Goal: Transaction & Acquisition: Obtain resource

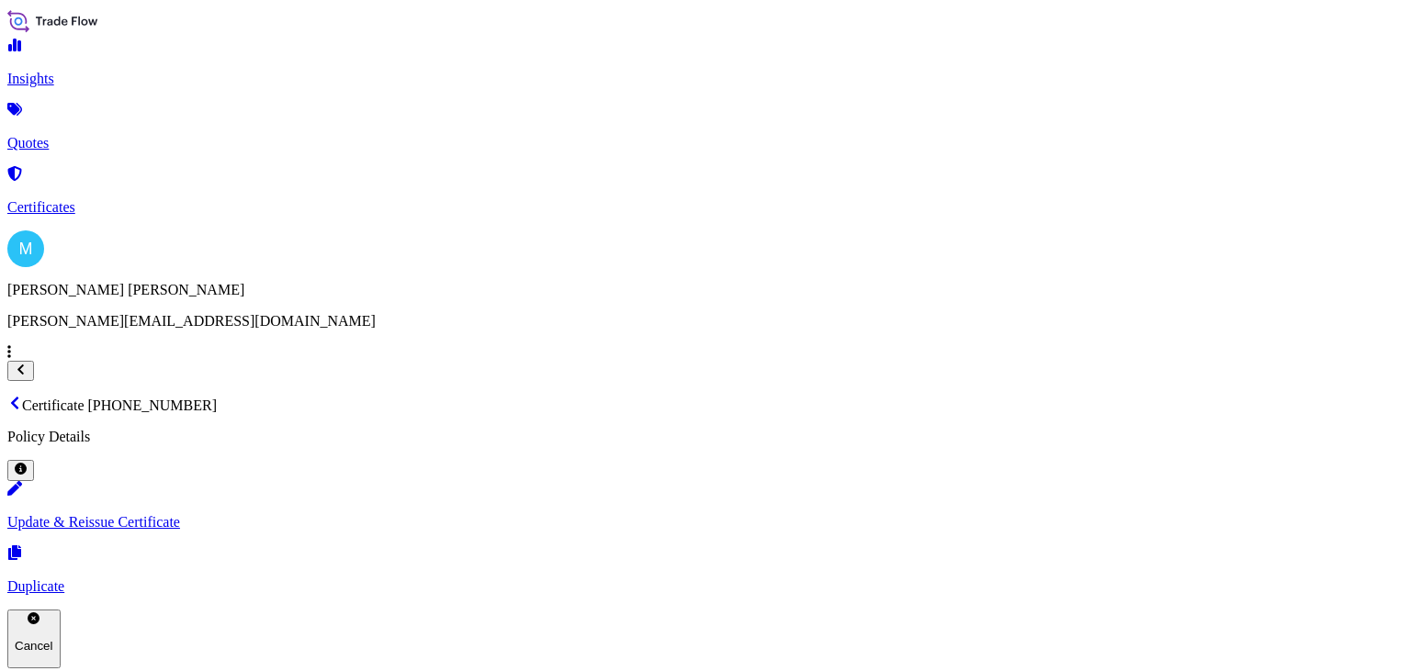
scroll to position [293, 0]
click at [87, 135] on p "Quotes" at bounding box center [705, 143] width 1396 height 17
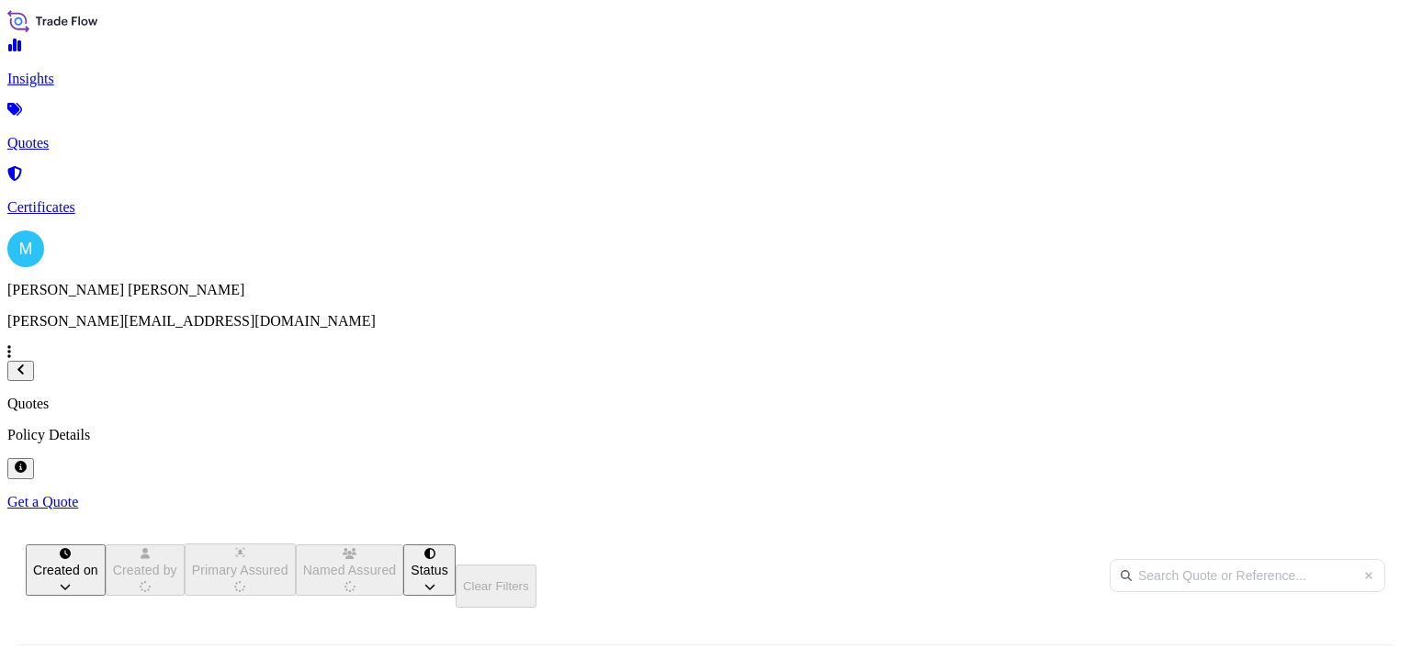
scroll to position [329, 1117]
click at [1333, 494] on p "Get a Quote" at bounding box center [705, 502] width 1396 height 17
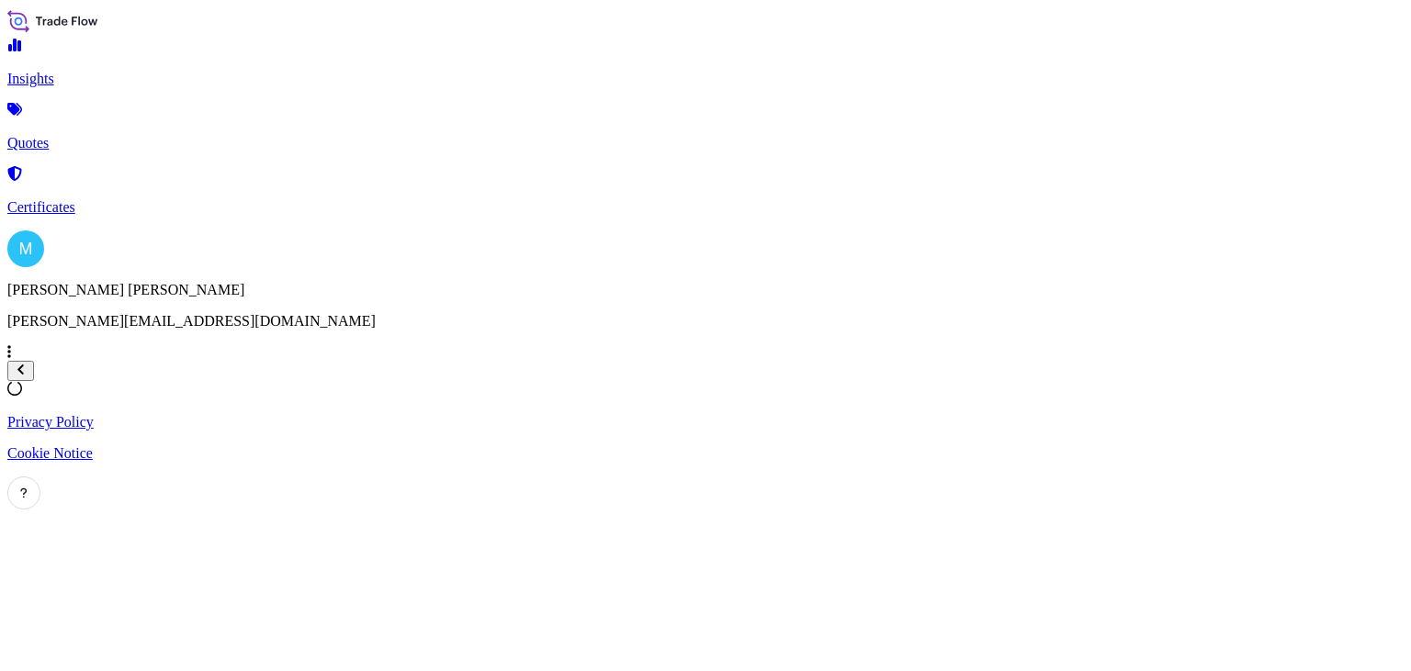
select select "Sea"
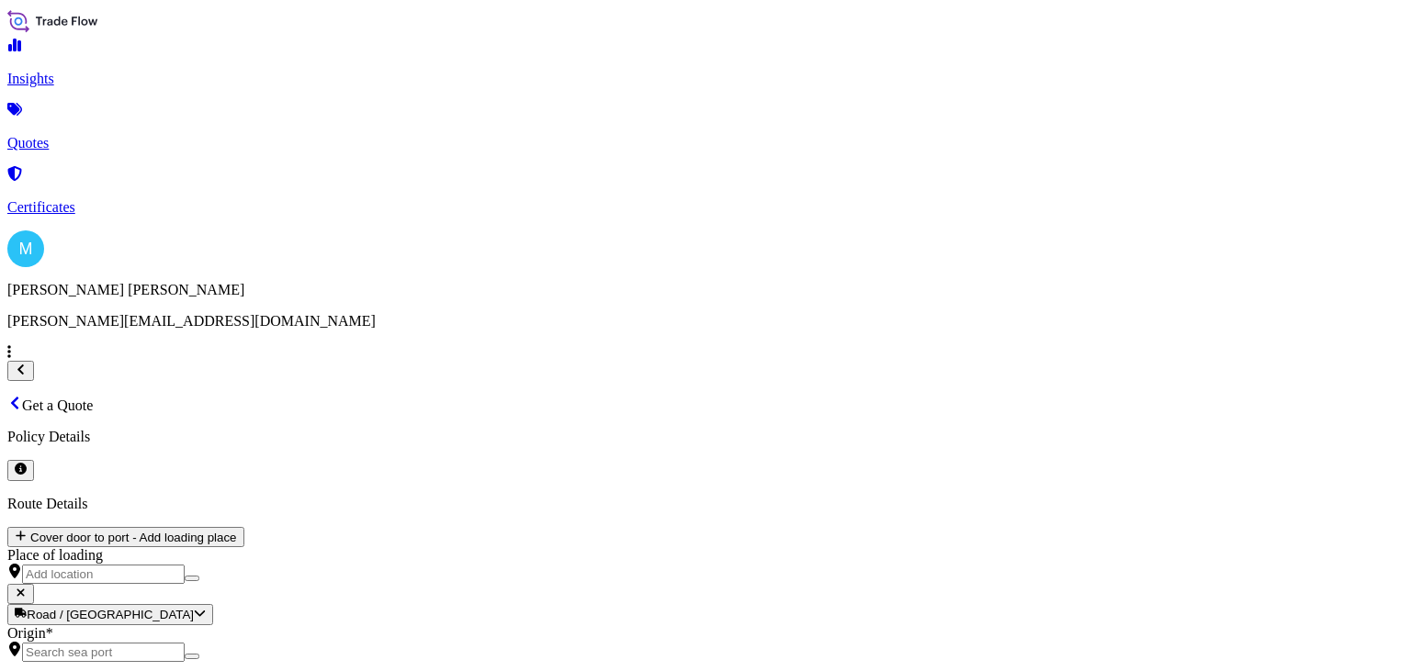
scroll to position [29, 0]
click at [185, 643] on input "Origin *" at bounding box center [103, 652] width 163 height 19
click at [85, 199] on p "Certificates" at bounding box center [705, 207] width 1396 height 17
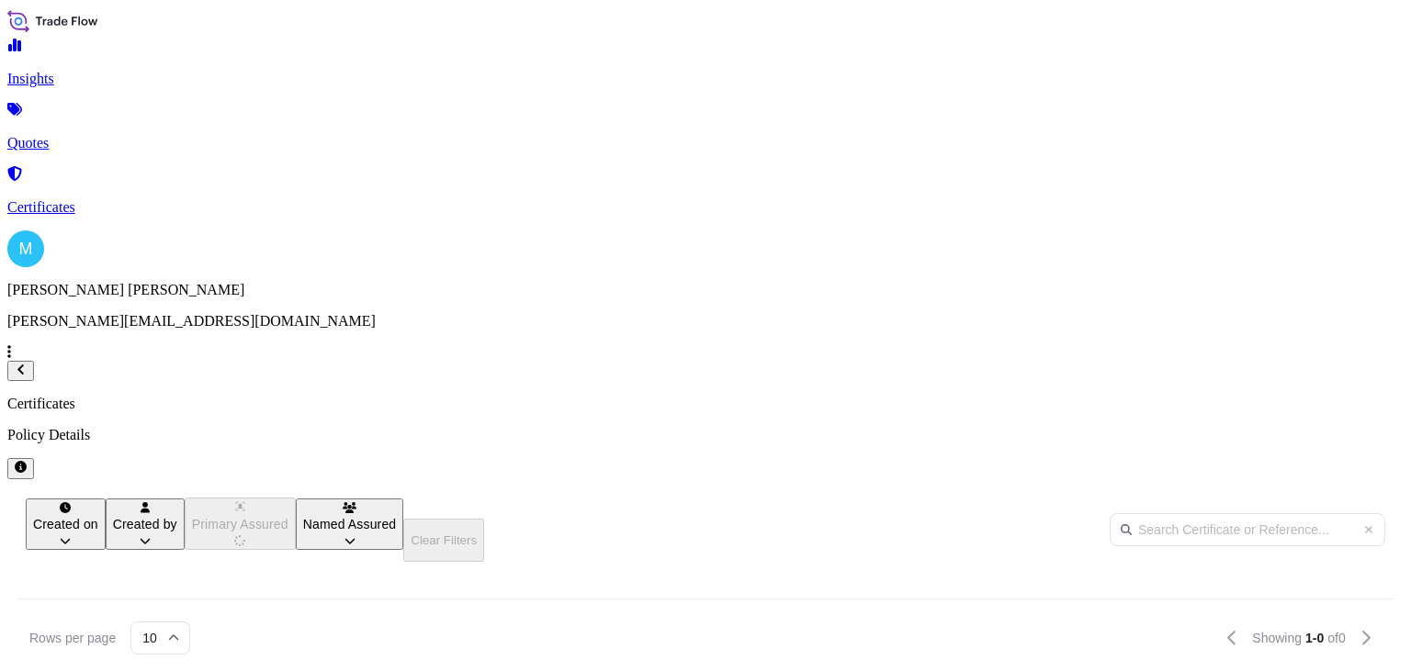
scroll to position [373, 1117]
click at [1241, 513] on input "text" at bounding box center [1248, 529] width 276 height 33
paste input "[PHONE_NUMBER]"
type input "[PHONE_NUMBER]"
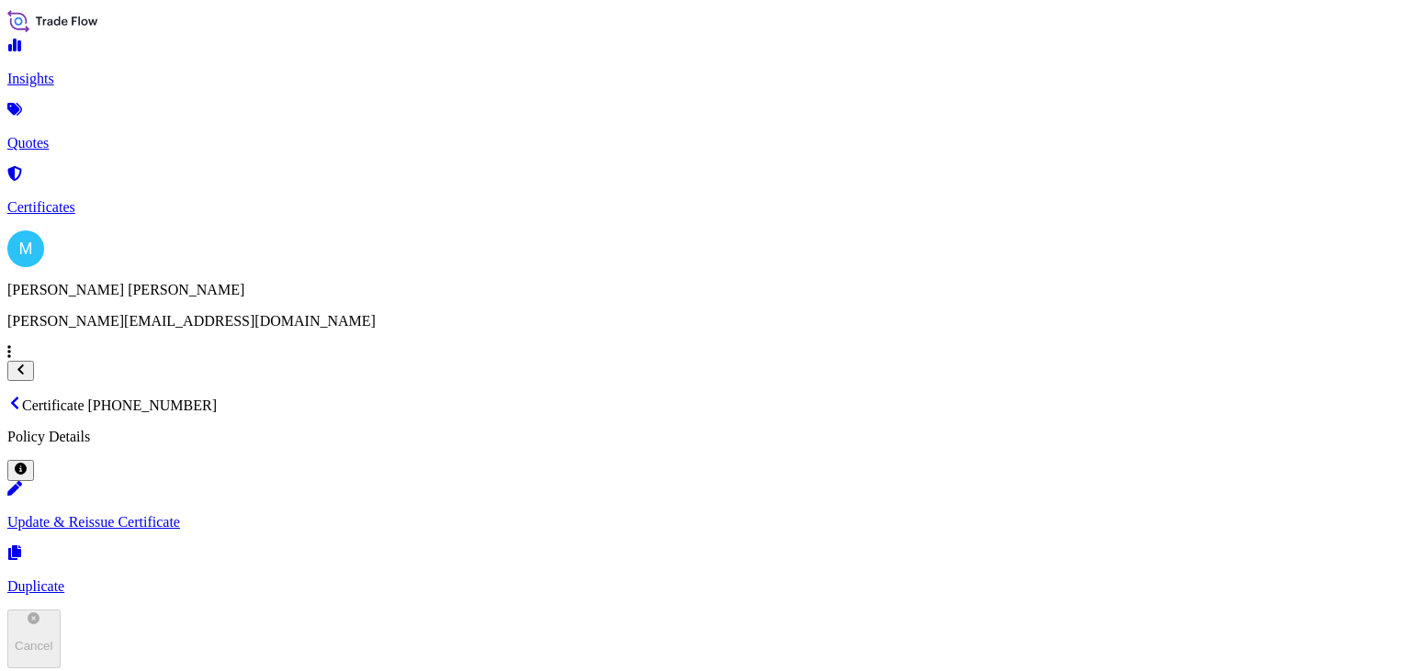
scroll to position [513, 0]
click at [92, 139] on link "Quotes" at bounding box center [705, 128] width 1396 height 48
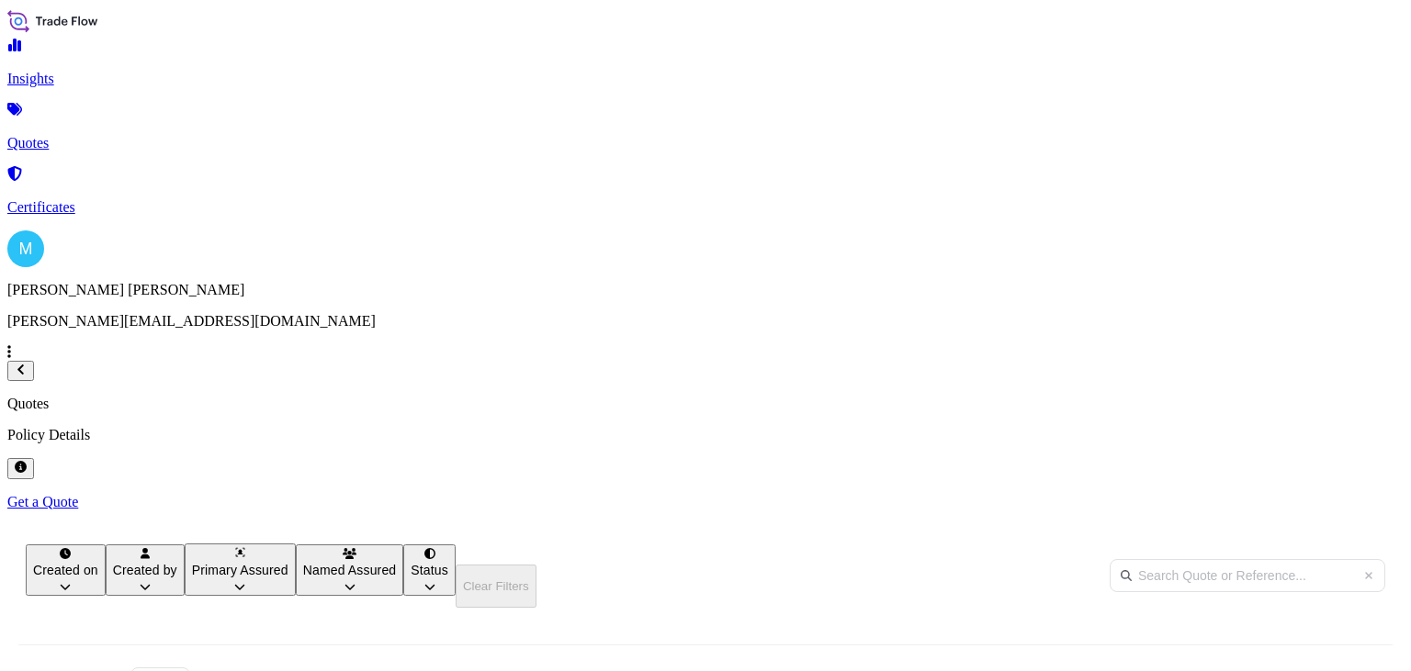
scroll to position [329, 1117]
click at [1346, 494] on p "Get a Quote" at bounding box center [705, 502] width 1396 height 17
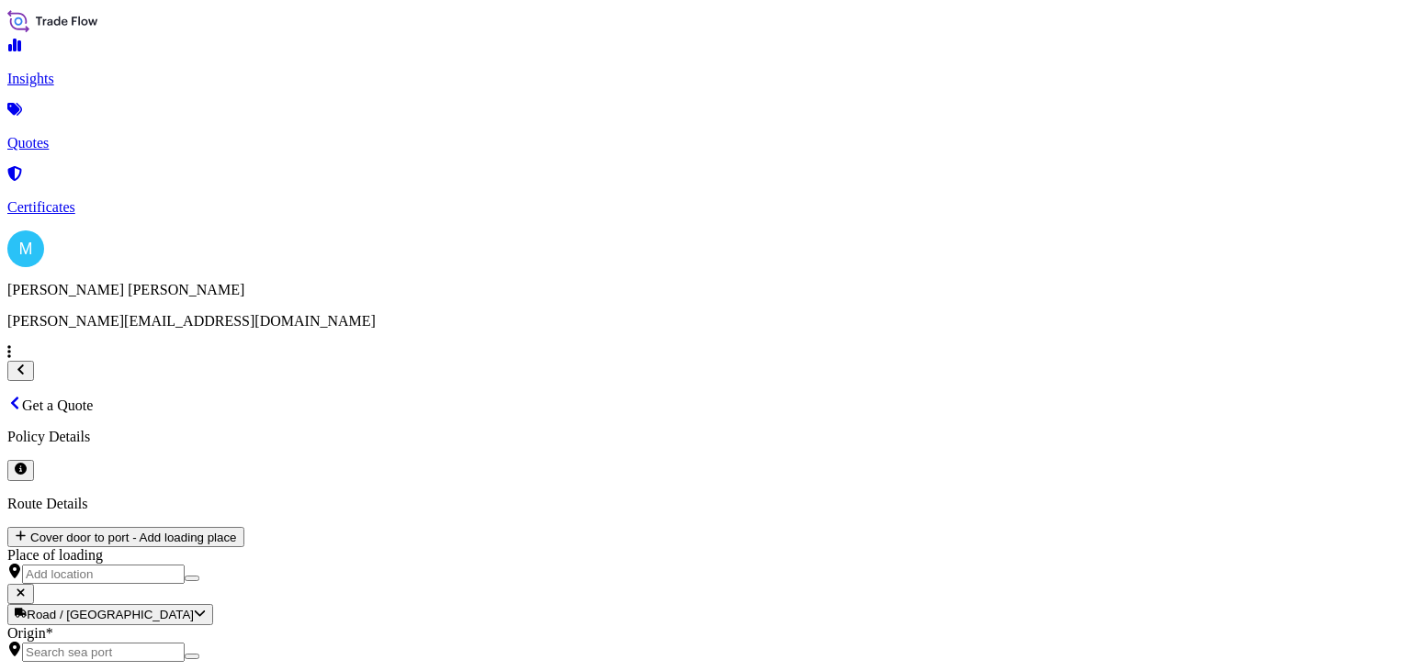
scroll to position [29, 0]
click at [332, 423] on span "Road" at bounding box center [316, 415] width 31 height 16
select select "Road"
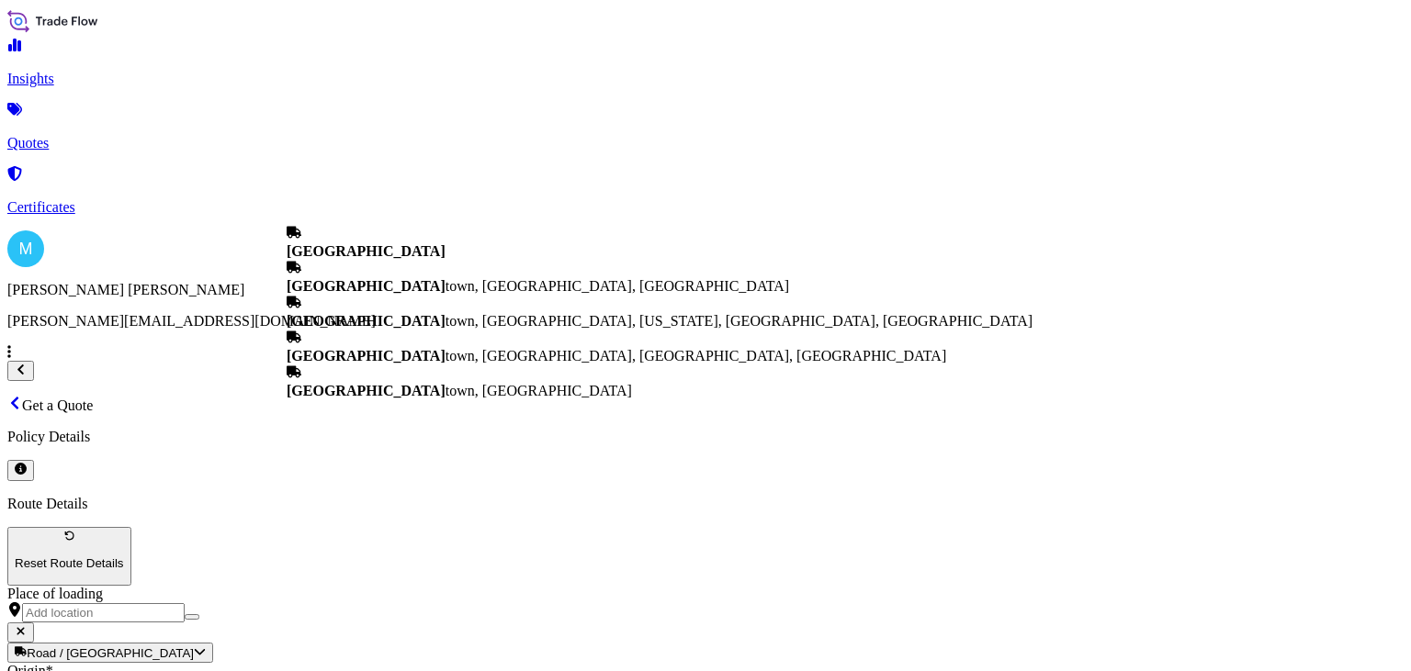
click at [411, 260] on div "[GEOGRAPHIC_DATA]" at bounding box center [660, 242] width 746 height 35
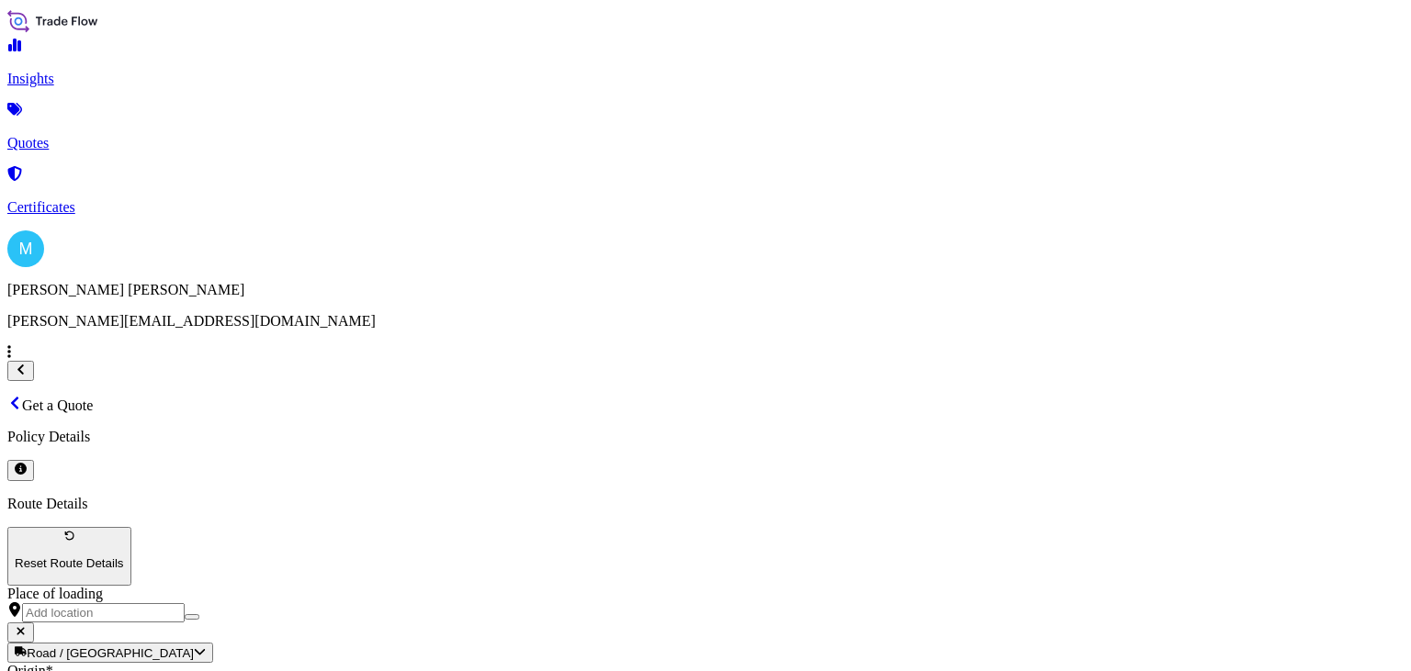
type input "[GEOGRAPHIC_DATA]"
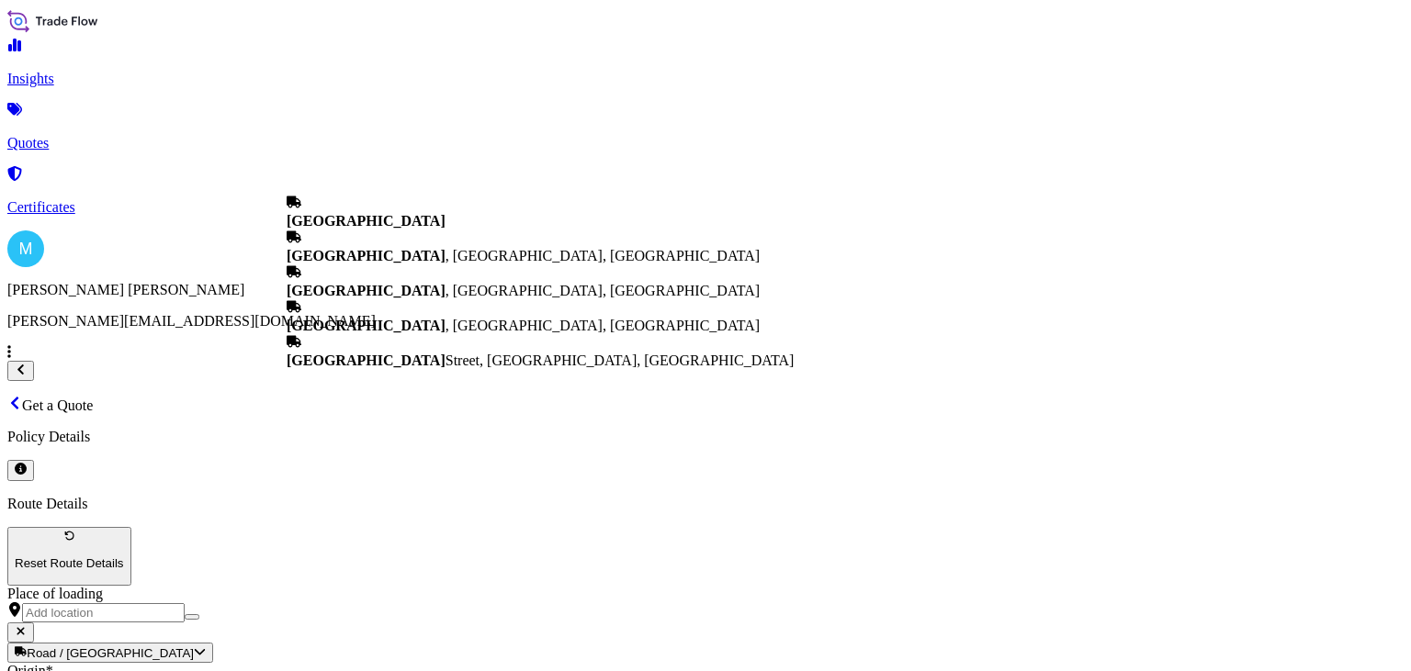
click at [392, 195] on div "[GEOGRAPHIC_DATA]" at bounding box center [540, 212] width 507 height 35
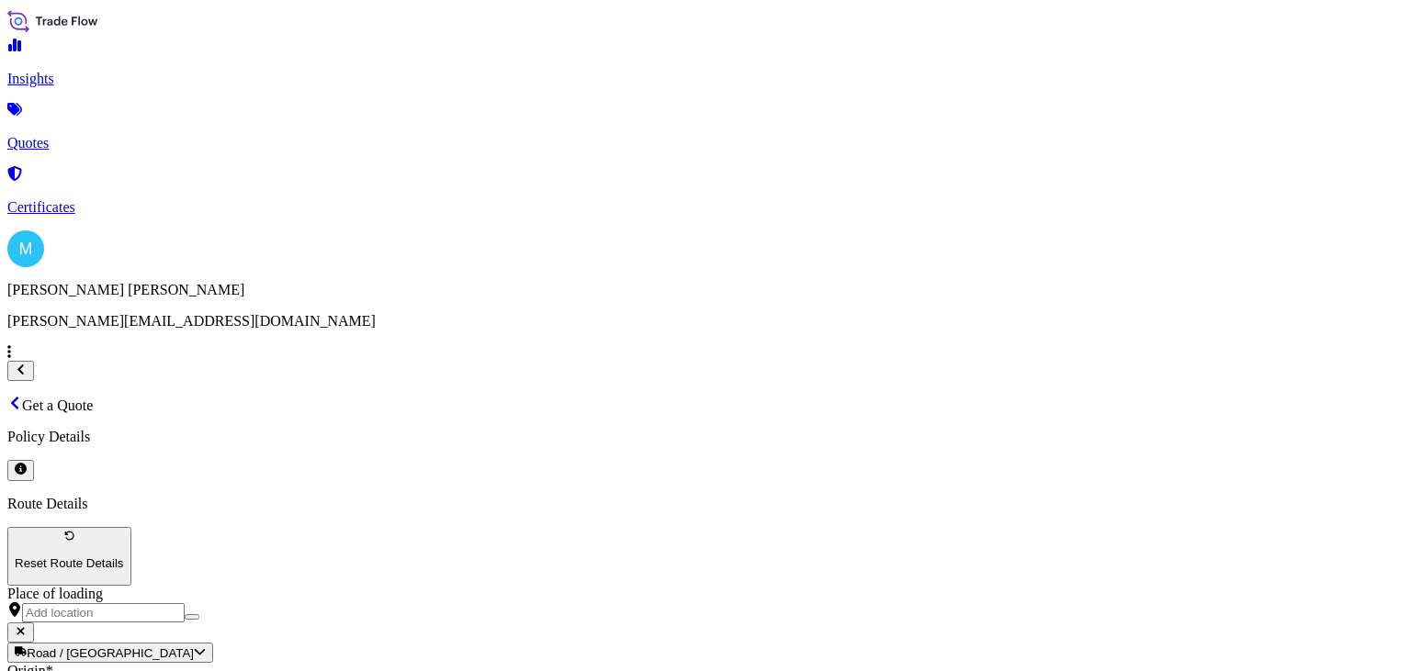
type input "[GEOGRAPHIC_DATA]"
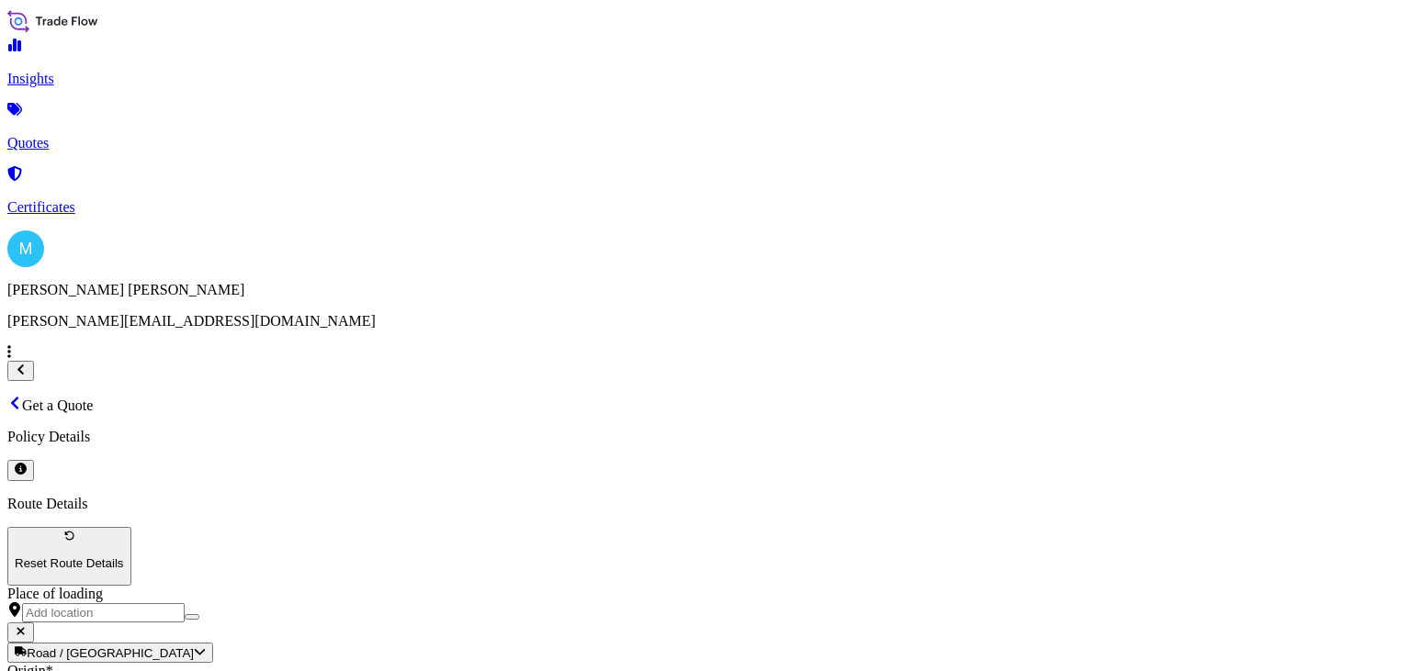
scroll to position [0, 0]
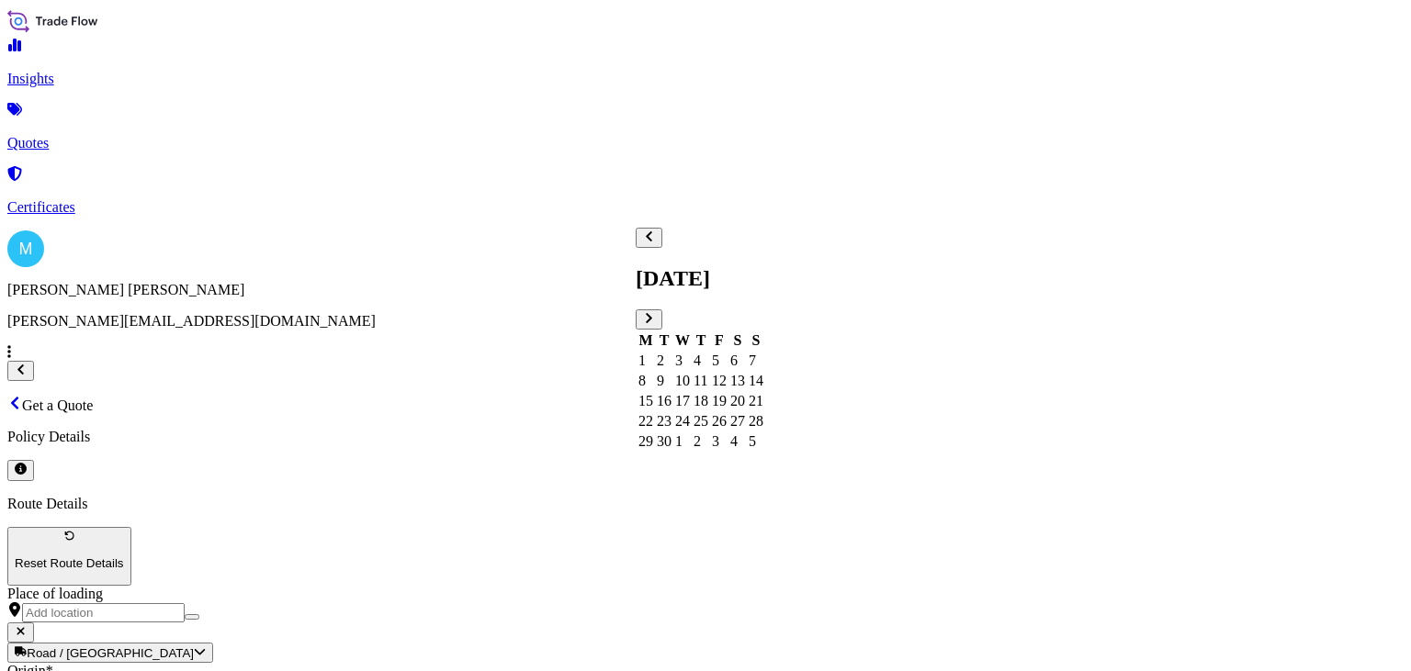
click at [708, 373] on div "11" at bounding box center [700, 381] width 15 height 17
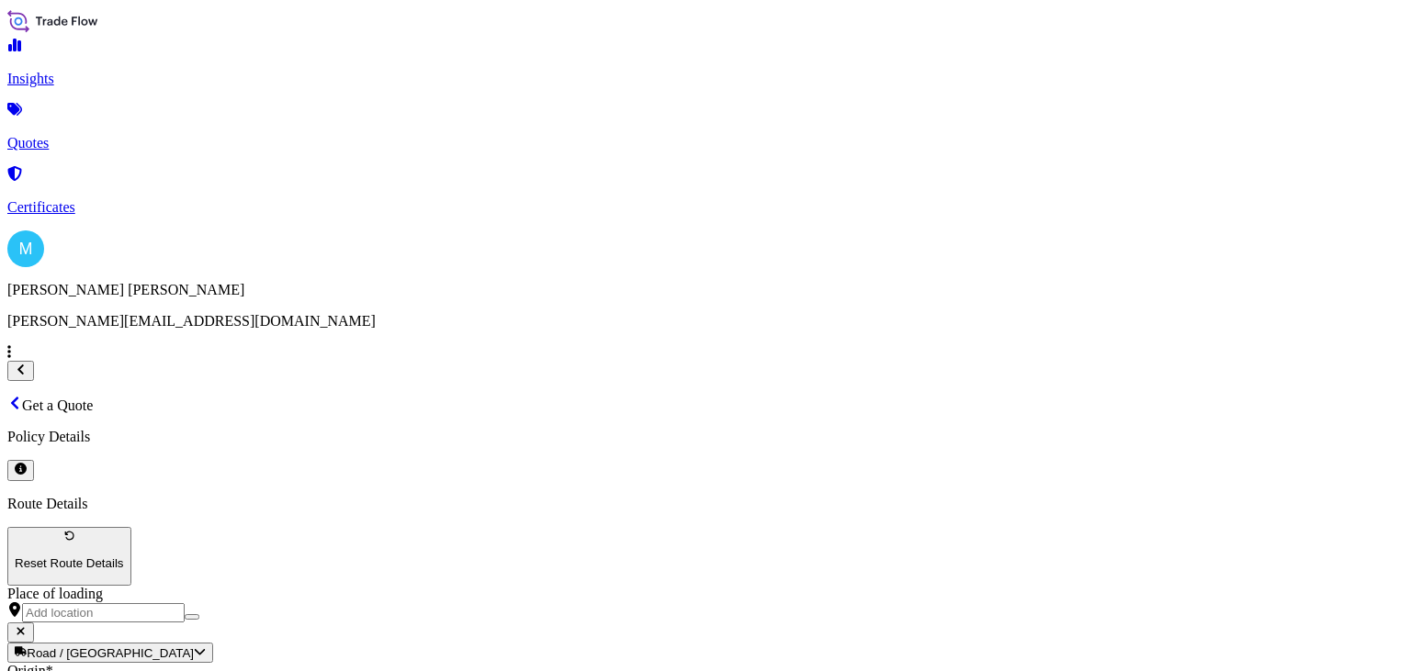
paste textarea "CICU4489405 - 40HC 6624.00 14.56 7 PLT"
paste textarea "ALUM DEODORANT"
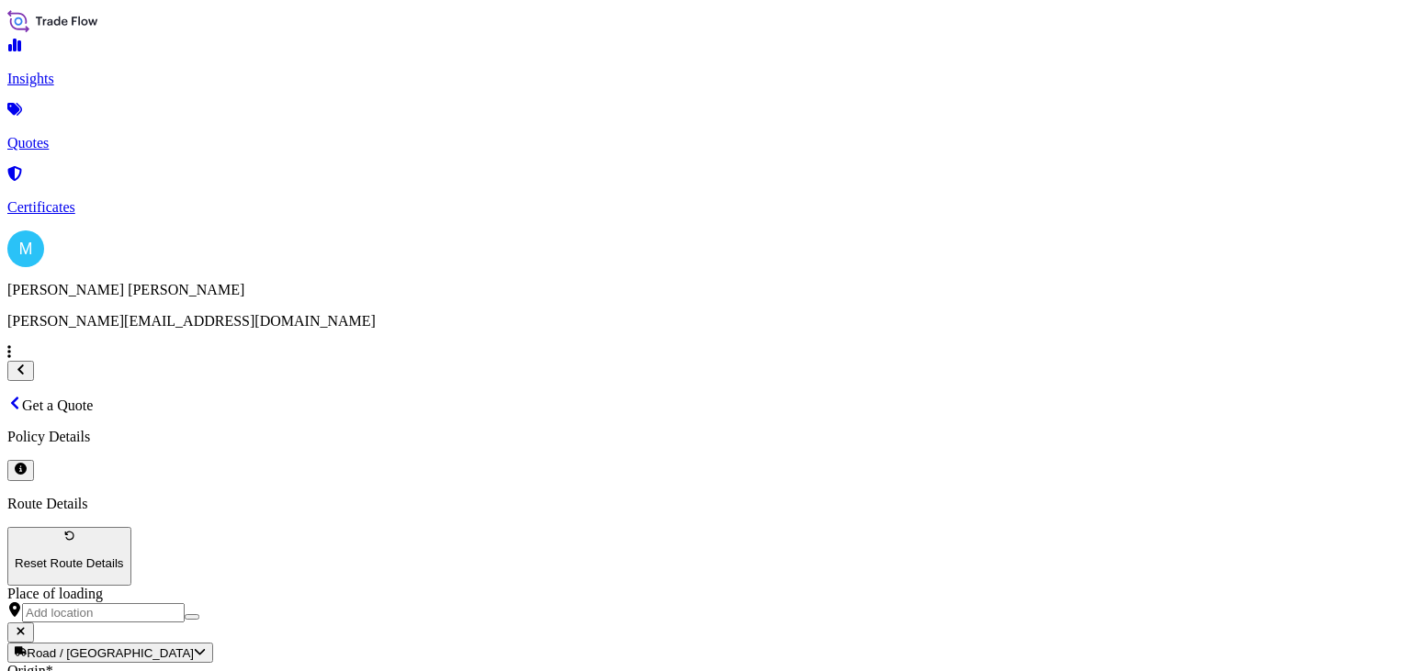
type textarea "CICU4489405 - 40HC 6624.00 14.56 7 PLT || ALUM DEODORANT"
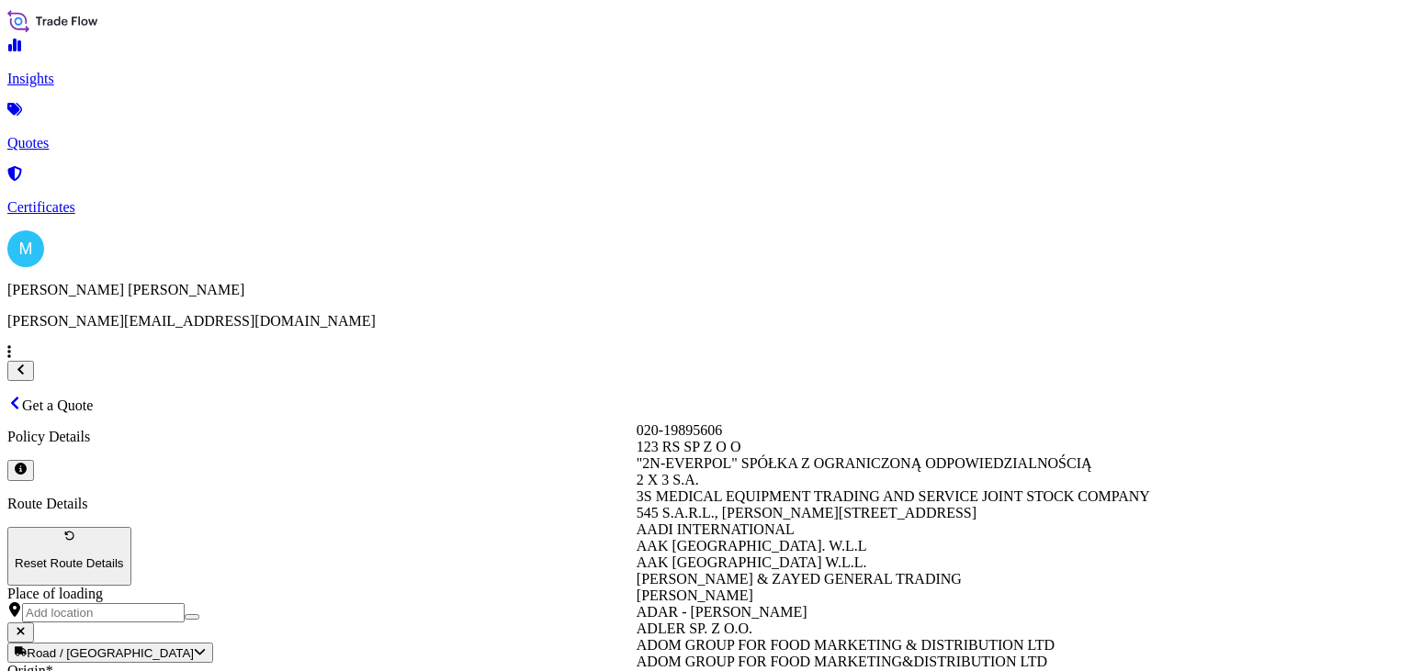
paste input "MAROKO PRODUKT SP. Z O.O"
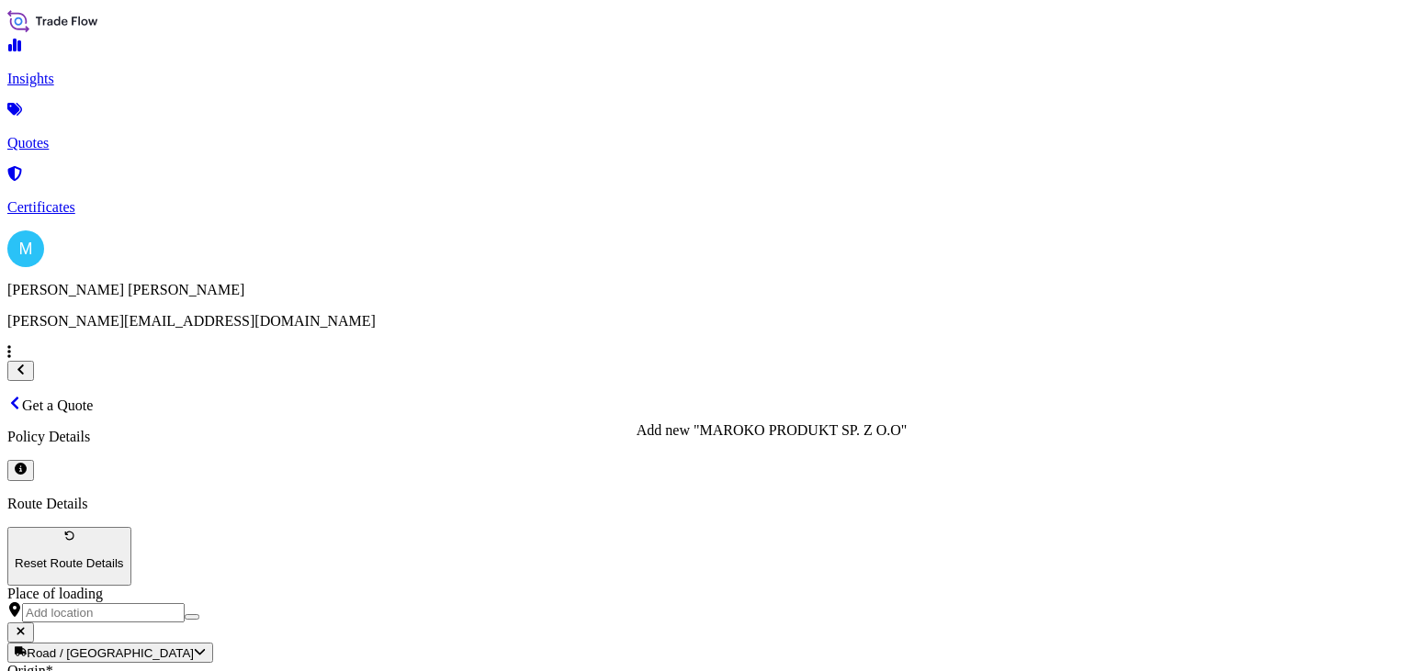
click at [869, 438] on span "Add new "MAROKO PRODUKT SP. Z O.O"" at bounding box center [772, 431] width 271 height 16
type input "MAROKO PRODUKT SP. Z O.O"
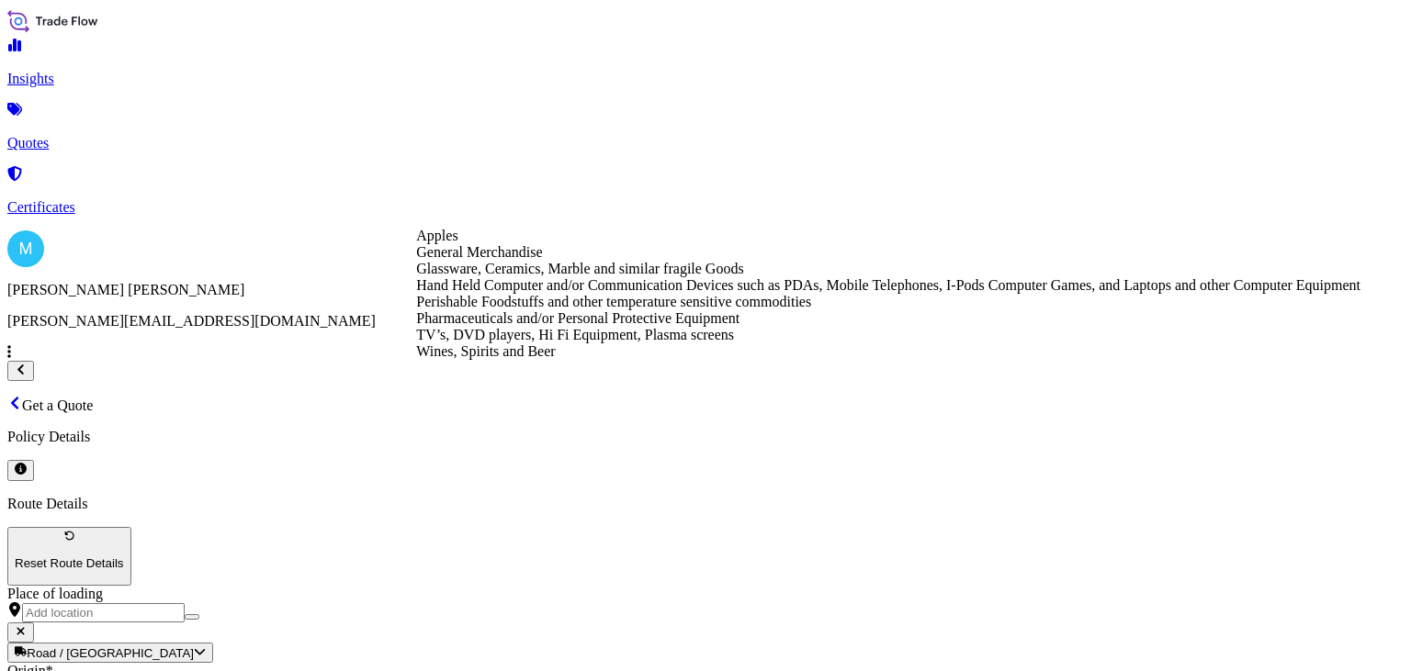
click at [535, 261] on div "General Merchandise" at bounding box center [888, 252] width 944 height 17
type input "General Merchandise"
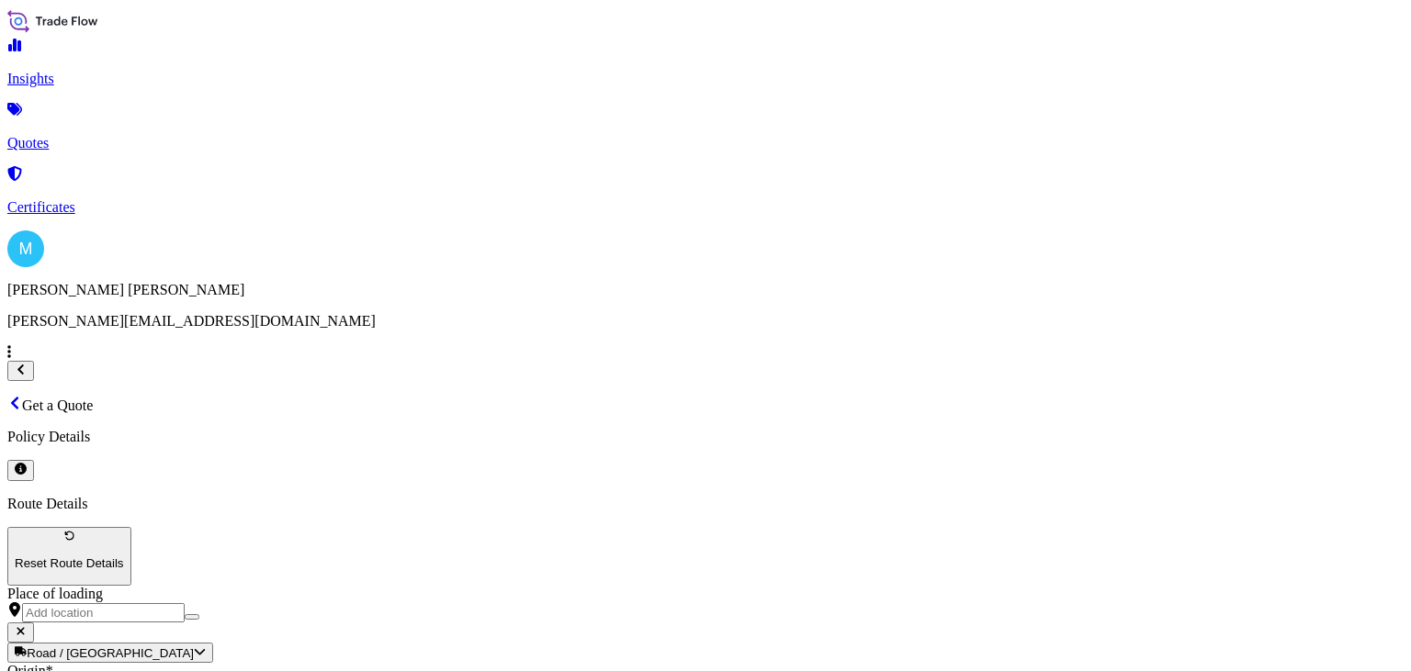
paste input "32040"
type input "32040"
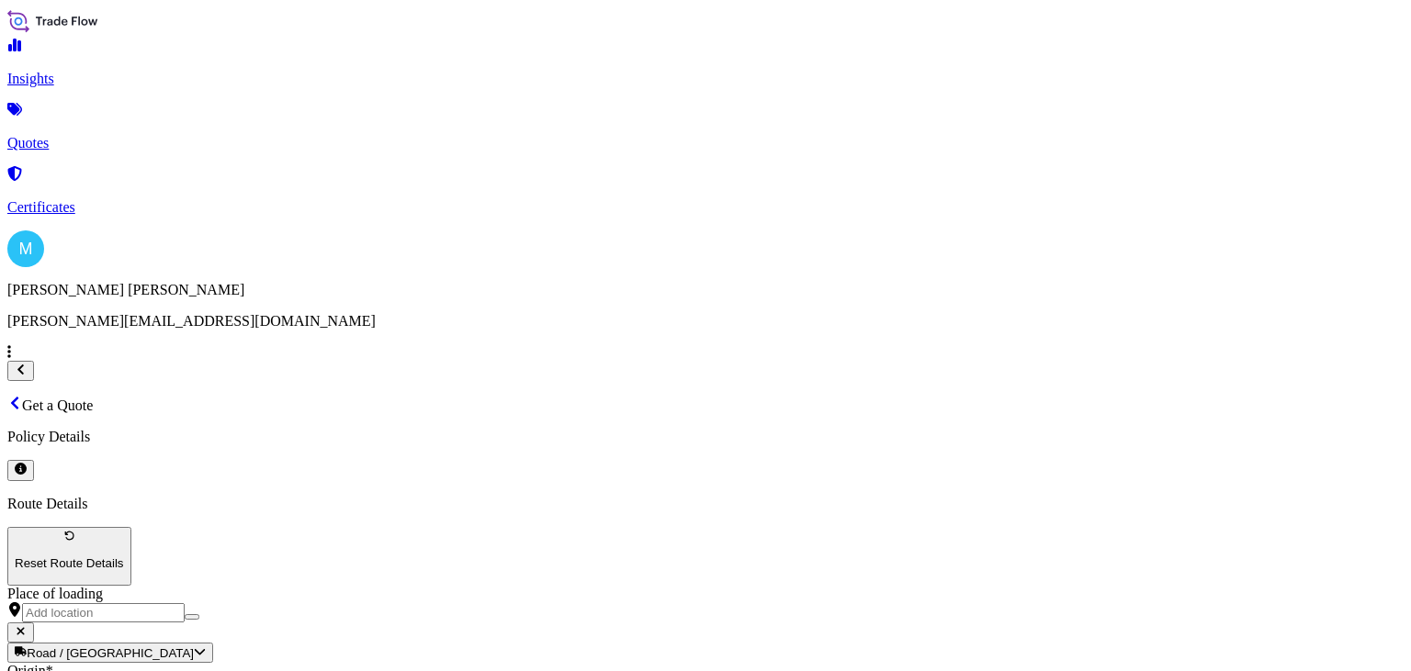
paste input "LCL KOLEJ"
paste input "S02042095"
type input "LCL KOLEJ || S02042095"
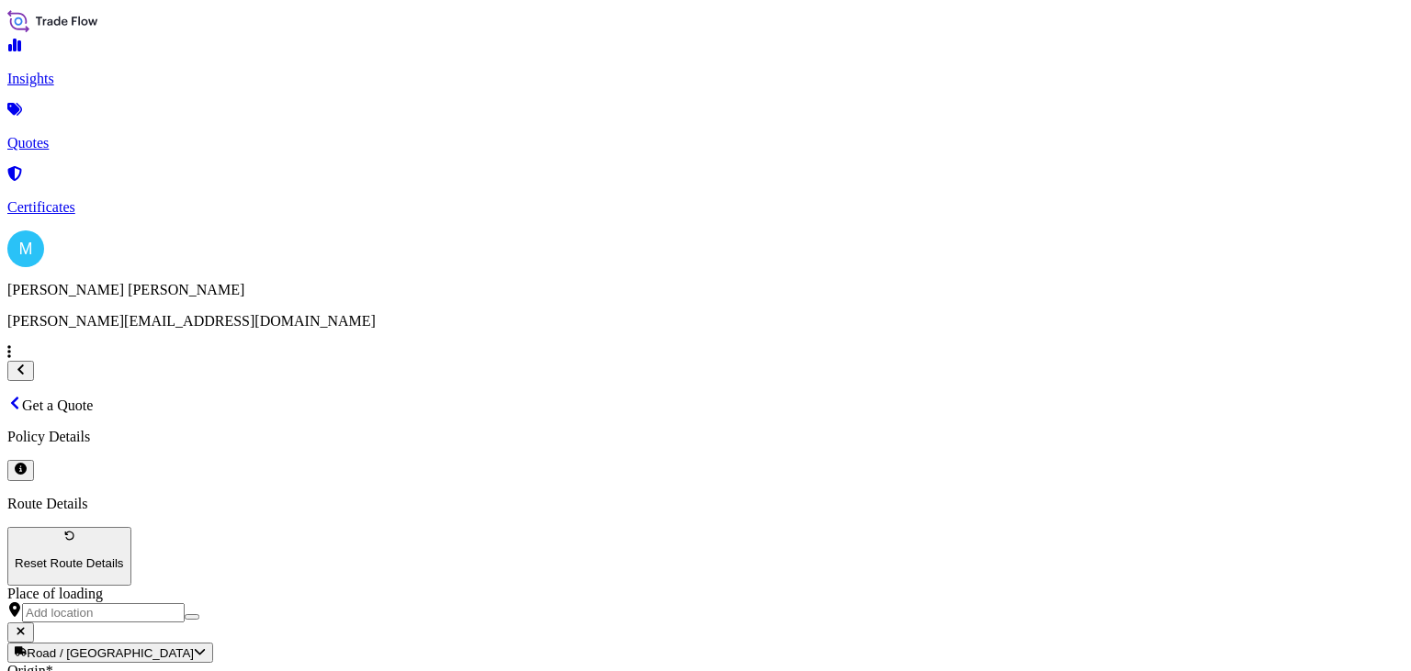
scroll to position [83, 0]
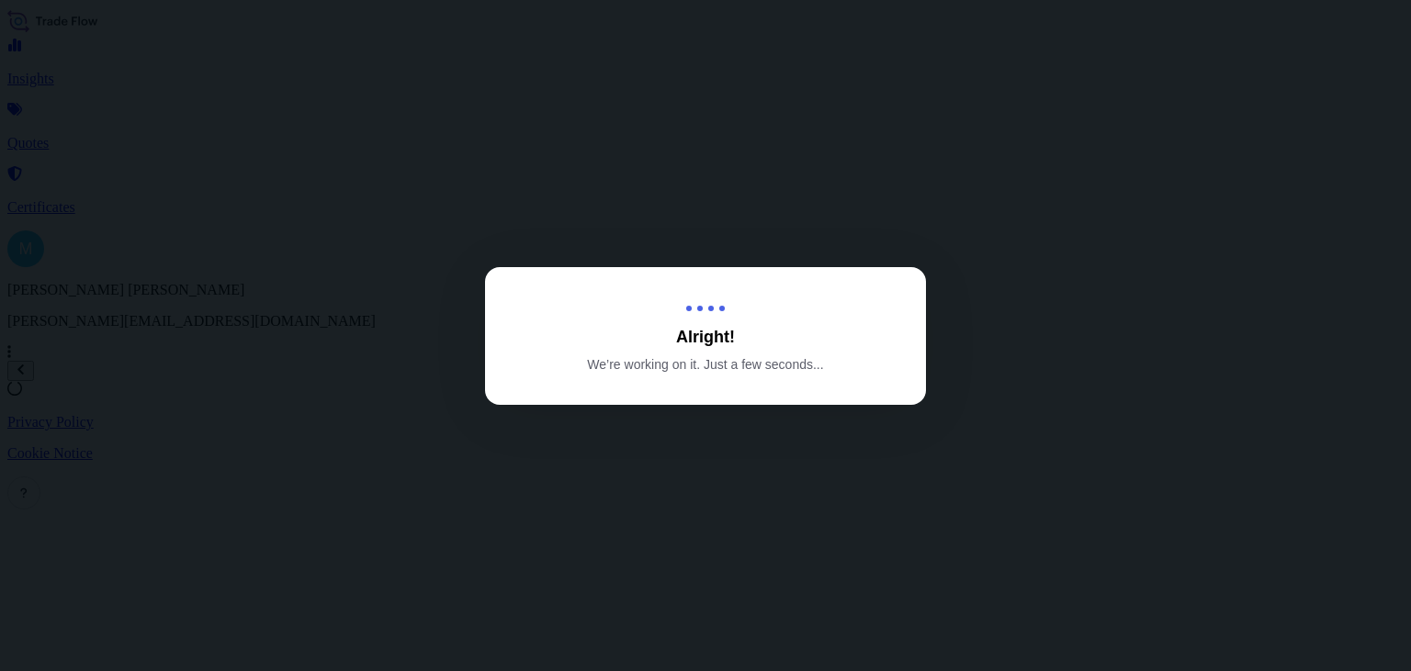
select select "Road"
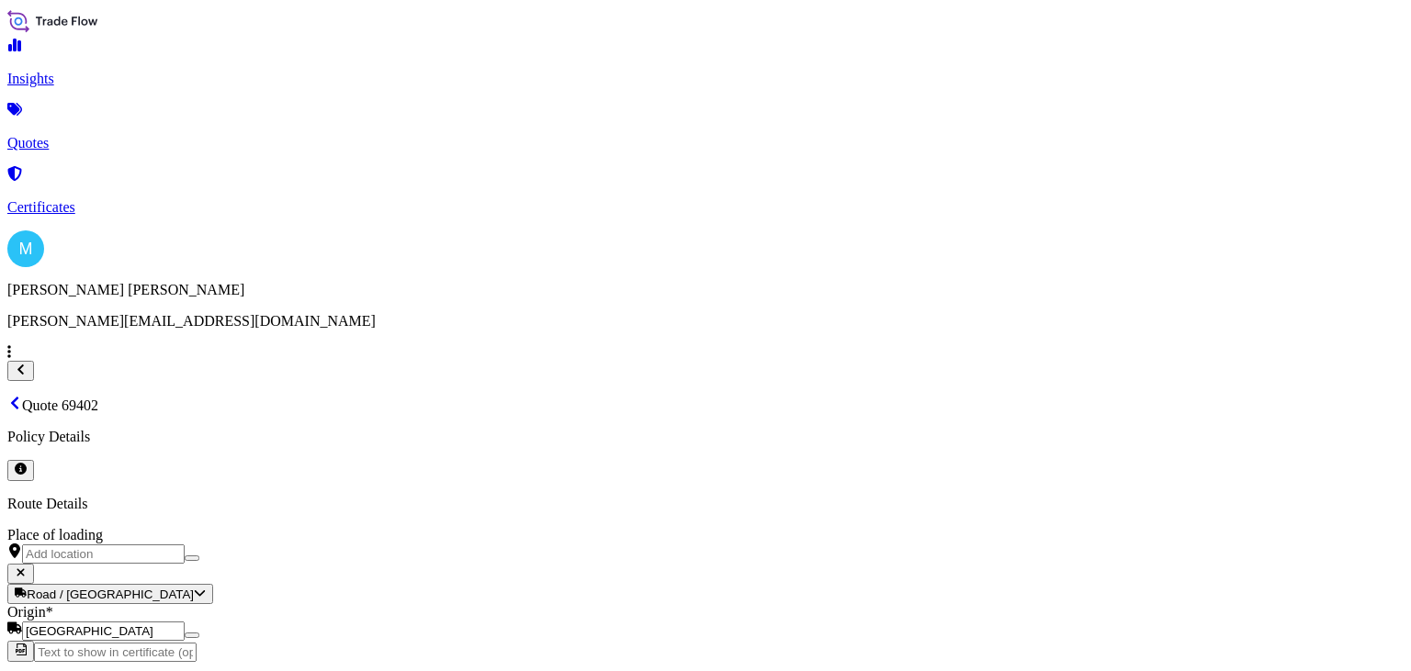
scroll to position [2129, 0]
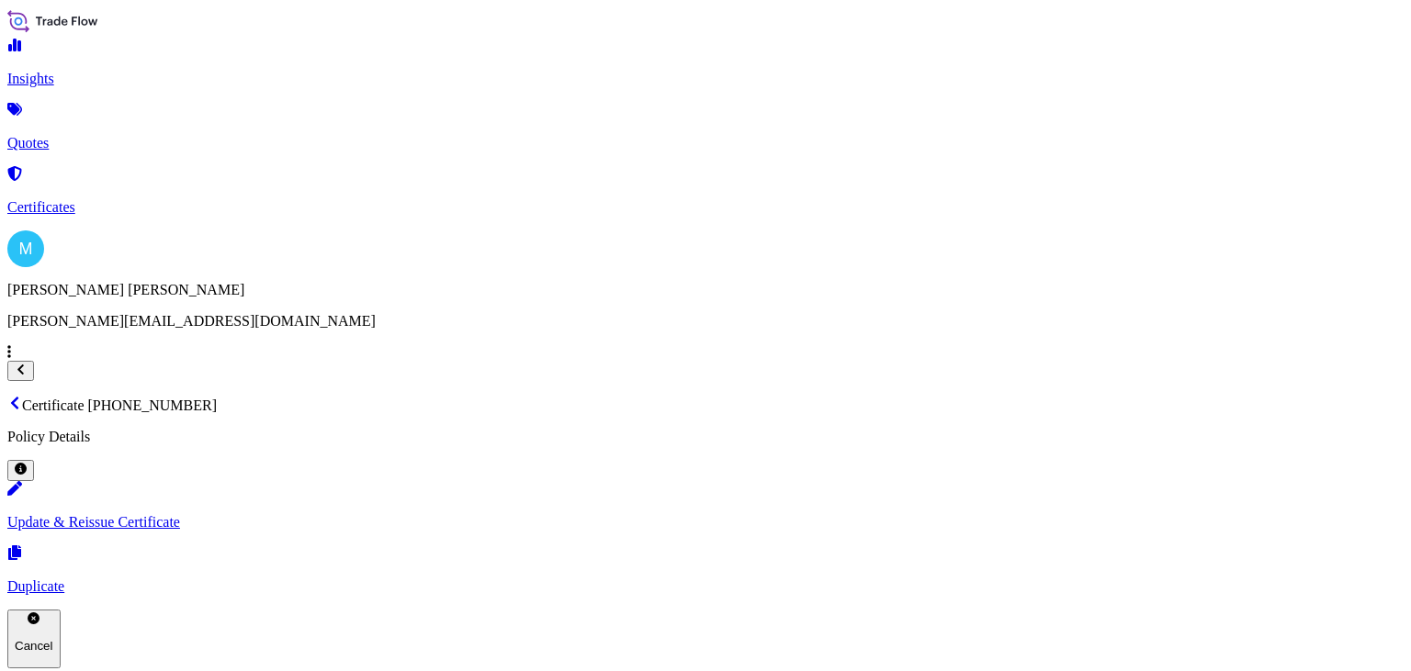
drag, startPoint x: 570, startPoint y: 52, endPoint x: 292, endPoint y: 50, distance: 278.3
click at [286, 396] on div "Certificate [PHONE_NUMBER] Policy Details" at bounding box center [705, 438] width 1396 height 85
copy p "Certificate [PHONE_NUMBER]"
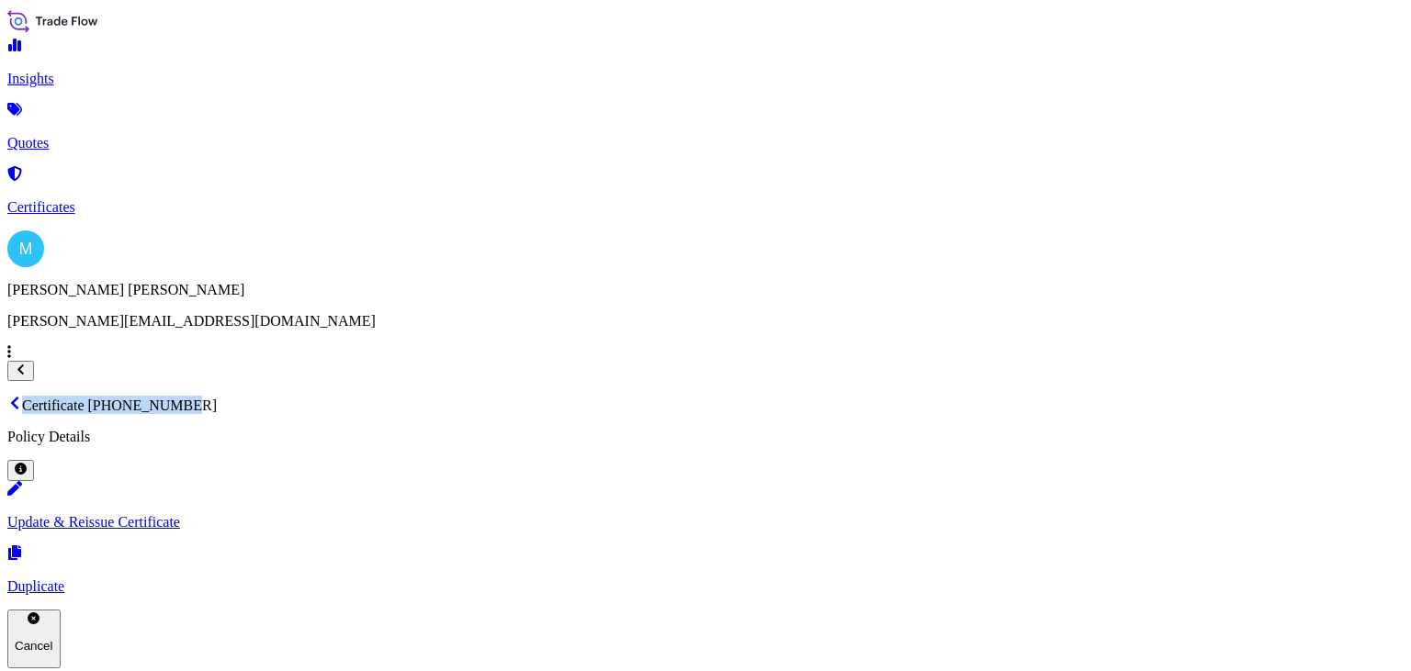
click at [136, 128] on link "Quotes" at bounding box center [705, 128] width 1396 height 48
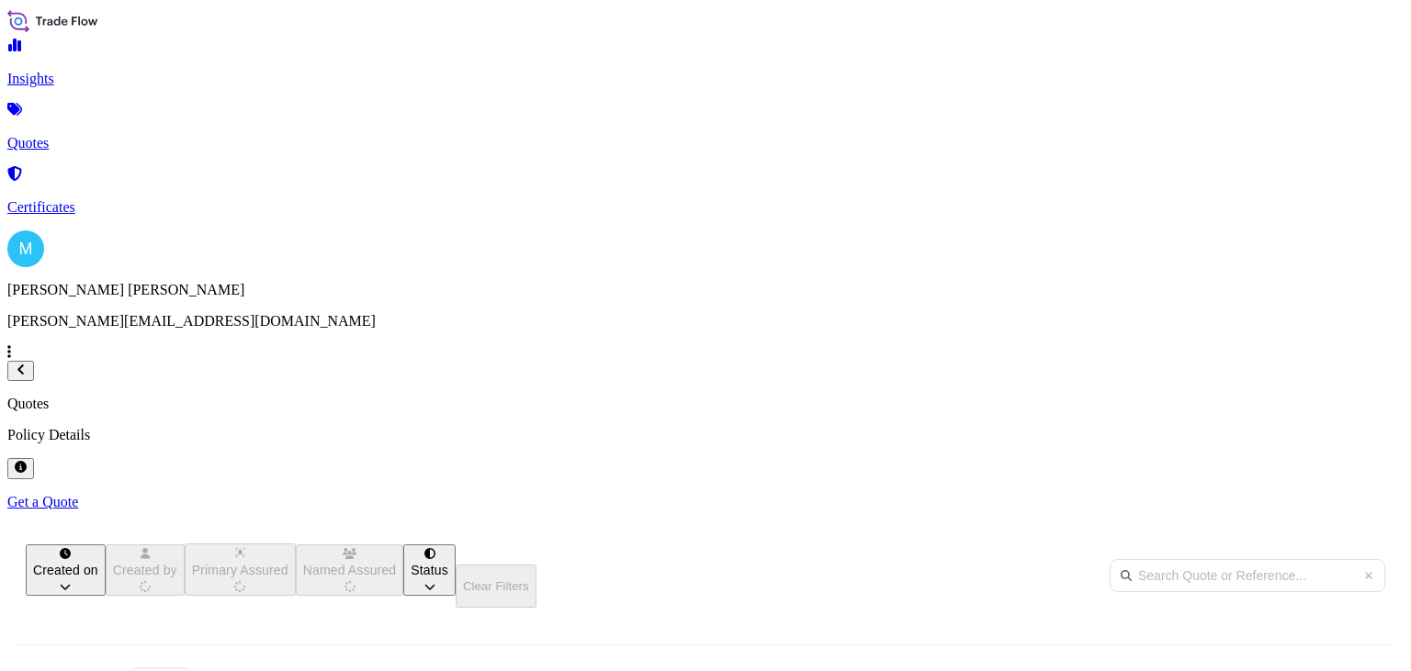
scroll to position [329, 1117]
click at [1313, 494] on p "Get a Quote" at bounding box center [705, 502] width 1396 height 17
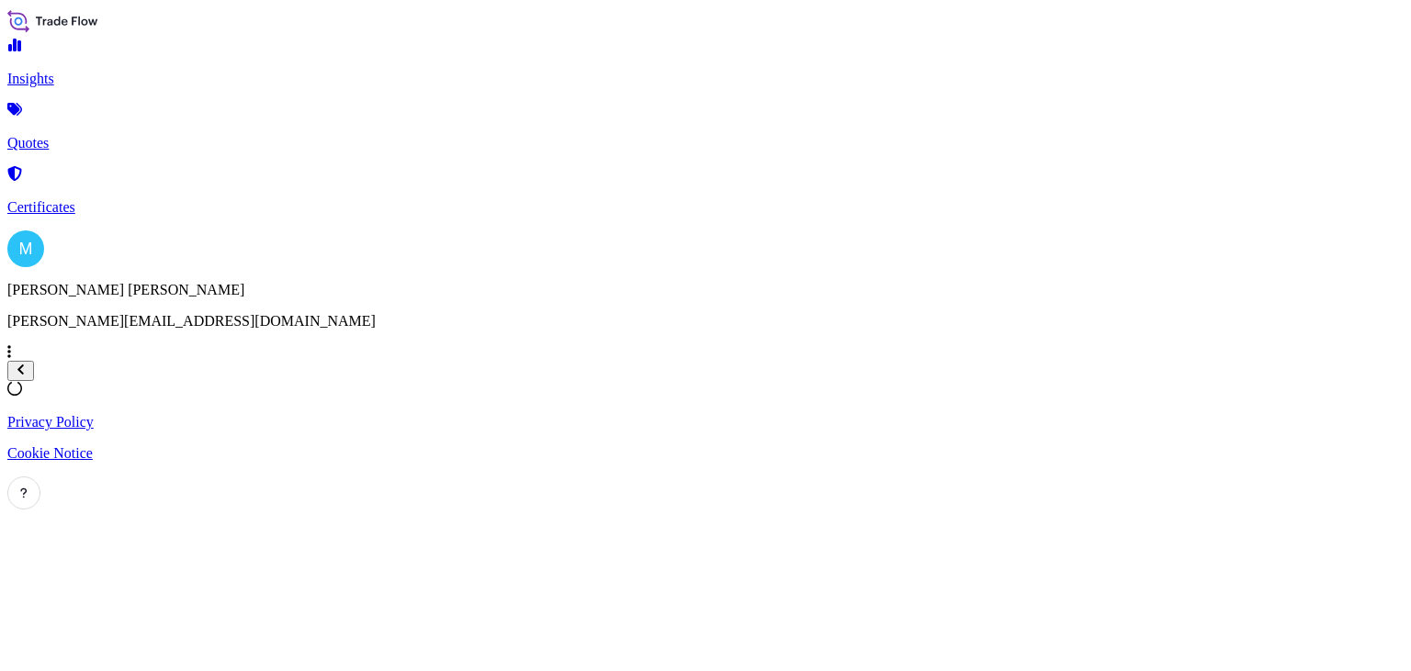
select select "Sea"
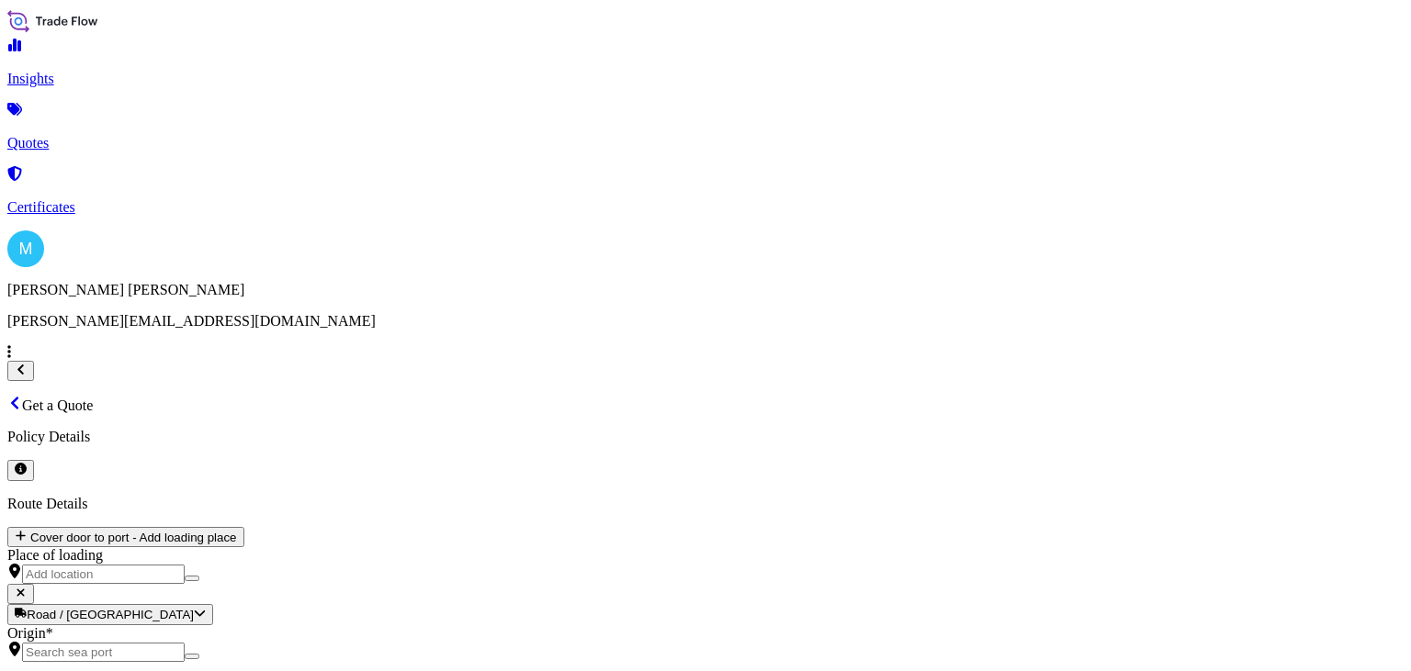
scroll to position [29, 0]
click at [185, 643] on input "Origin *" at bounding box center [103, 652] width 163 height 19
click at [185, 643] on input "Origin * Please select an origin" at bounding box center [103, 652] width 163 height 19
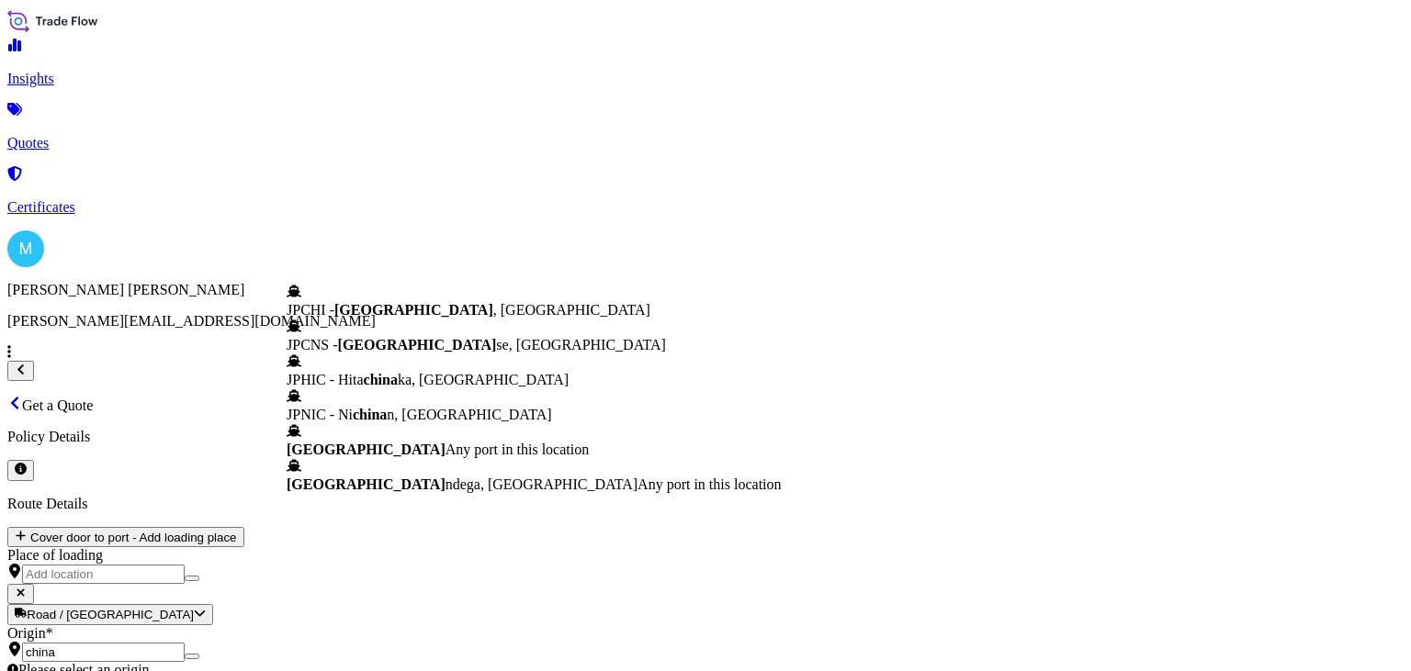
click at [413, 457] on span "[GEOGRAPHIC_DATA]" at bounding box center [366, 450] width 159 height 16
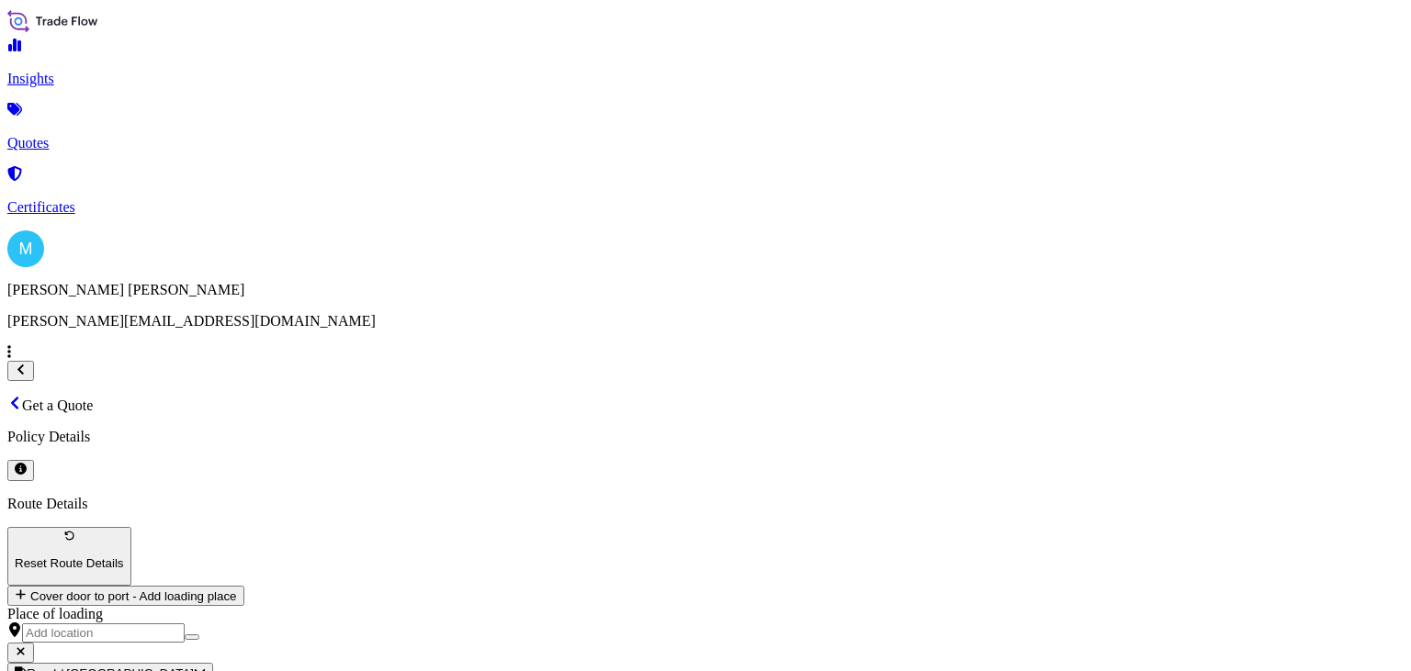
type input "[GEOGRAPHIC_DATA]"
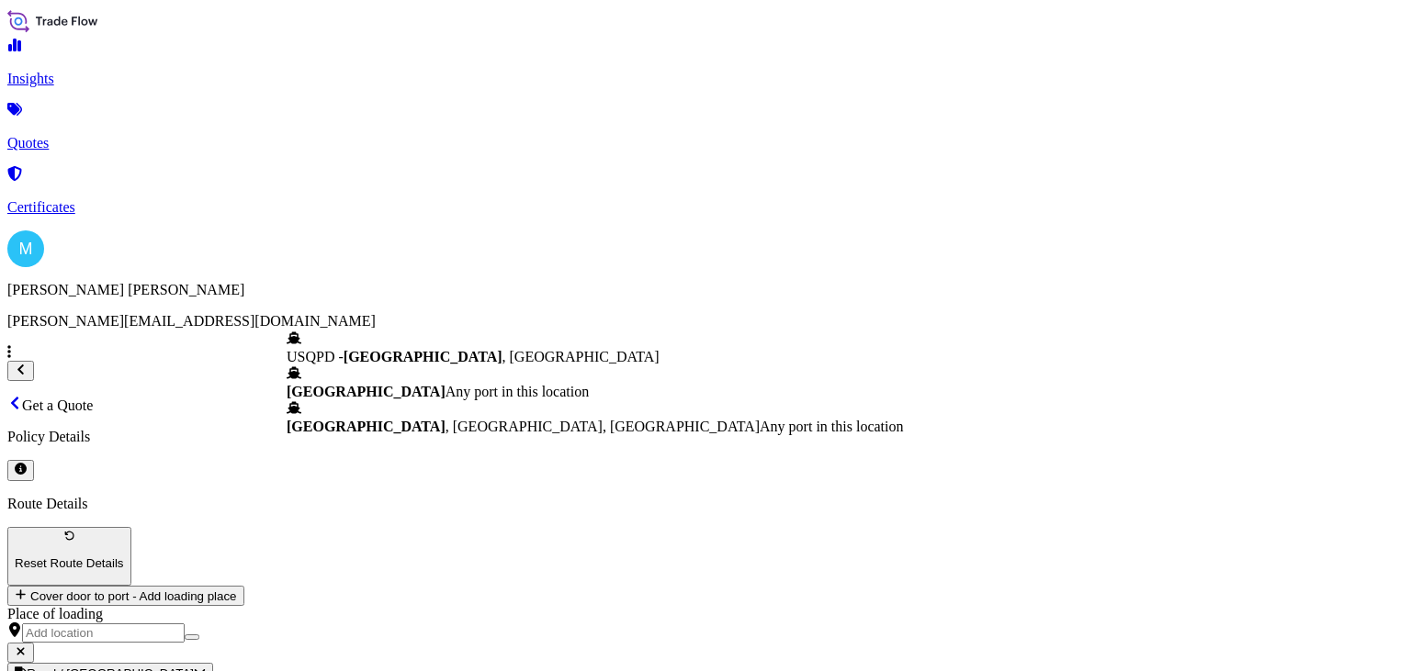
click at [359, 384] on b "[GEOGRAPHIC_DATA]" at bounding box center [366, 392] width 159 height 16
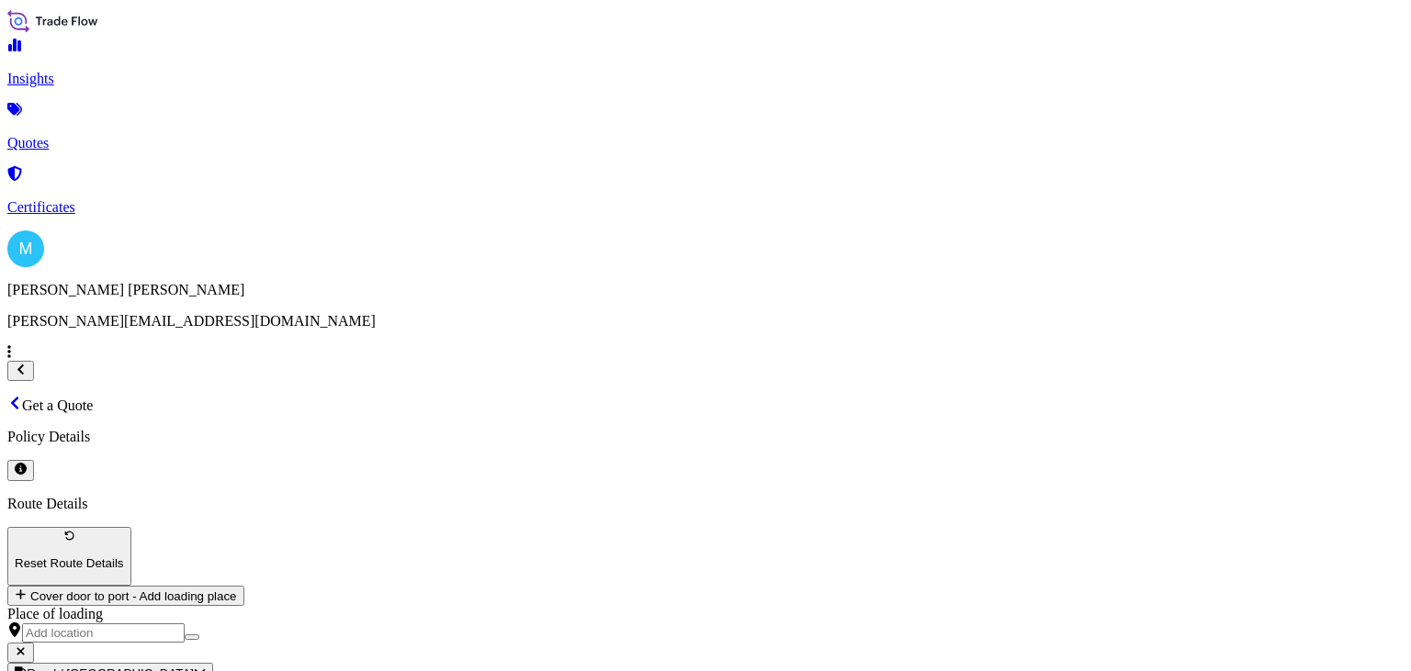
type input "[GEOGRAPHIC_DATA]"
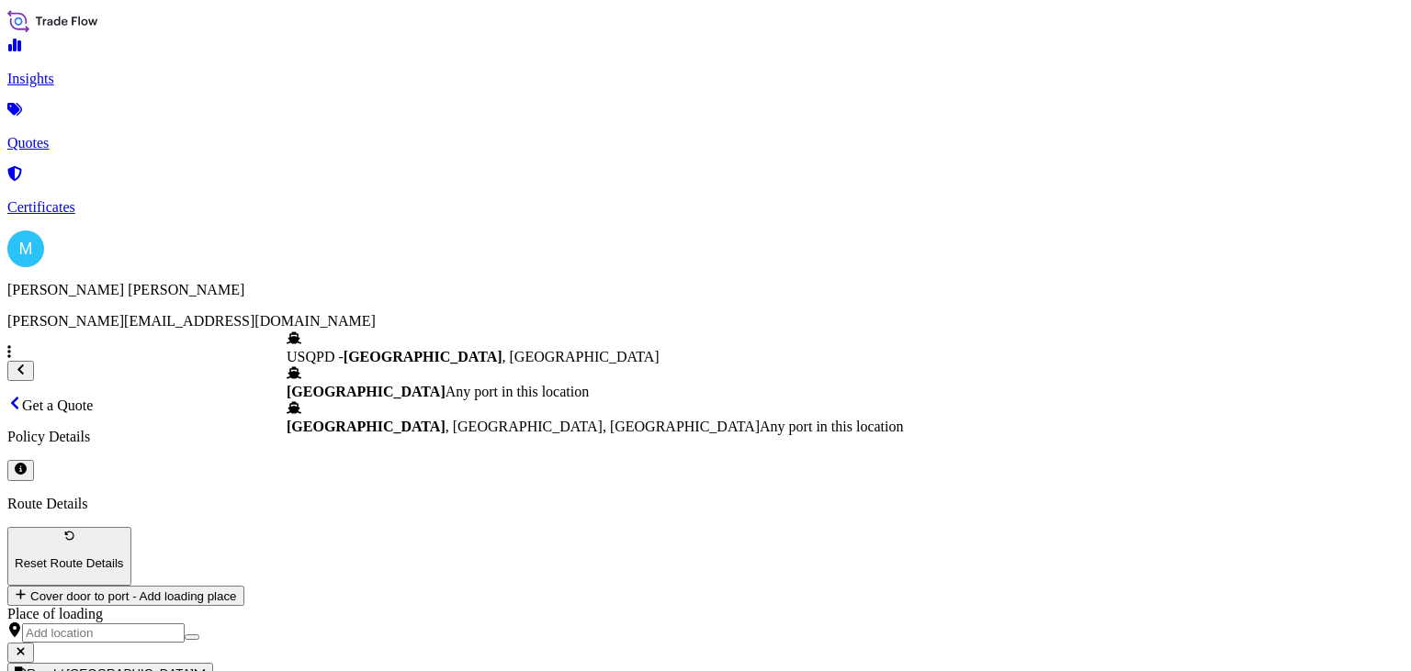
drag, startPoint x: 1049, startPoint y: 318, endPoint x: 974, endPoint y: 212, distance: 129.7
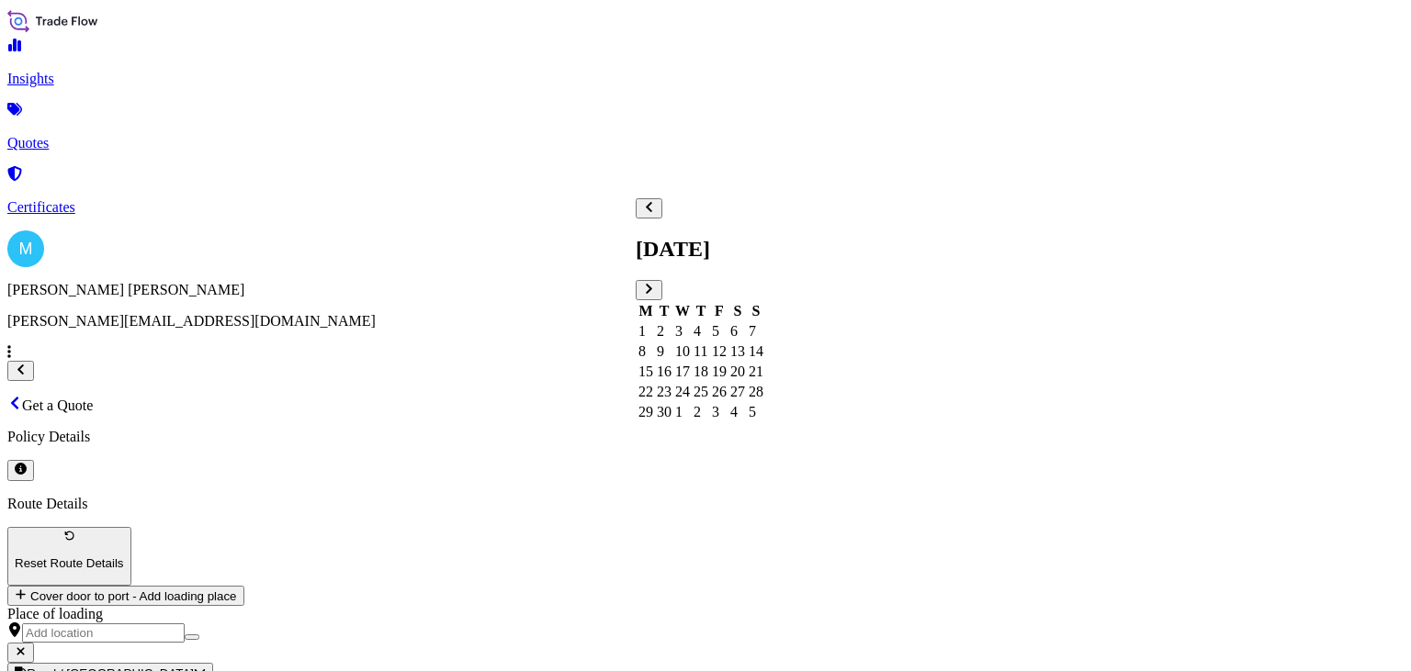
click at [727, 369] on div "19" at bounding box center [719, 372] width 15 height 17
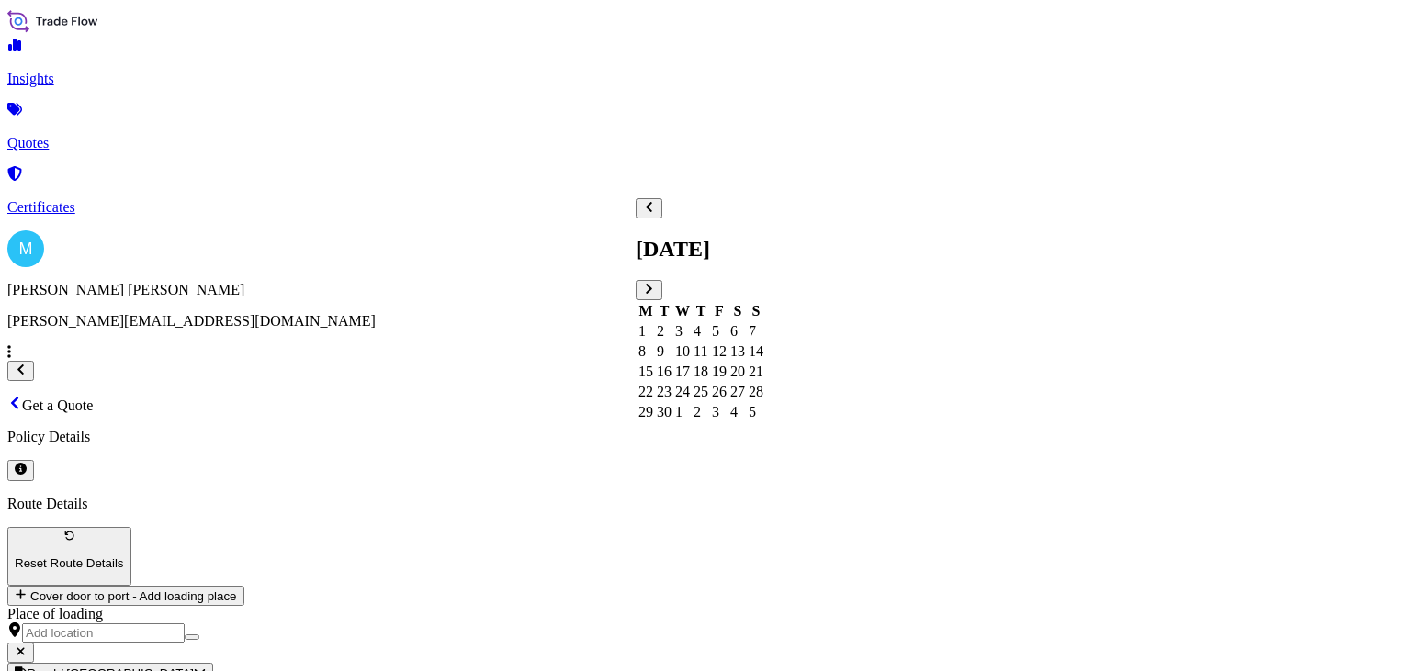
click at [655, 213] on icon "Previous" at bounding box center [649, 207] width 12 height 12
click at [671, 398] on div "19" at bounding box center [664, 392] width 15 height 17
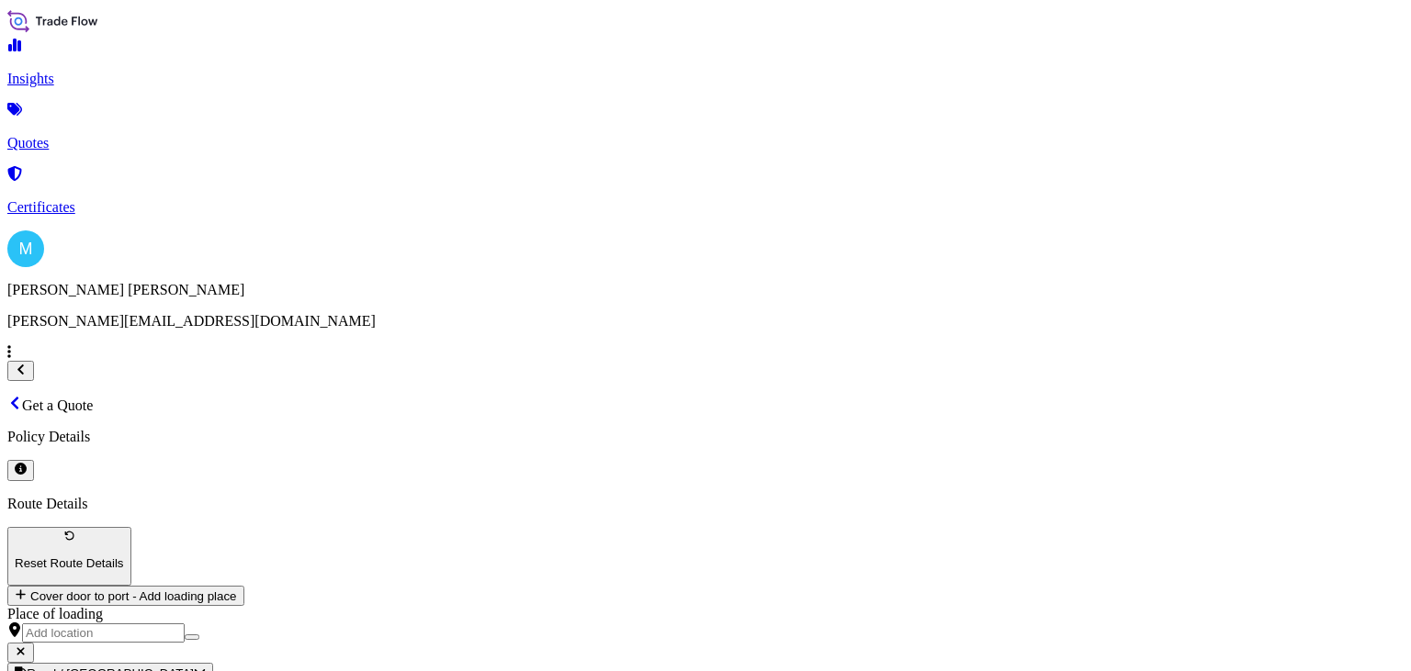
paste textarea "MSDU7093664 FJ25445083 40HC 6640.90 KG 69.45 M3 371 CTN"
paste textarea "MSMU8025193 FJ25445087 40HC 7015.70 KG 65.49 M3 388 CTN"
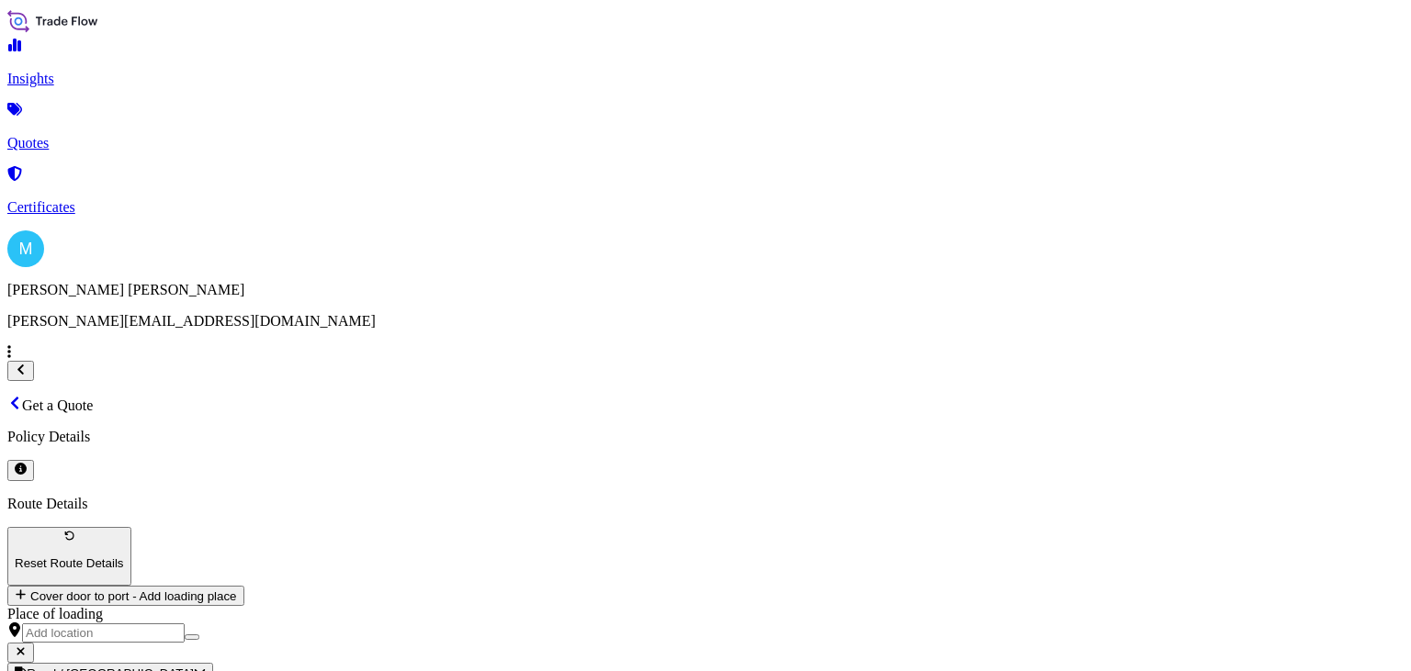
type textarea "MSDU7093664 FJ25445083 40HC 6640.90 KG 69.45 M3 371 CTN || MSMU8025193 FJ254450…"
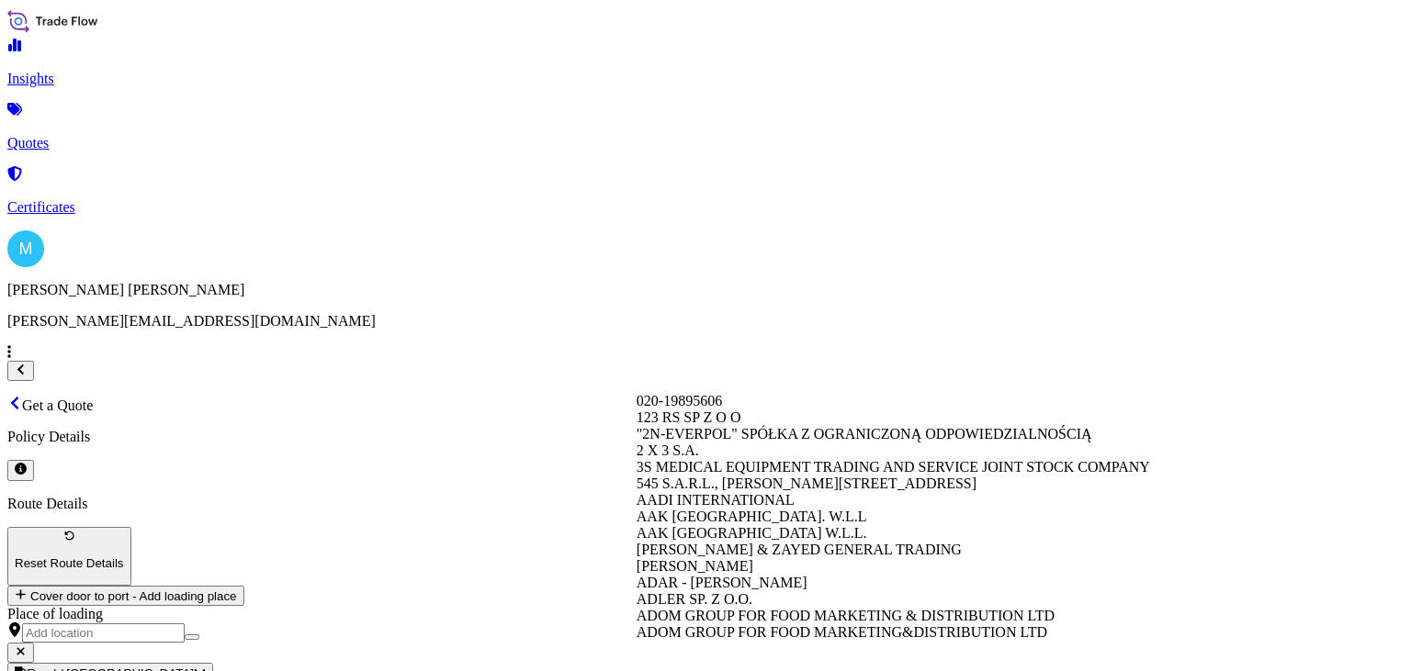
paste input "[DOMAIN_NAME] SP. Z.O.O."
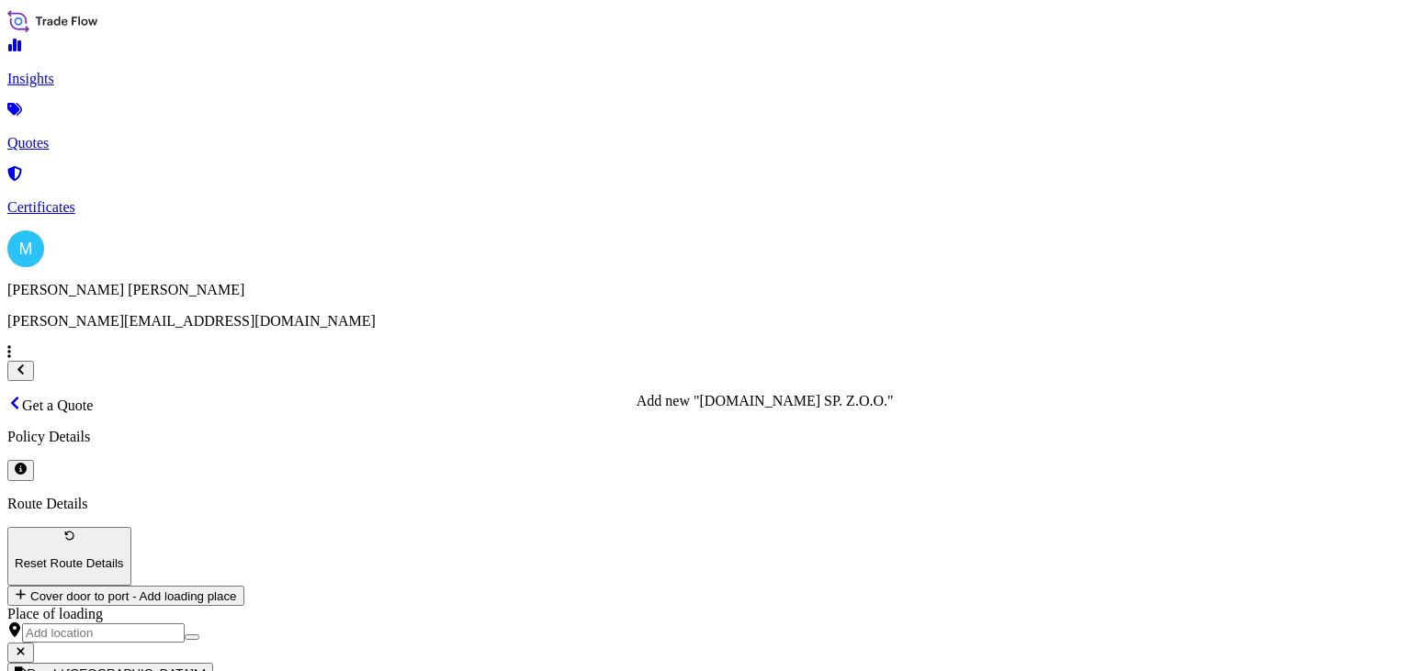
click at [854, 409] on span "Add new "[DOMAIN_NAME] SP. Z.O.O."" at bounding box center [765, 401] width 257 height 16
type input "[DOMAIN_NAME] SP. Z.O.O."
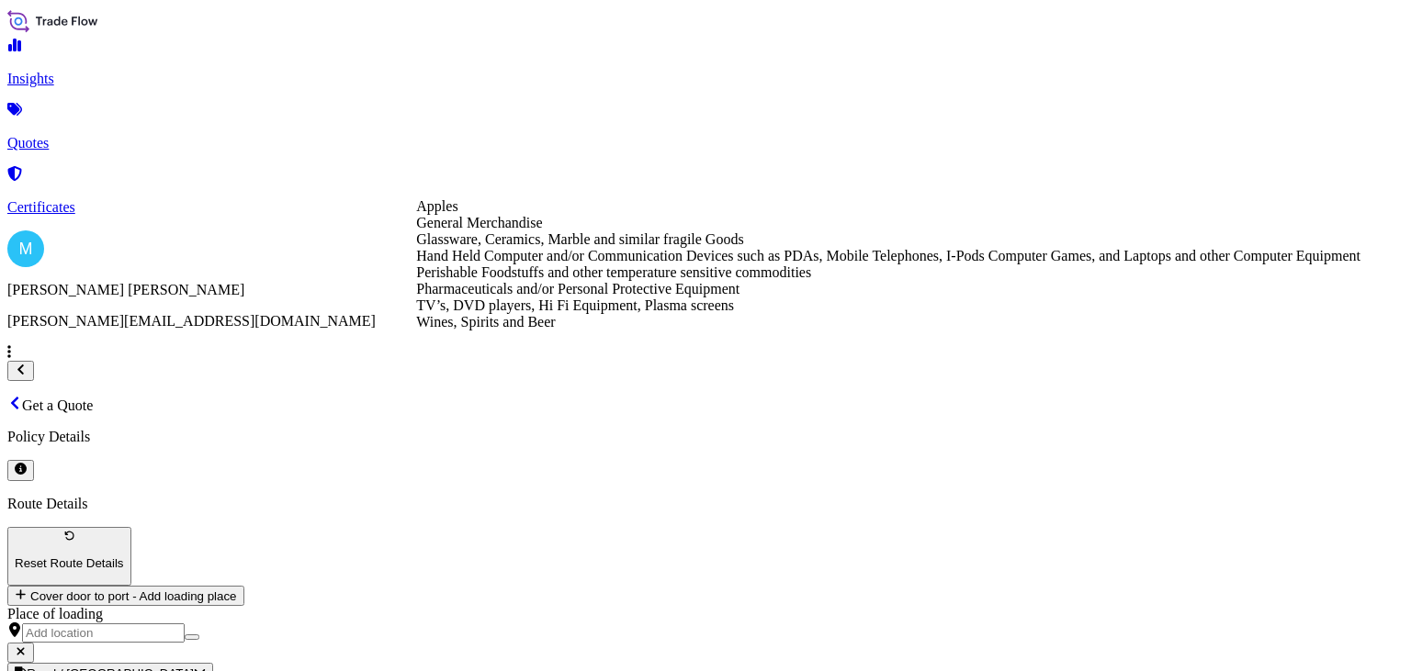
click at [548, 231] on div "General Merchandise" at bounding box center [888, 223] width 944 height 17
type input "General Merchandise"
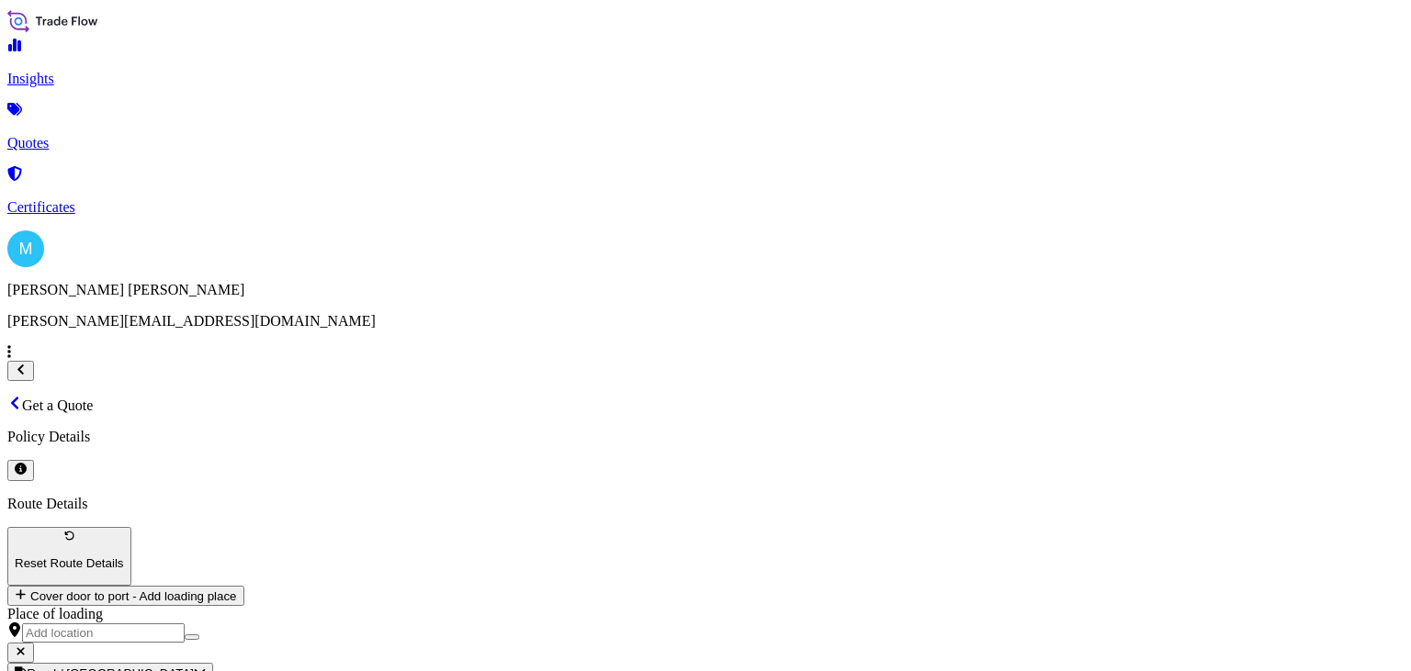
type input "46806.29"
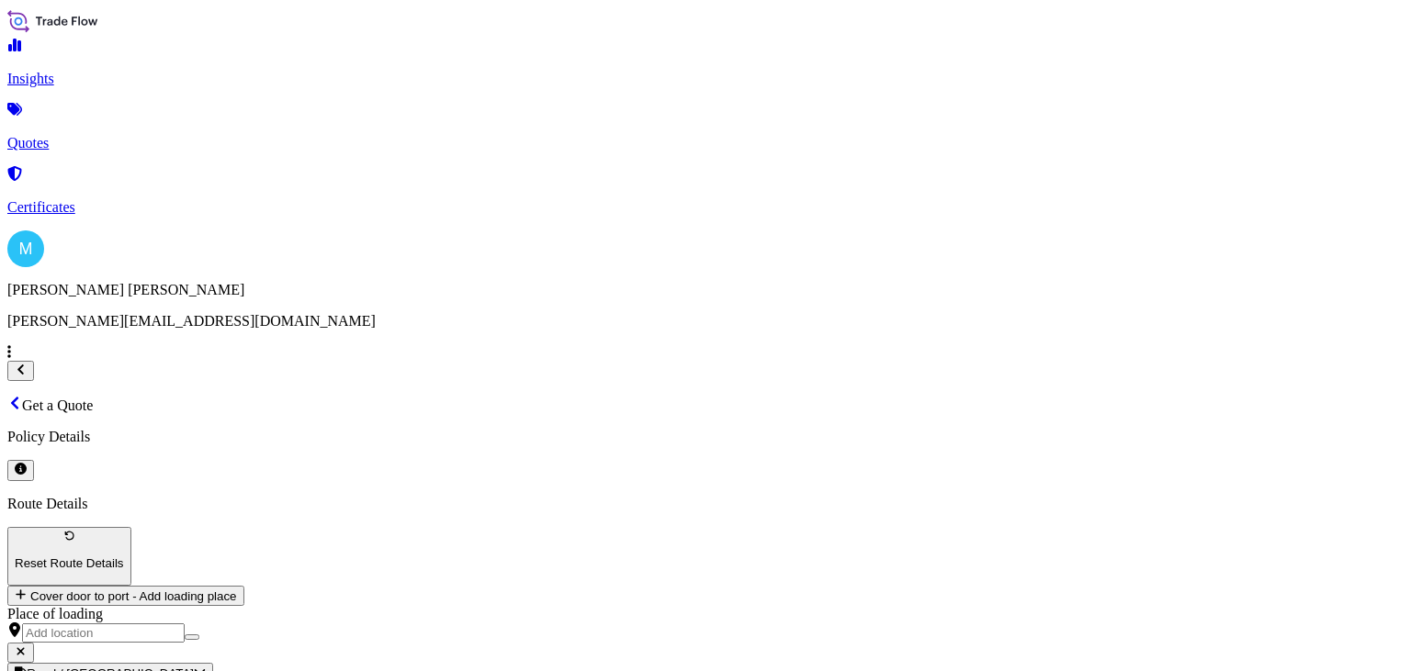
paste input "S02021474"
type input "S02021474"
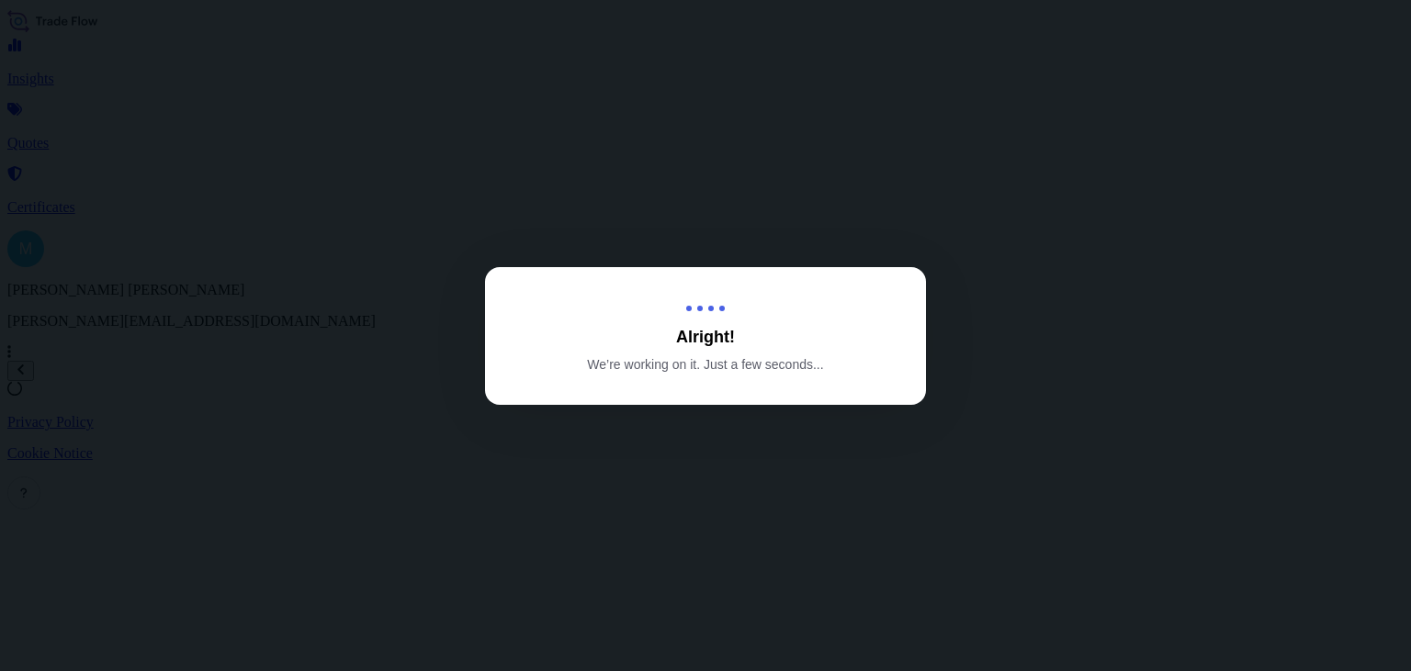
select select "Sea"
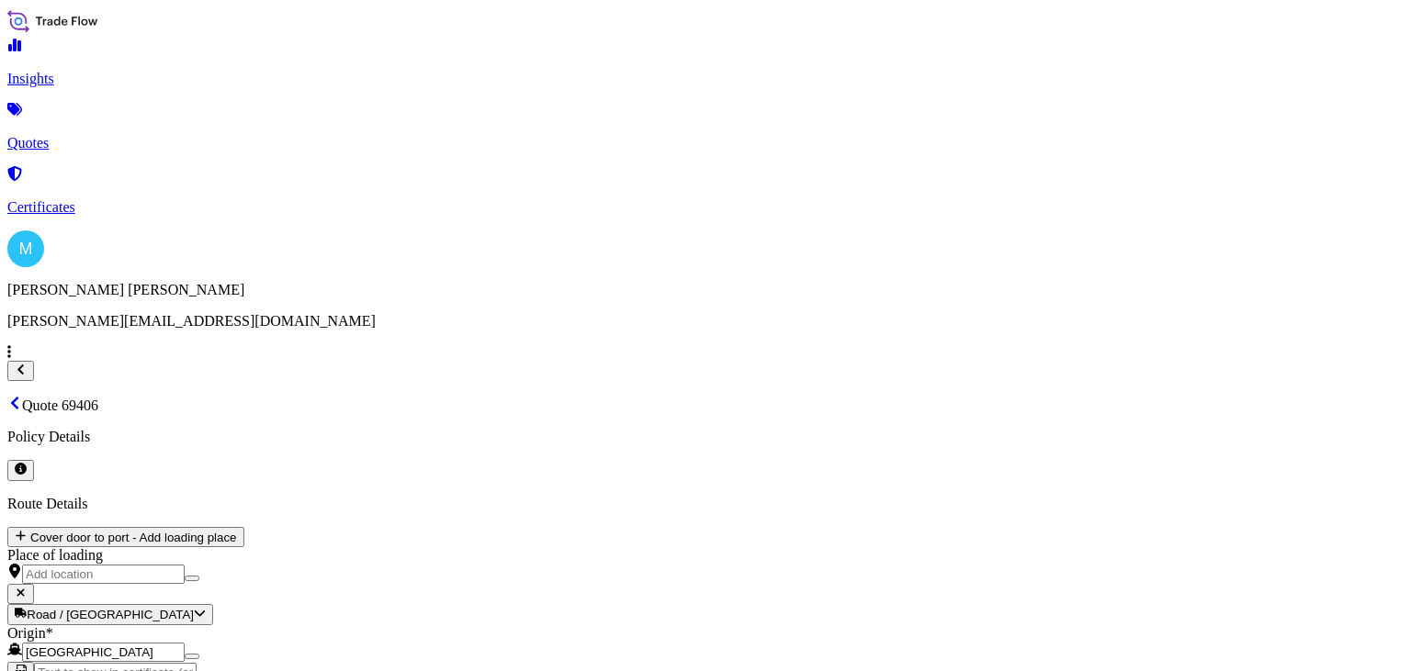
scroll to position [2129, 0]
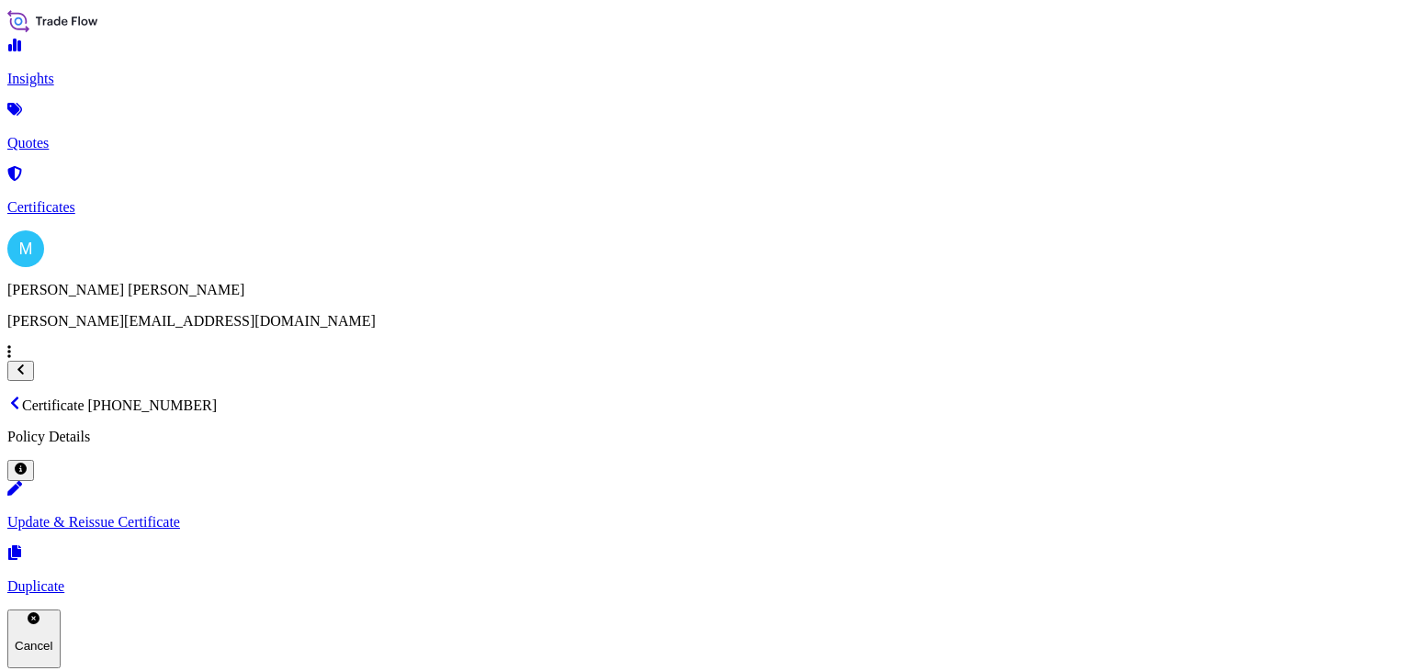
drag, startPoint x: 568, startPoint y: 51, endPoint x: 265, endPoint y: 64, distance: 303.4
click at [265, 396] on div "Certificate [PHONE_NUMBER] Policy Details" at bounding box center [705, 438] width 1396 height 85
copy p "Certificate [PHONE_NUMBER]"
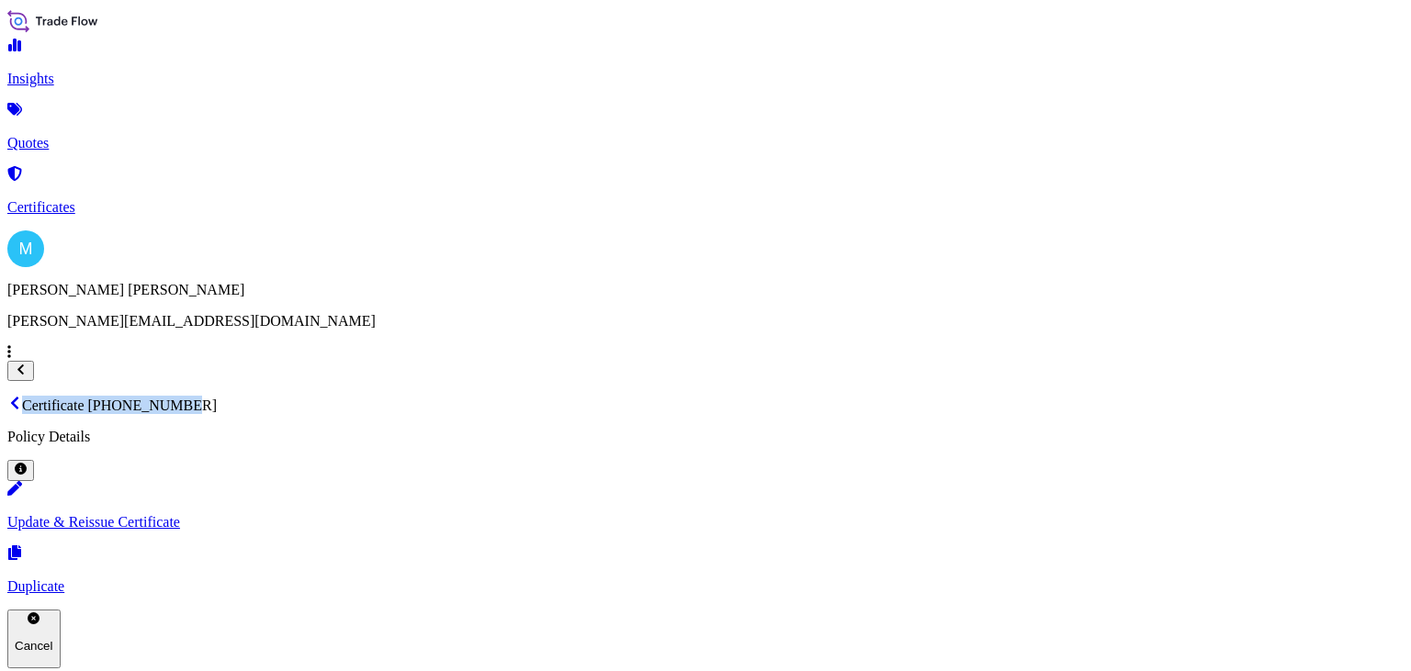
click at [104, 125] on link "Quotes" at bounding box center [705, 128] width 1396 height 48
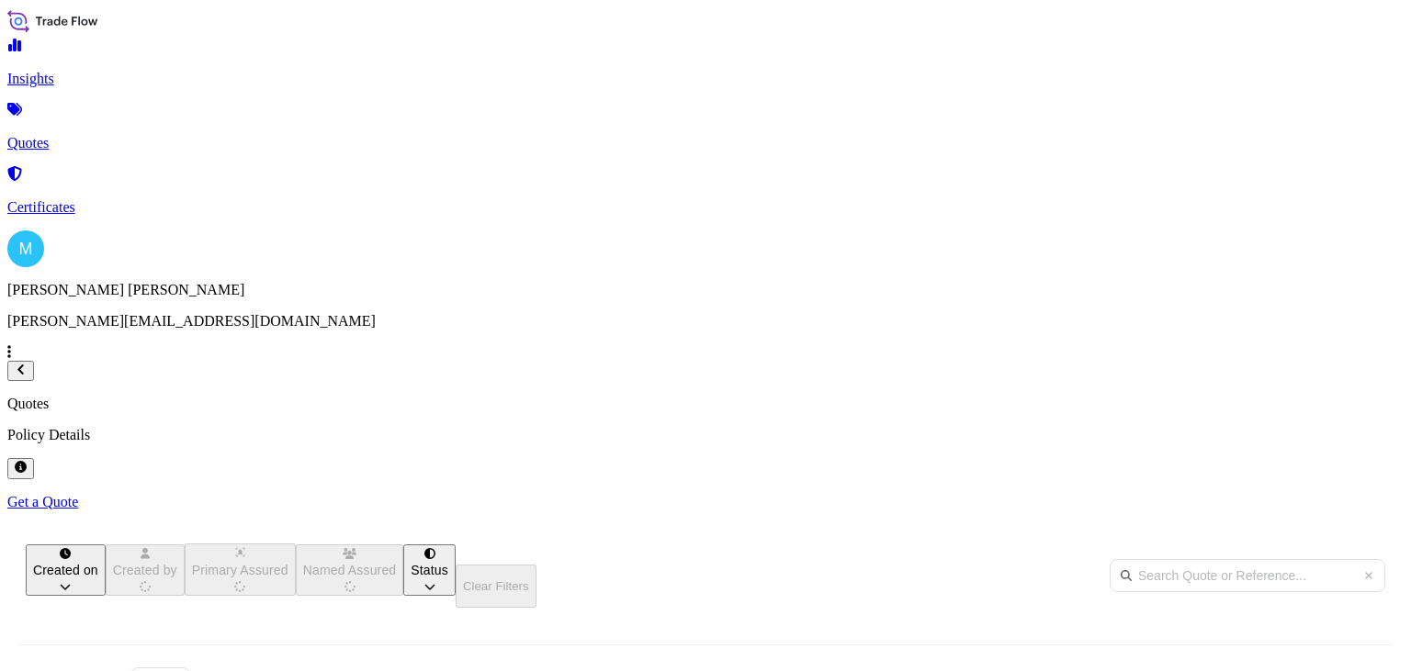
scroll to position [329, 1117]
click at [1306, 494] on p "Get a Quote" at bounding box center [705, 502] width 1396 height 17
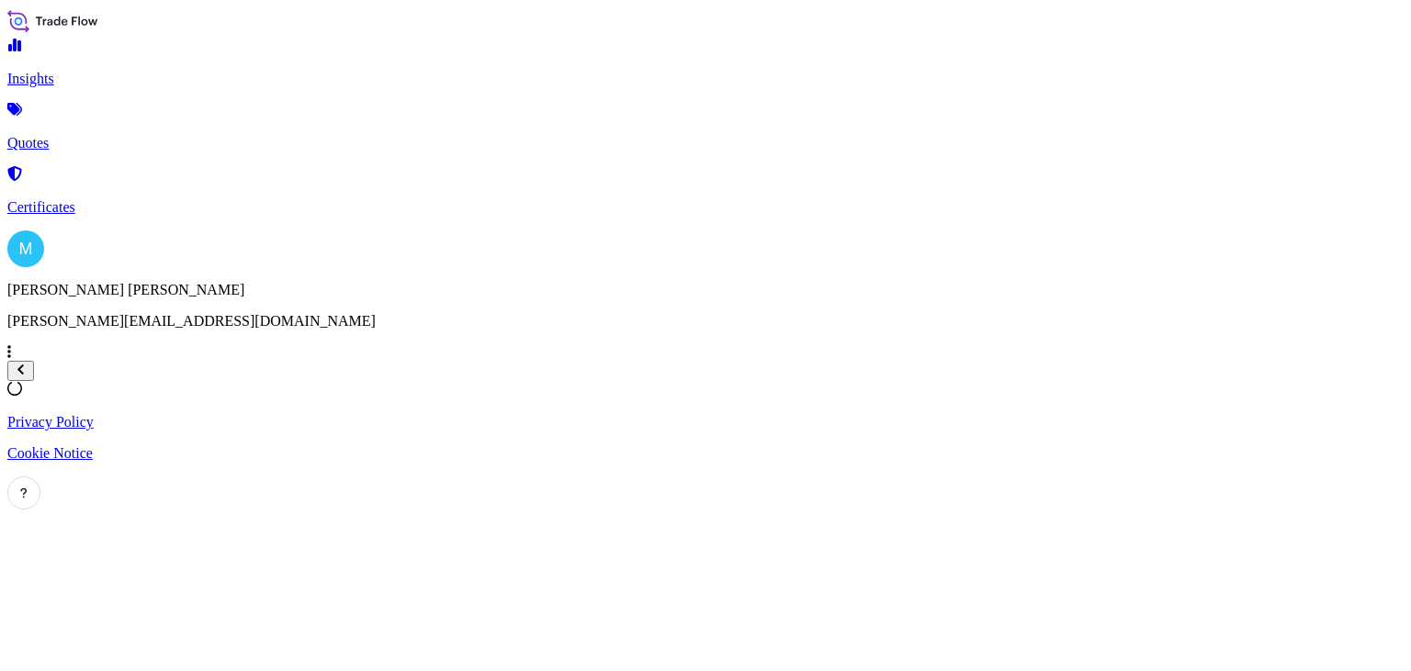
select select "Sea"
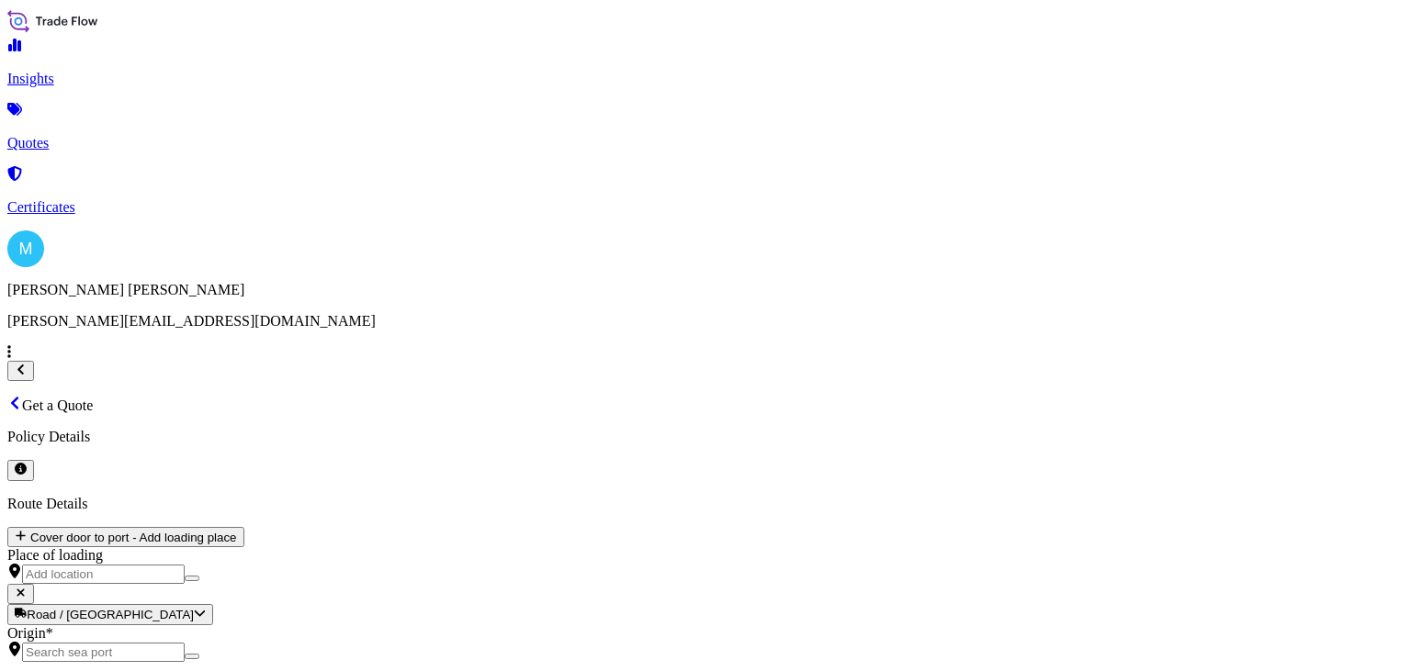
scroll to position [29, 0]
click at [374, 625] on div "Origin *" at bounding box center [705, 643] width 1396 height 37
click at [185, 643] on input "Origin *" at bounding box center [103, 652] width 163 height 19
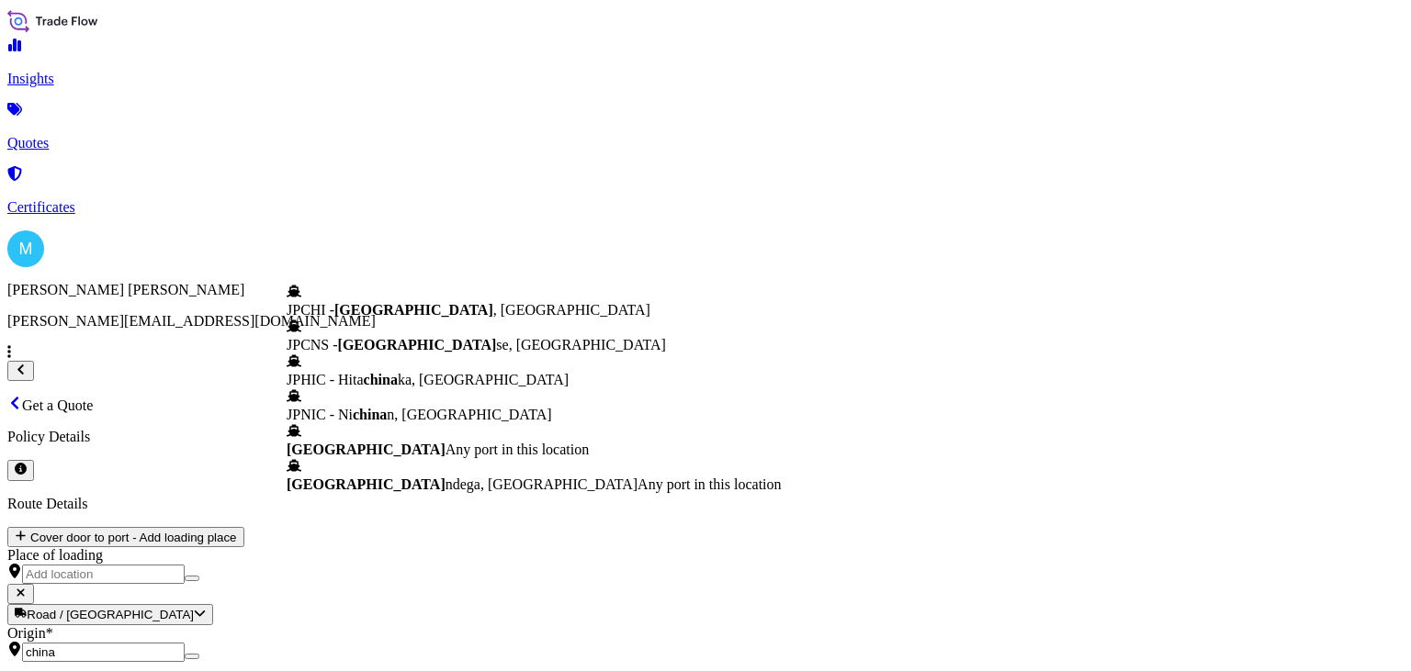
click at [410, 457] on span "[GEOGRAPHIC_DATA]" at bounding box center [366, 450] width 159 height 16
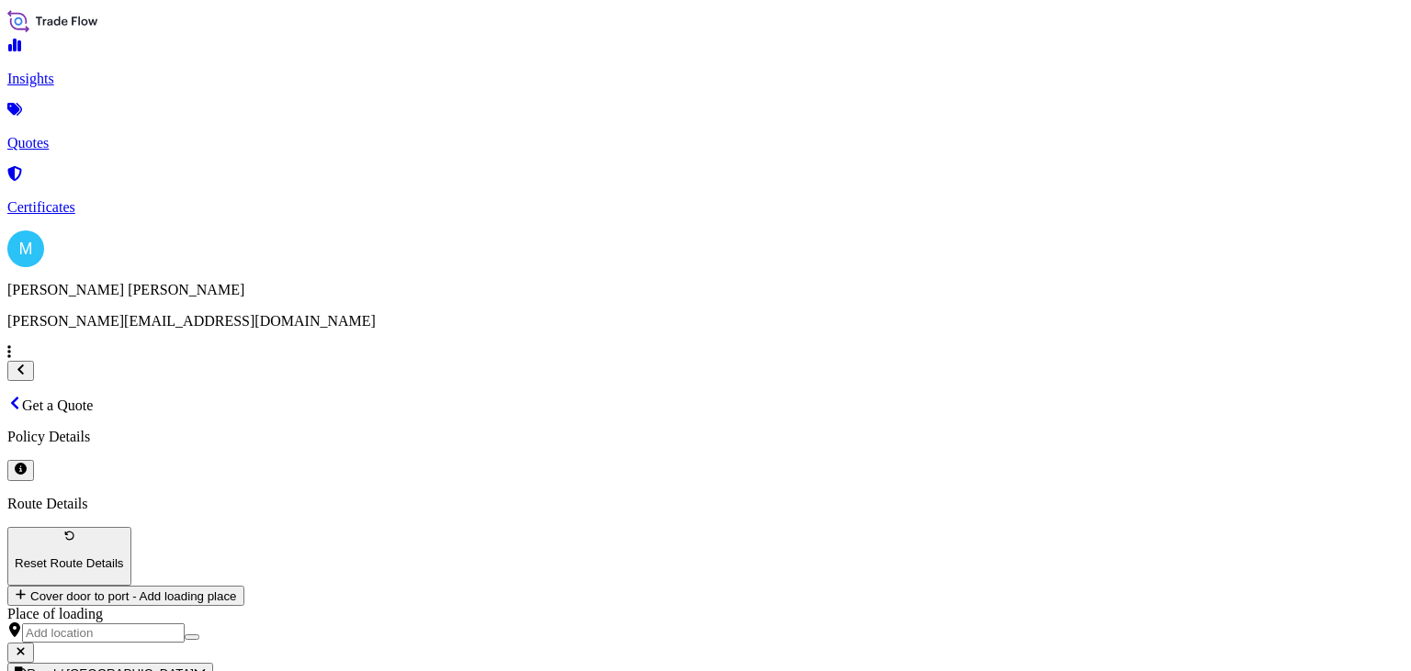
type input "[GEOGRAPHIC_DATA]"
click at [332, 468] on div "Road" at bounding box center [310, 458] width 46 height 18
select select "Road"
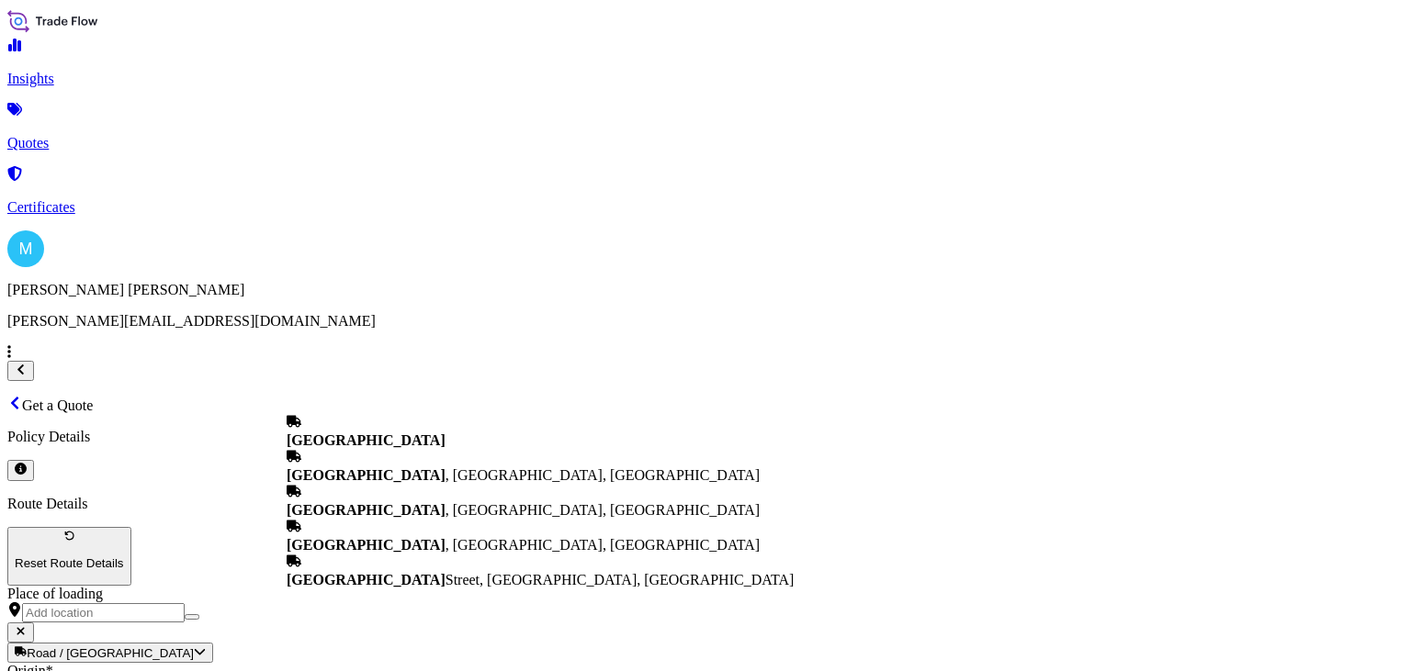
click at [350, 448] on b "[GEOGRAPHIC_DATA]" at bounding box center [366, 441] width 159 height 16
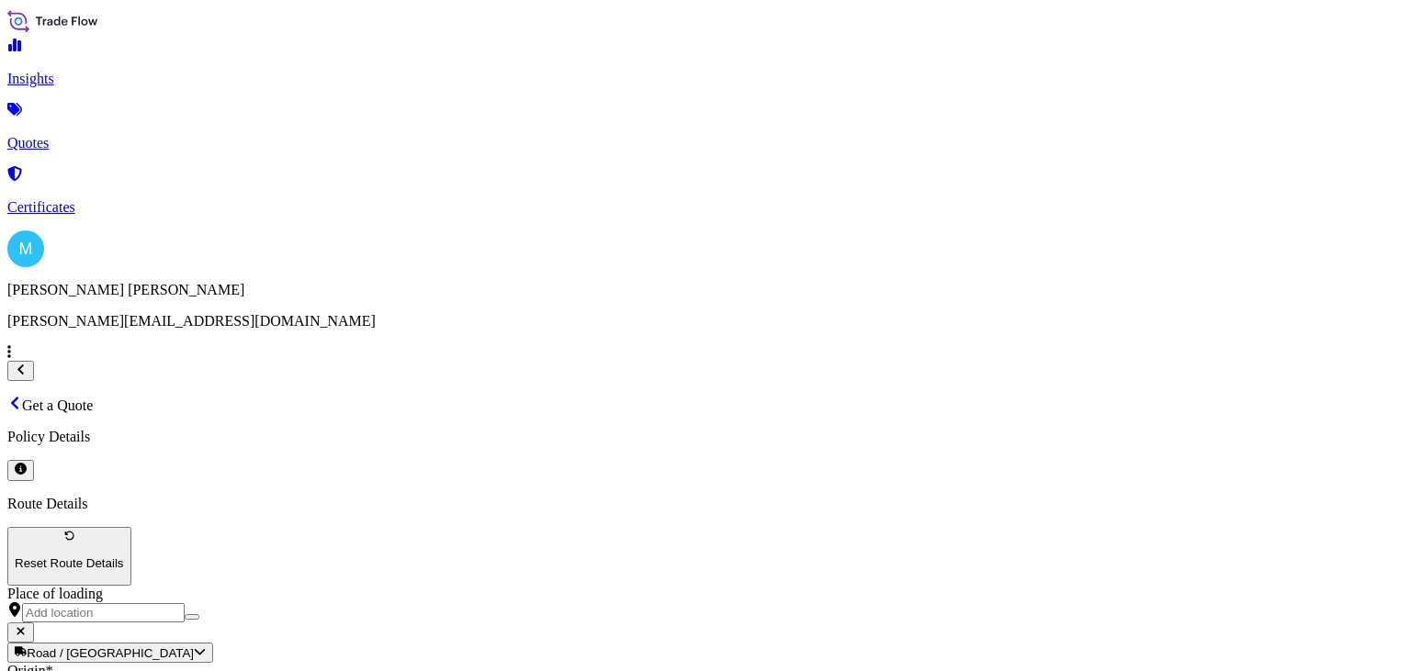
scroll to position [0, 0]
type input "[GEOGRAPHIC_DATA]"
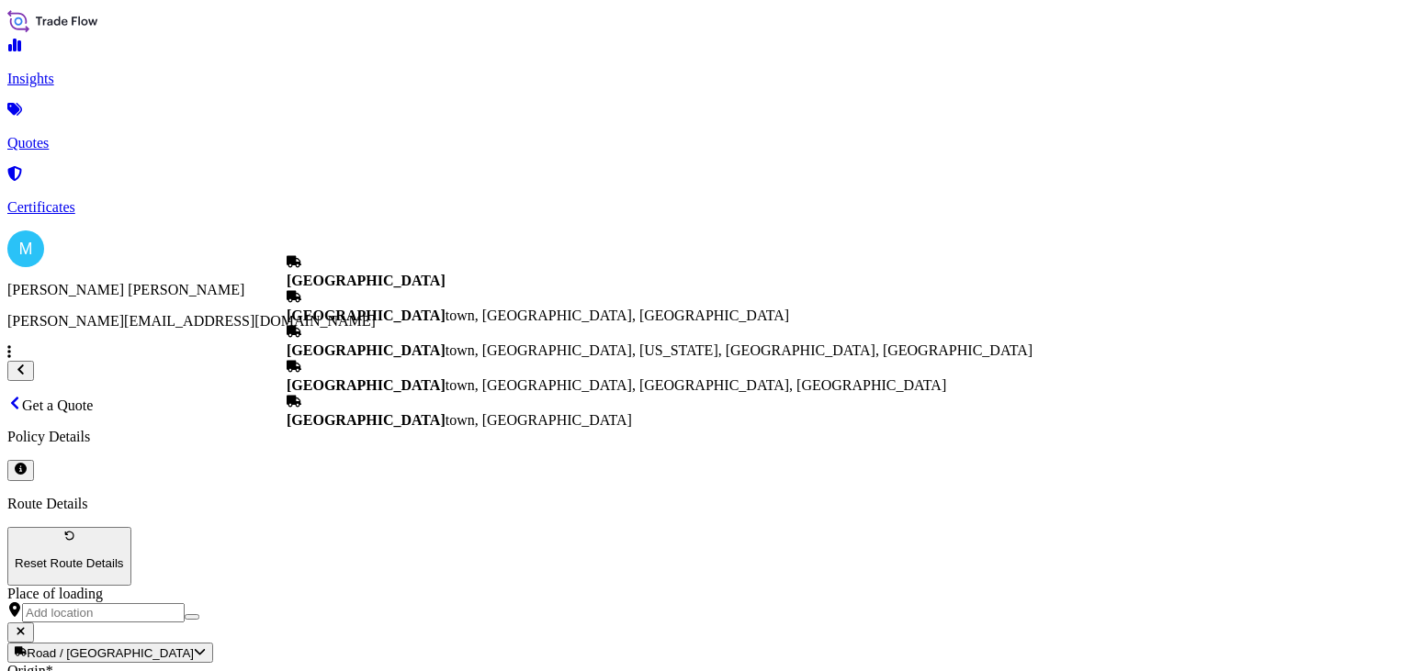
click at [415, 279] on div "[GEOGRAPHIC_DATA]" at bounding box center [660, 271] width 746 height 35
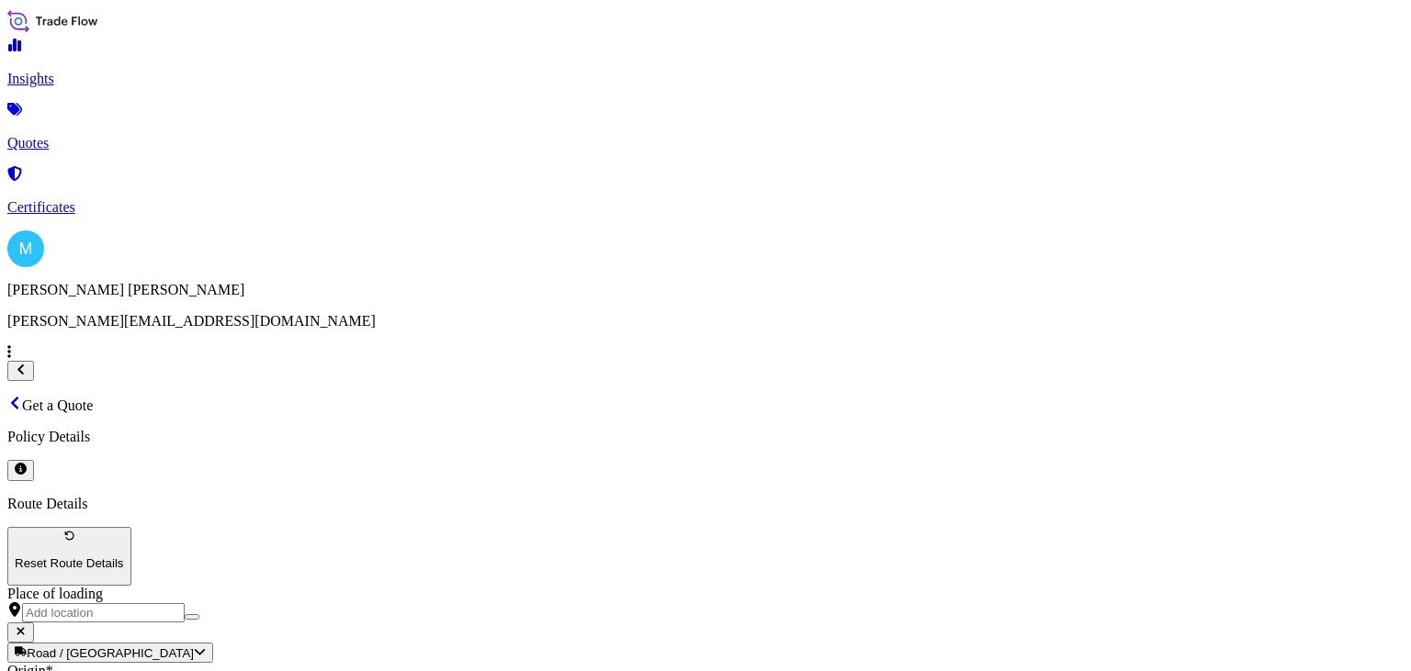
type input "[GEOGRAPHIC_DATA]"
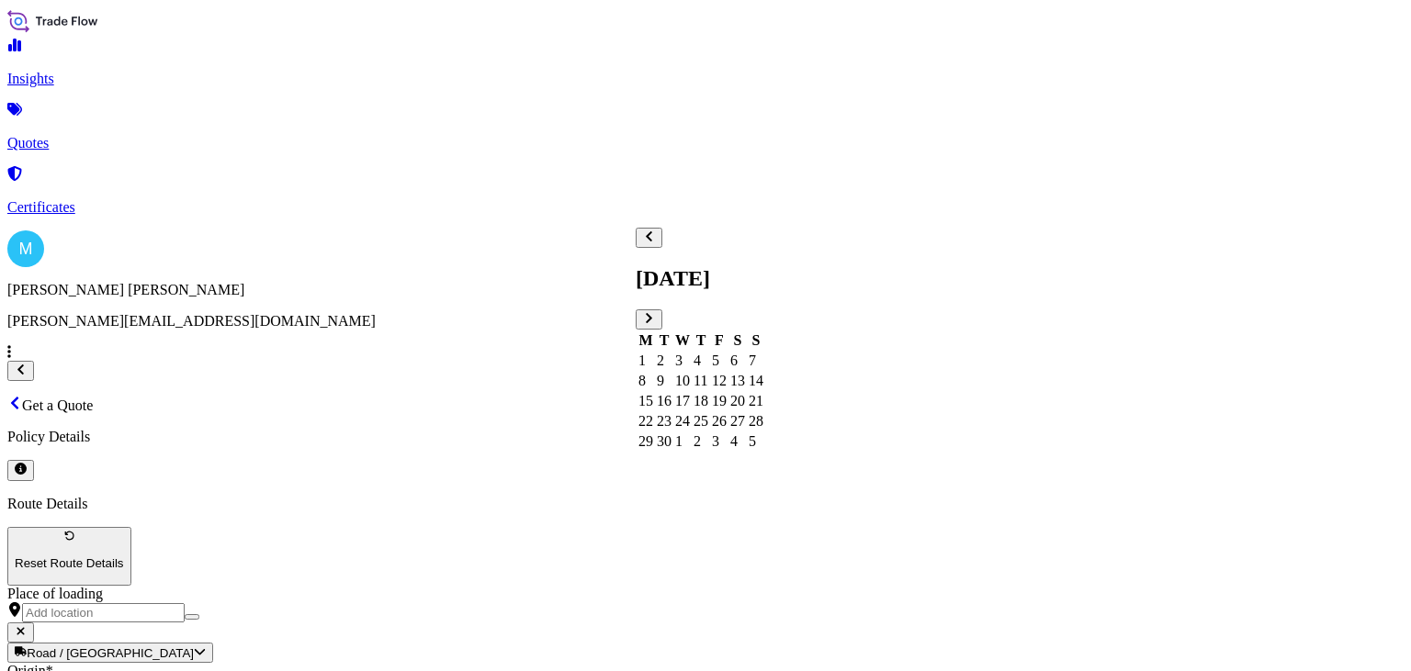
click at [708, 373] on div "11" at bounding box center [700, 381] width 15 height 17
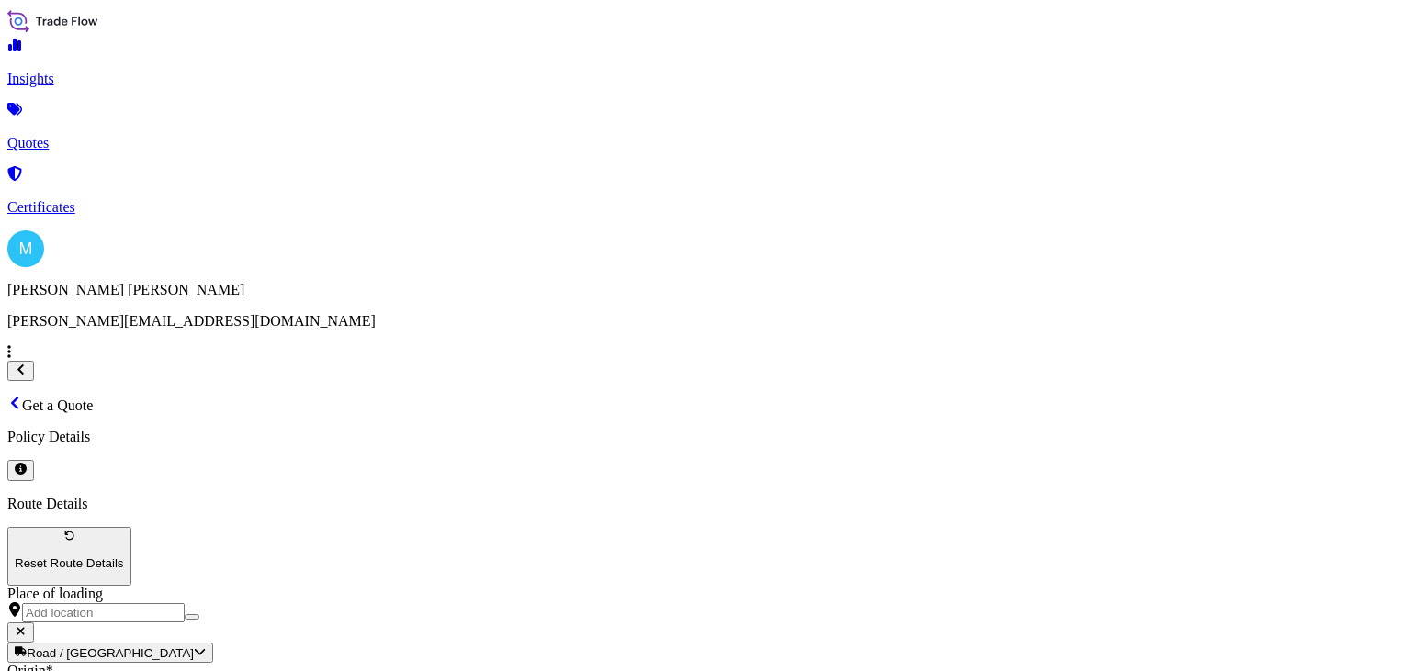
paste textarea "HPCU4427510 SML05991 40HC 2332.00 8.103 212 CTN"
paste textarea "PAPER CARD"
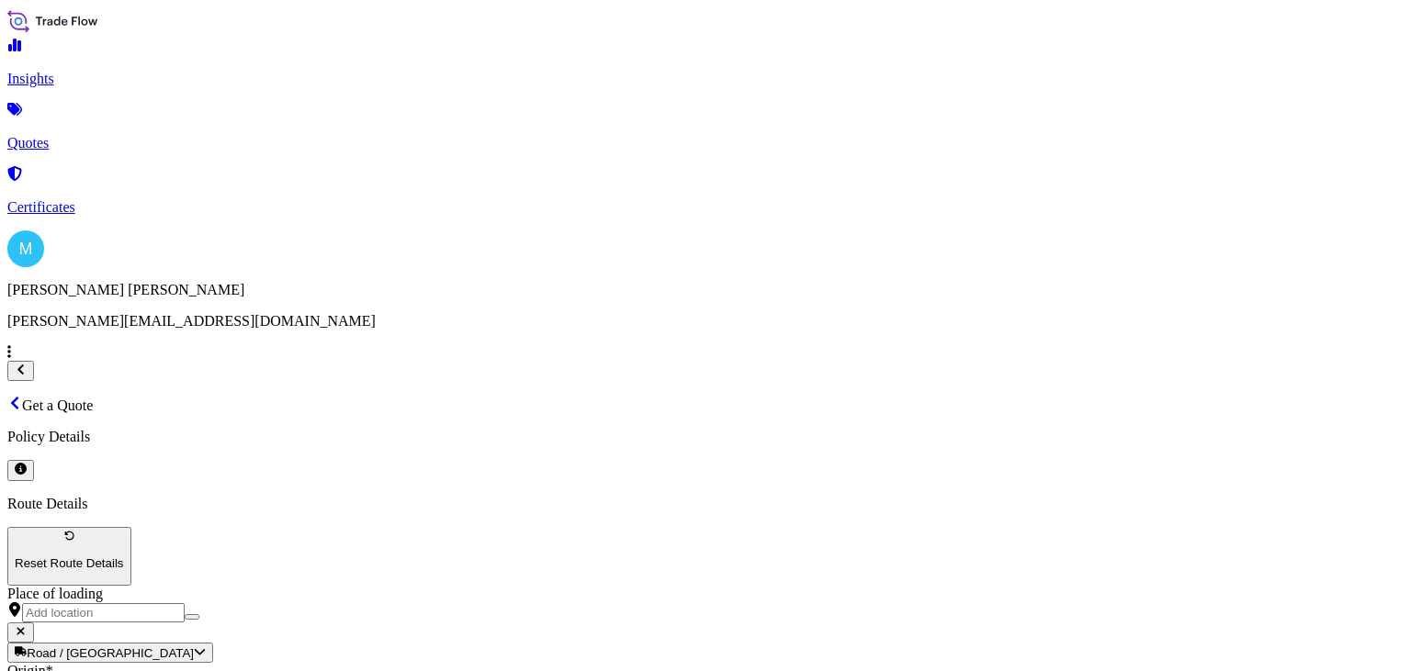
type textarea "HPCU4427510 SML05991 40HC 2332.00 8.103 212 CTN || PAPER CARD"
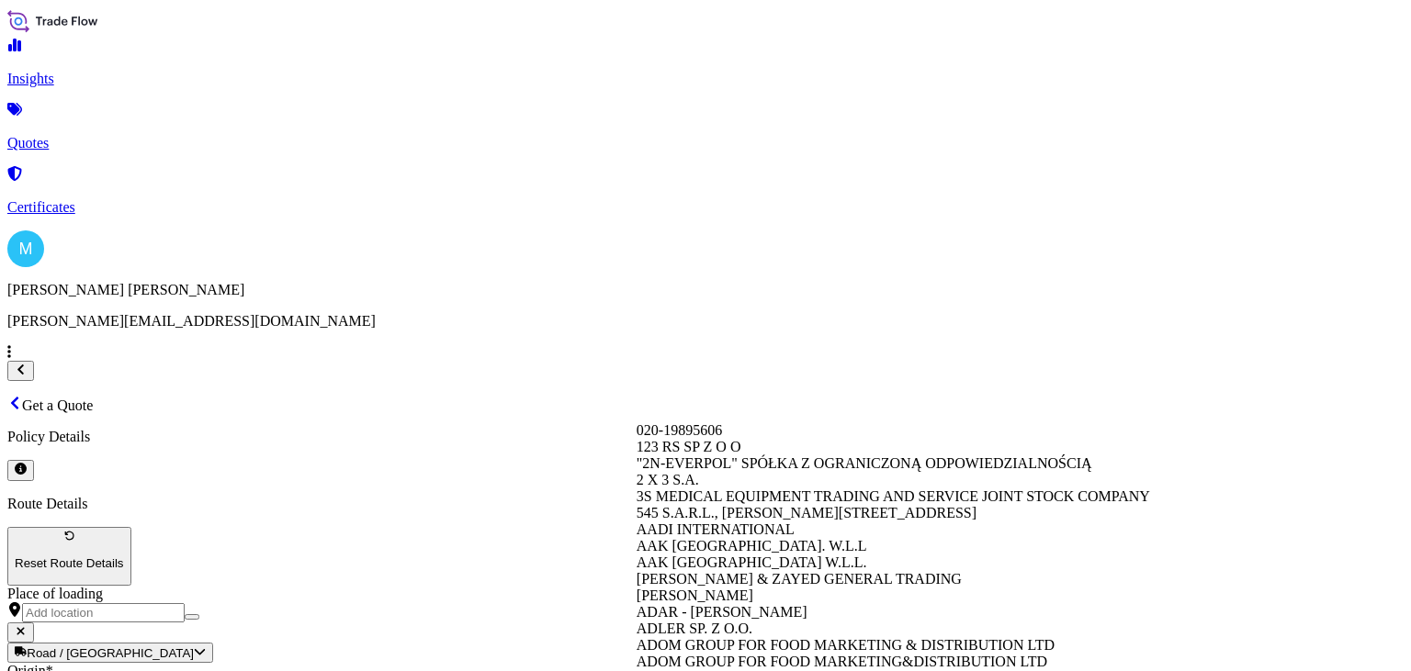
paste input "DERFORM SP. Z O.O."
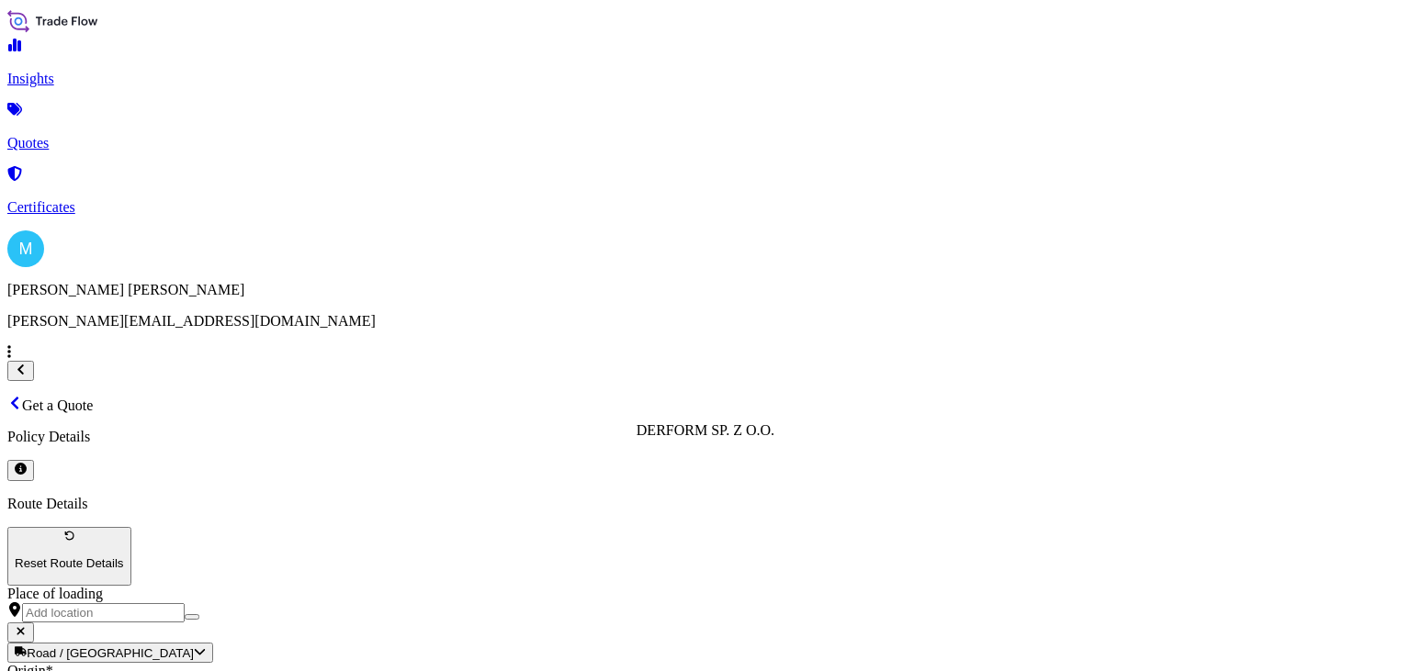
click at [737, 438] on span "DERFORM SP. Z O.O." at bounding box center [706, 431] width 138 height 16
type input "DERFORM SP. Z O.O."
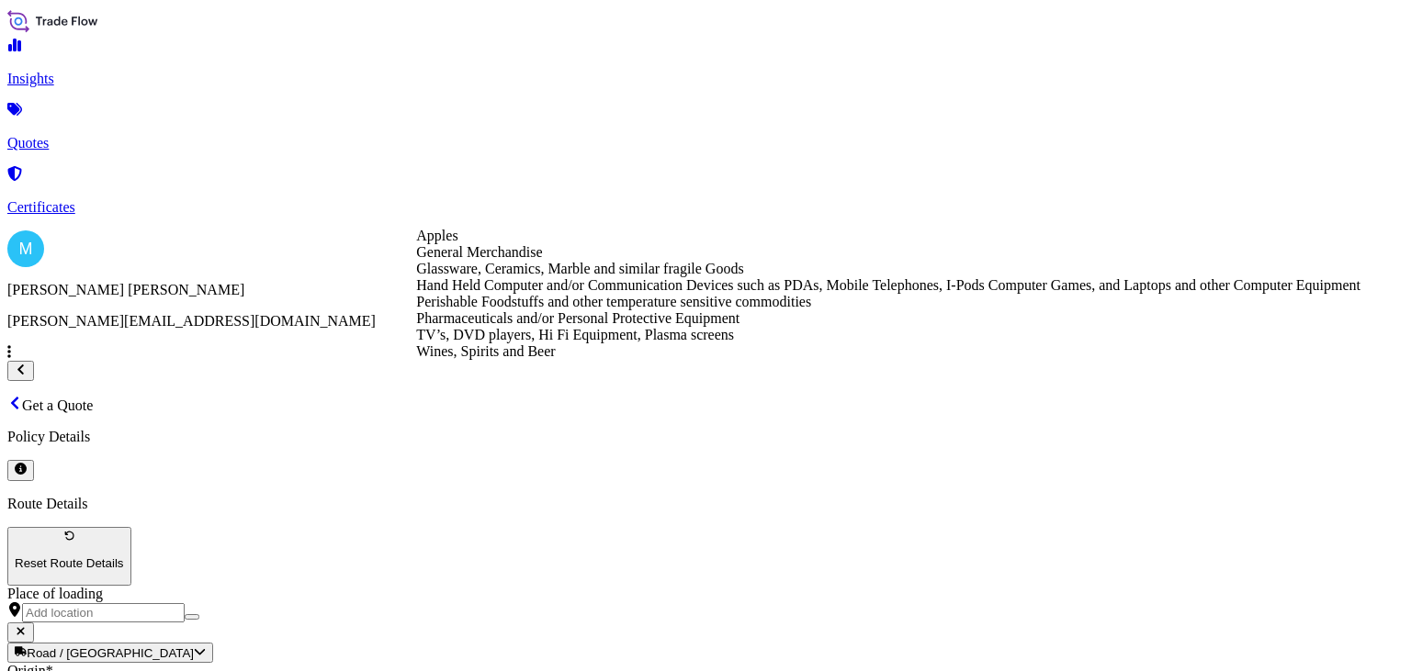
click at [630, 261] on div "General Merchandise" at bounding box center [888, 252] width 944 height 17
type input "General Merchandise"
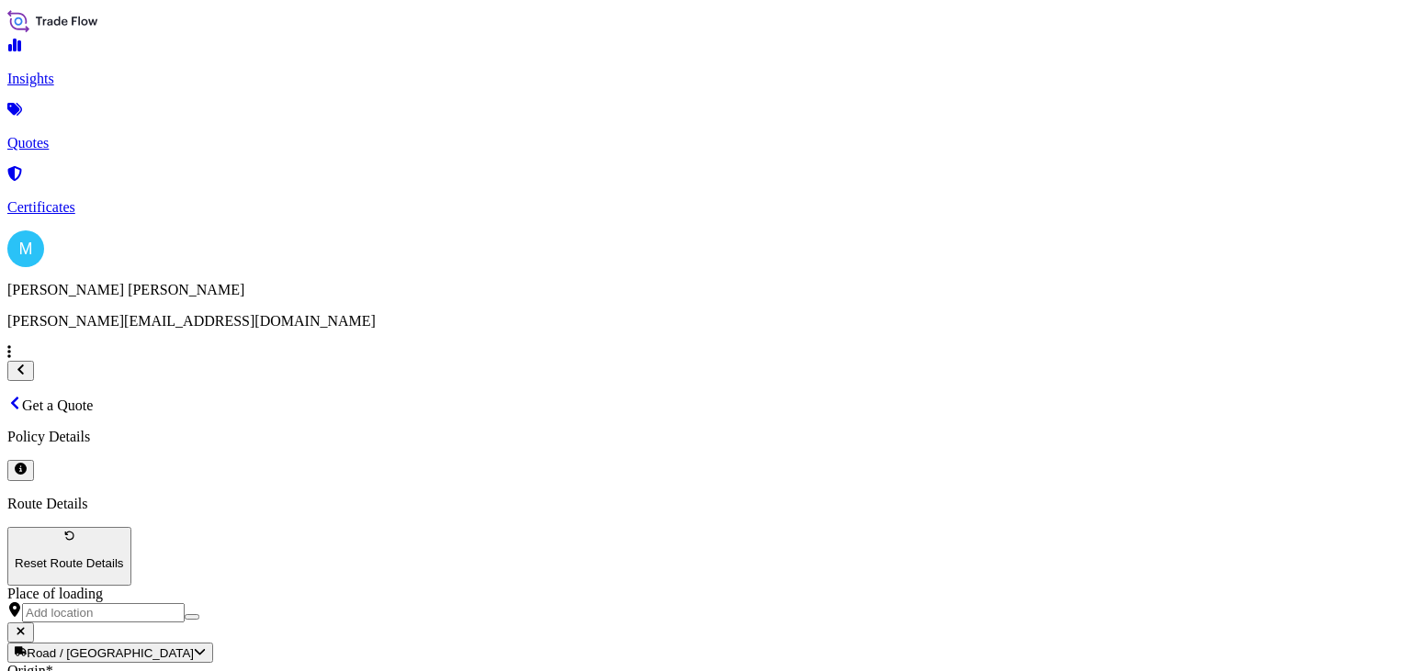
paste input "7700"
type input "7700"
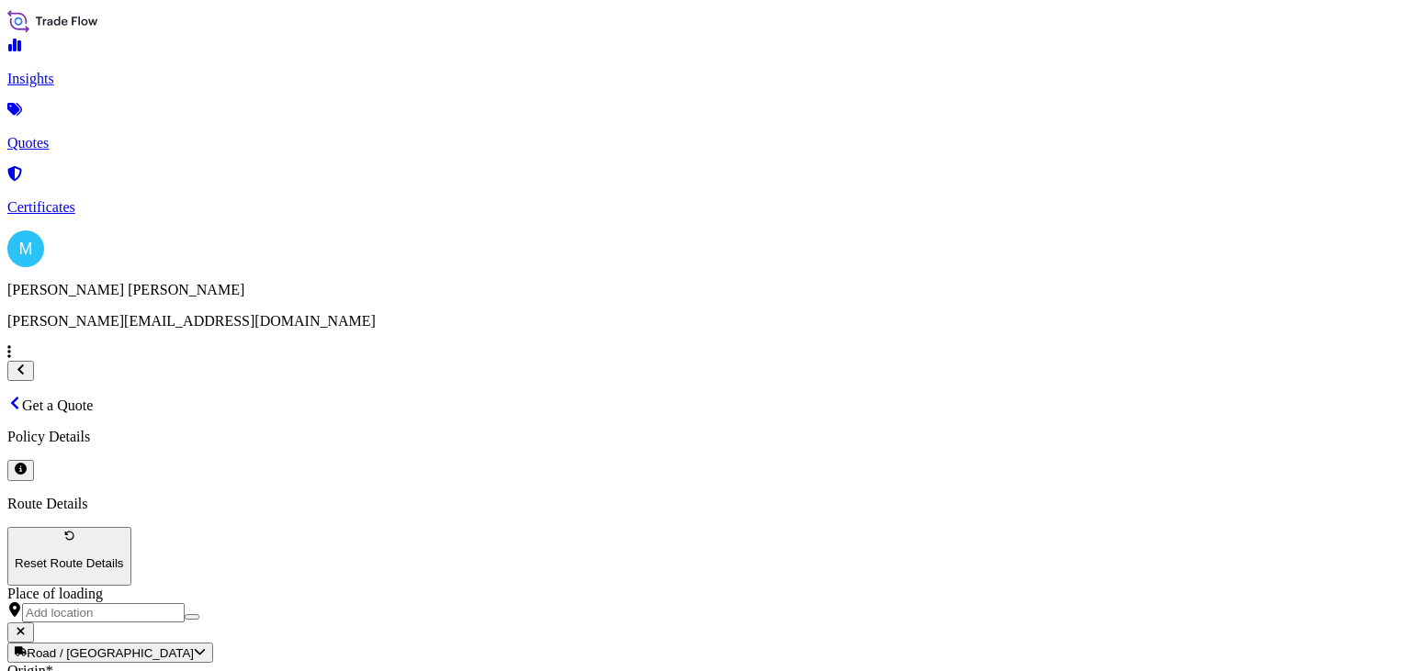
paste input "LCL KOLEJ"
paste input "S02039305"
type input "LCL KOLEJ || S02039305"
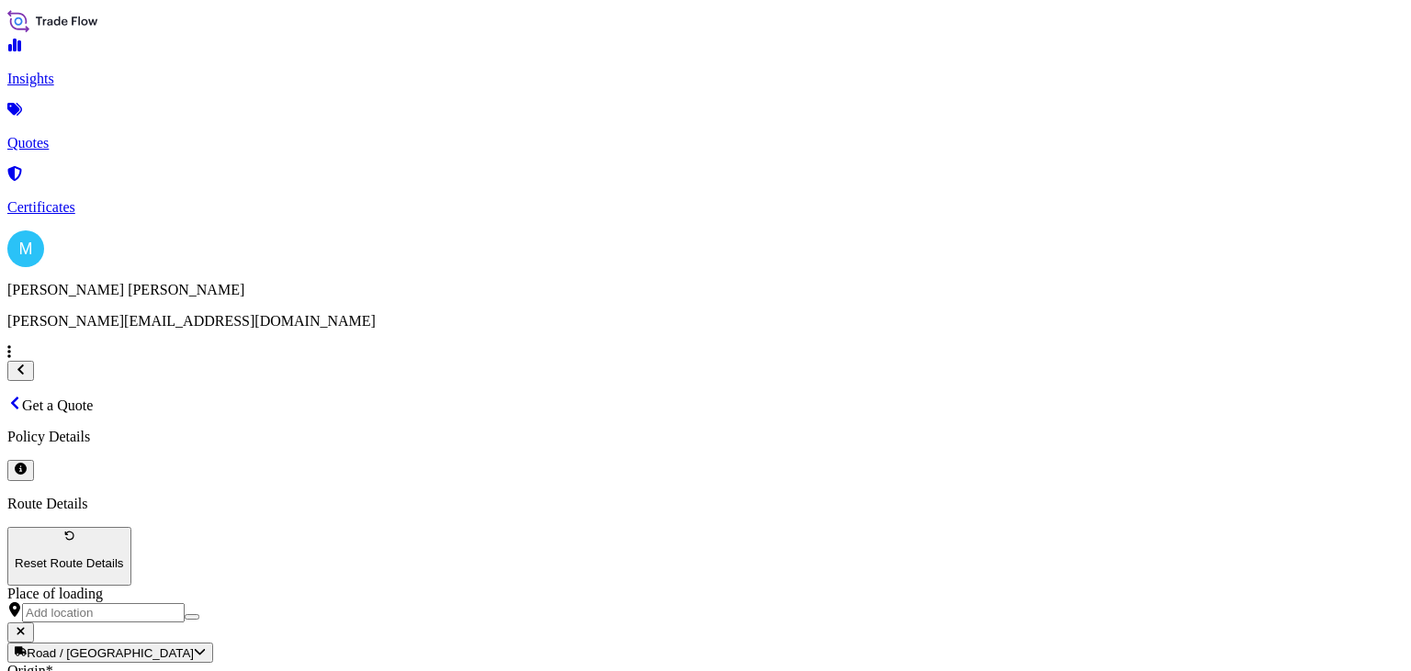
scroll to position [83, 0]
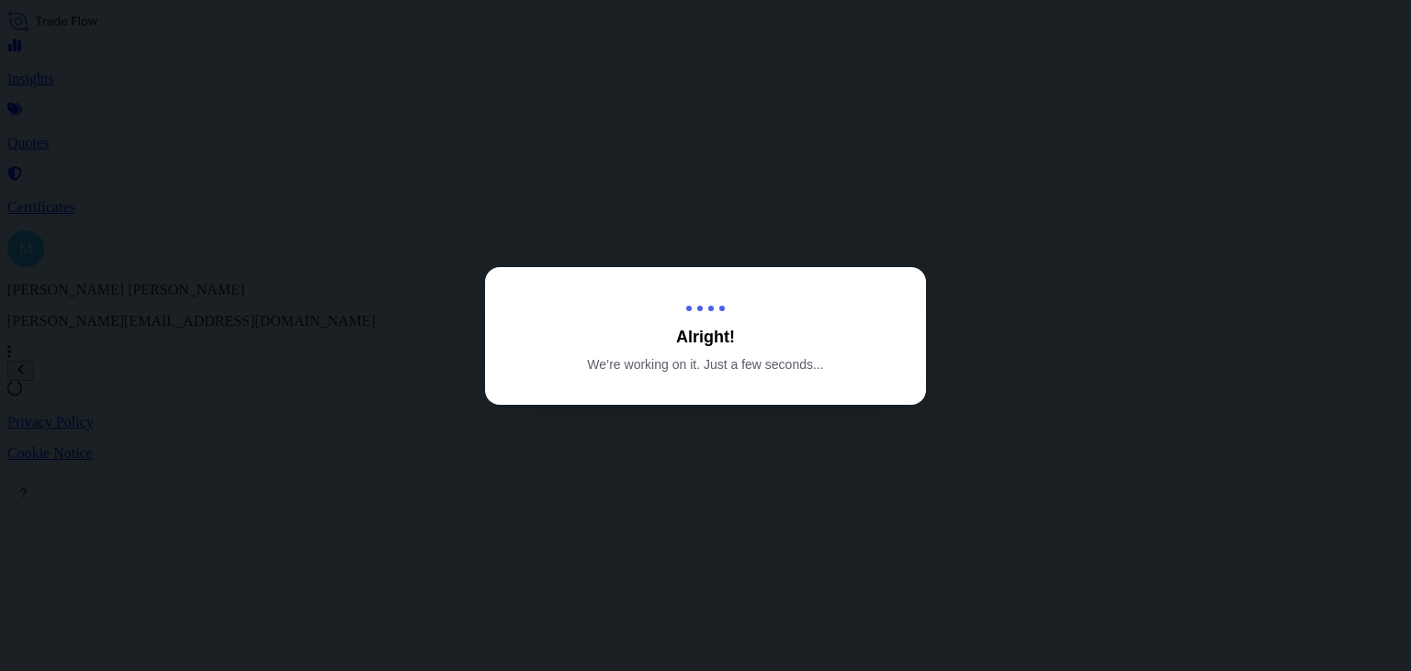
select select "Road"
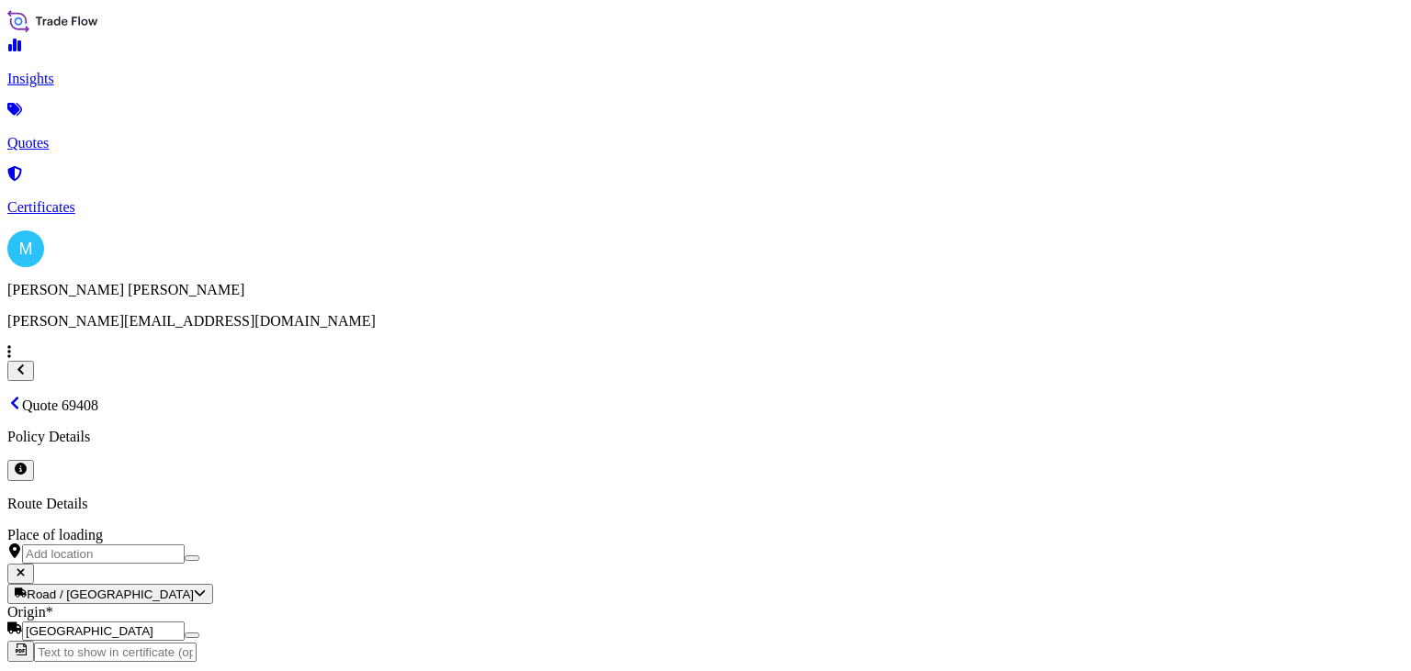
scroll to position [629, 0]
type input "[DATE]"
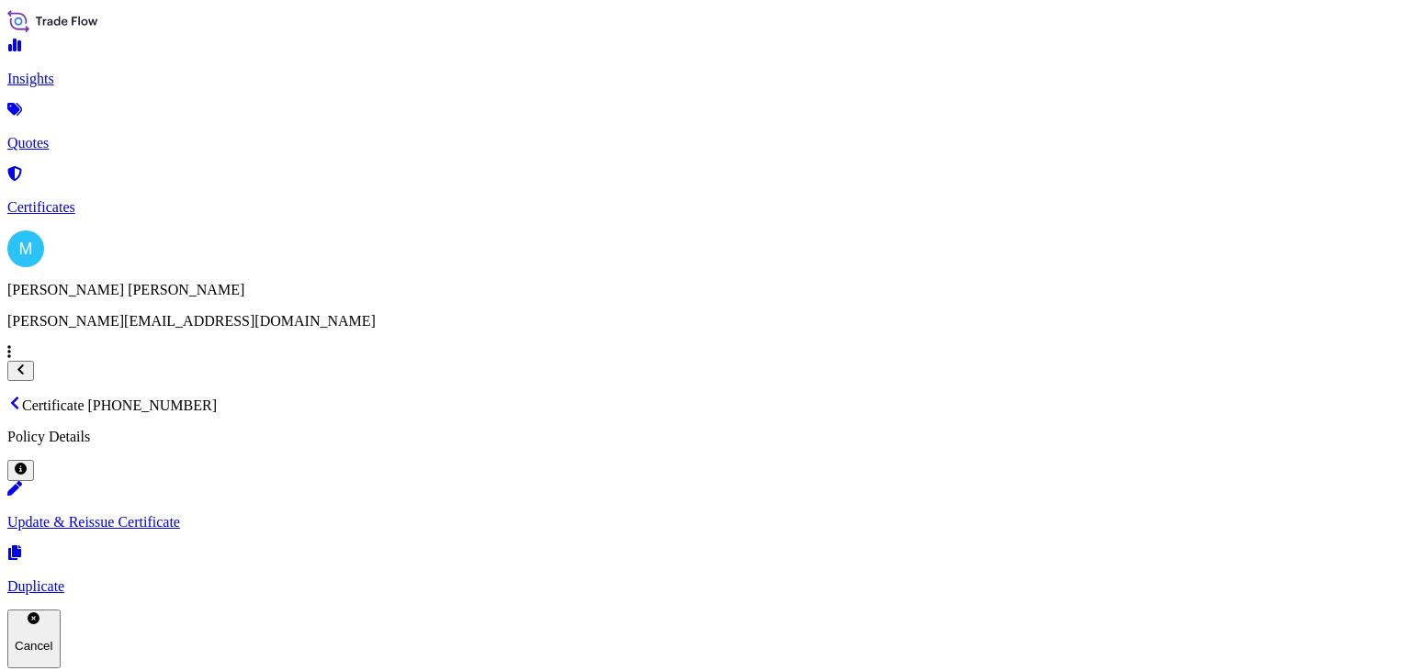
drag, startPoint x: 575, startPoint y: 46, endPoint x: 286, endPoint y: 47, distance: 289.3
click at [286, 396] on div "Certificate [PHONE_NUMBER] Policy Details" at bounding box center [705, 438] width 1396 height 85
copy p "Certificate [PHONE_NUMBER]"
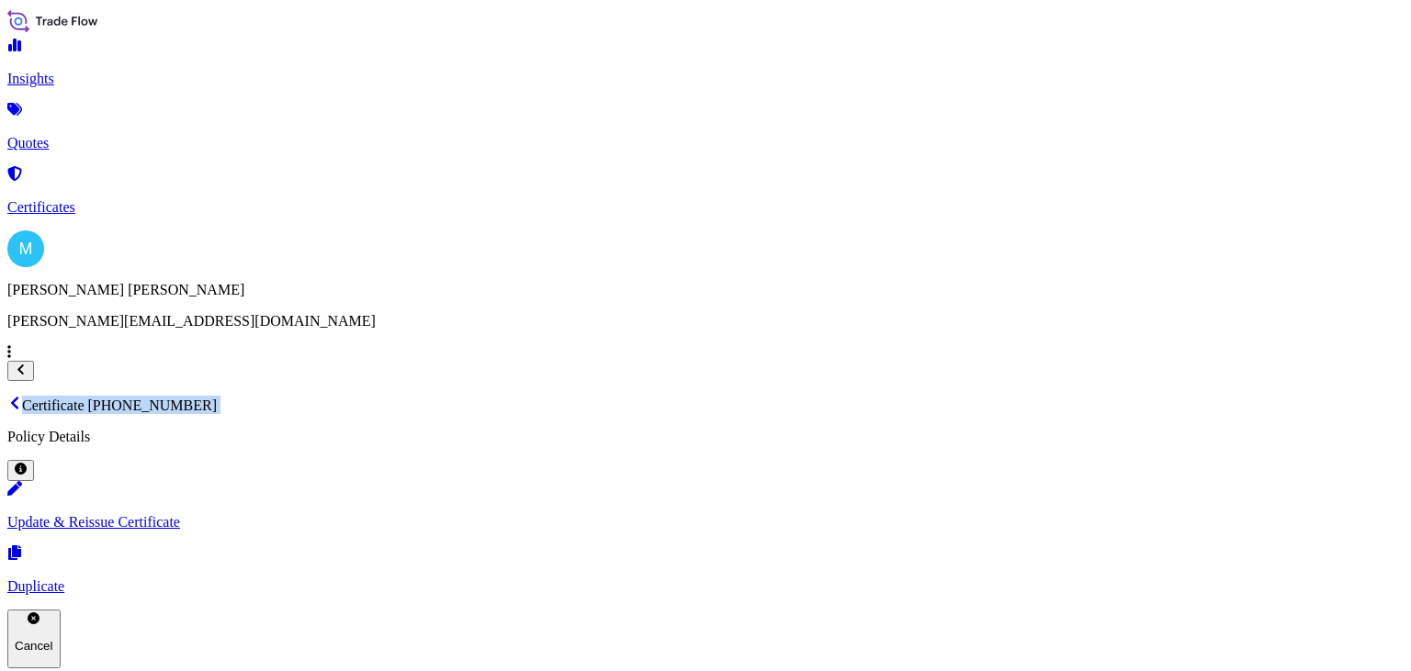
click at [109, 138] on link "Quotes" at bounding box center [705, 128] width 1396 height 48
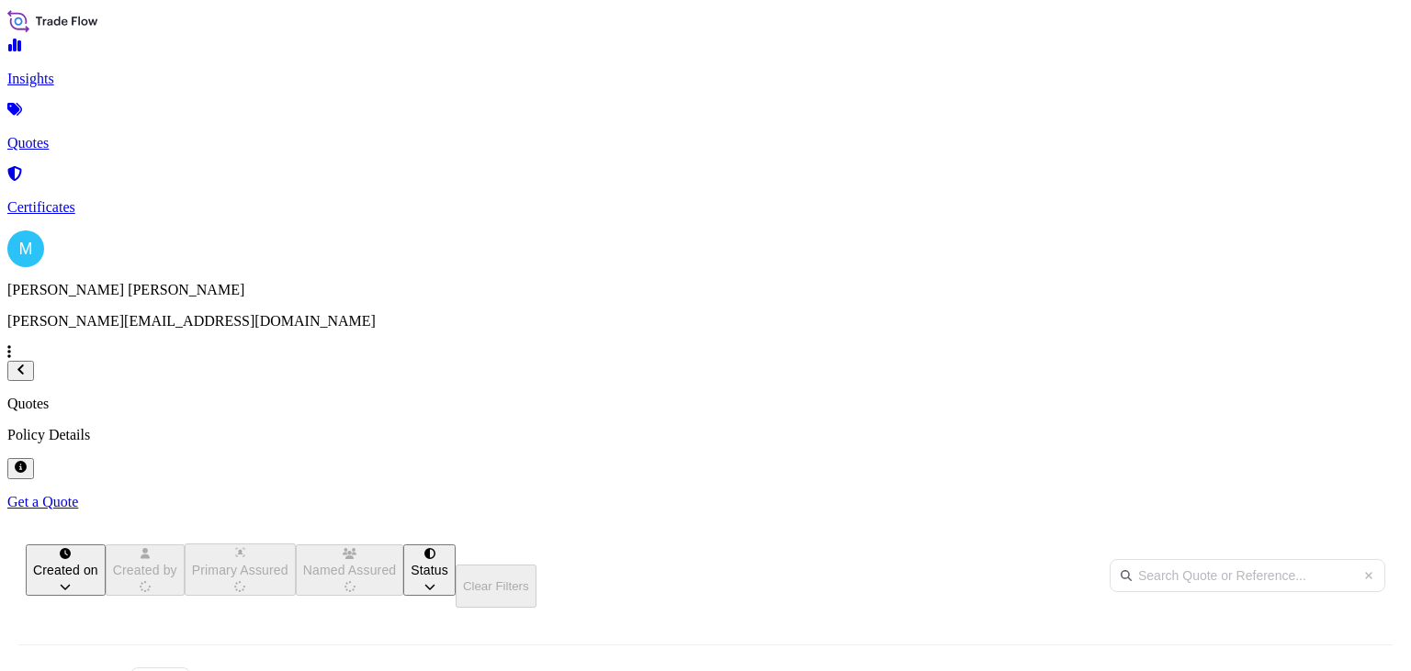
scroll to position [329, 1117]
click at [1307, 494] on p "Get a Quote" at bounding box center [705, 502] width 1396 height 17
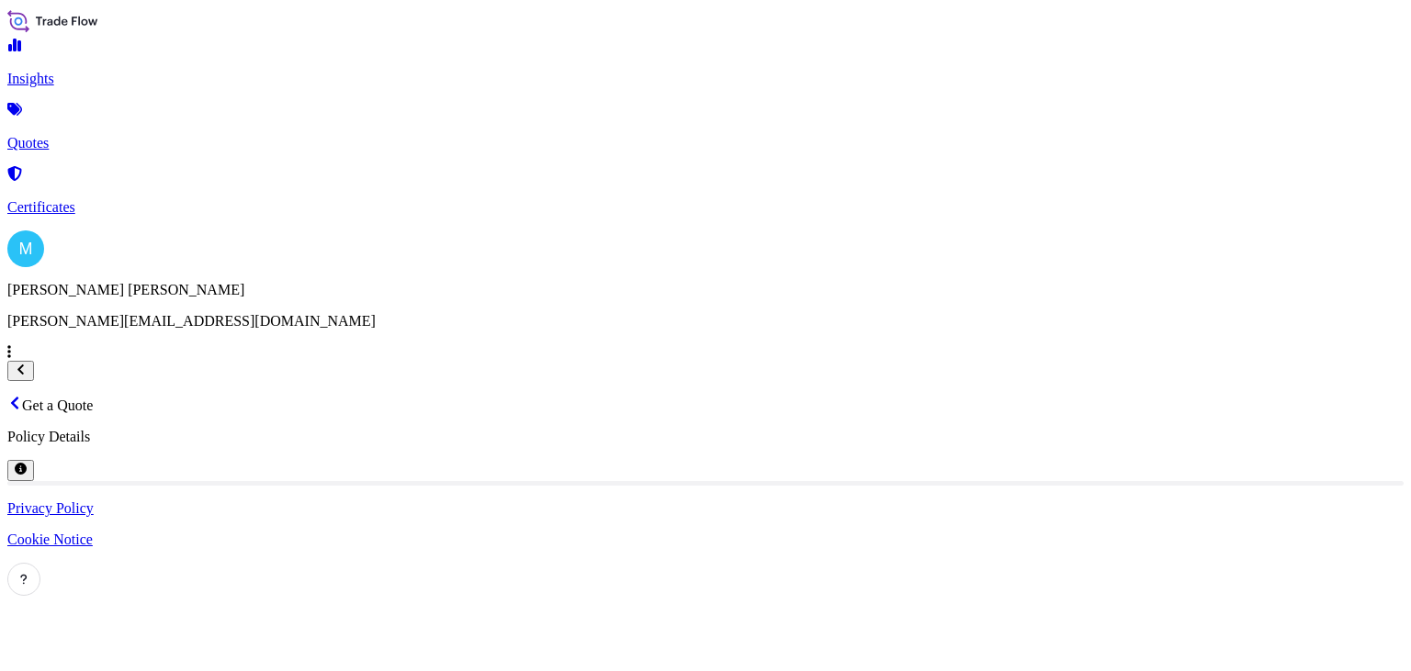
select select "Sea"
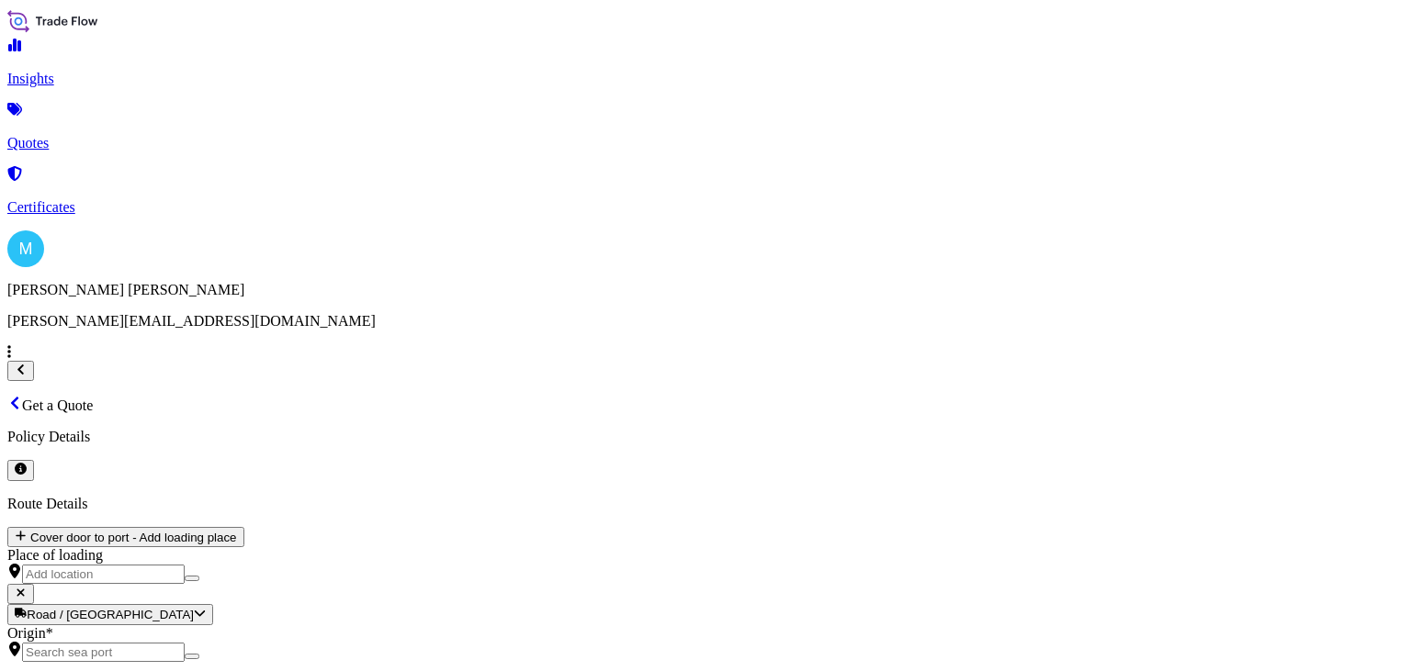
scroll to position [29, 0]
click at [185, 643] on input "Origin *" at bounding box center [103, 652] width 163 height 19
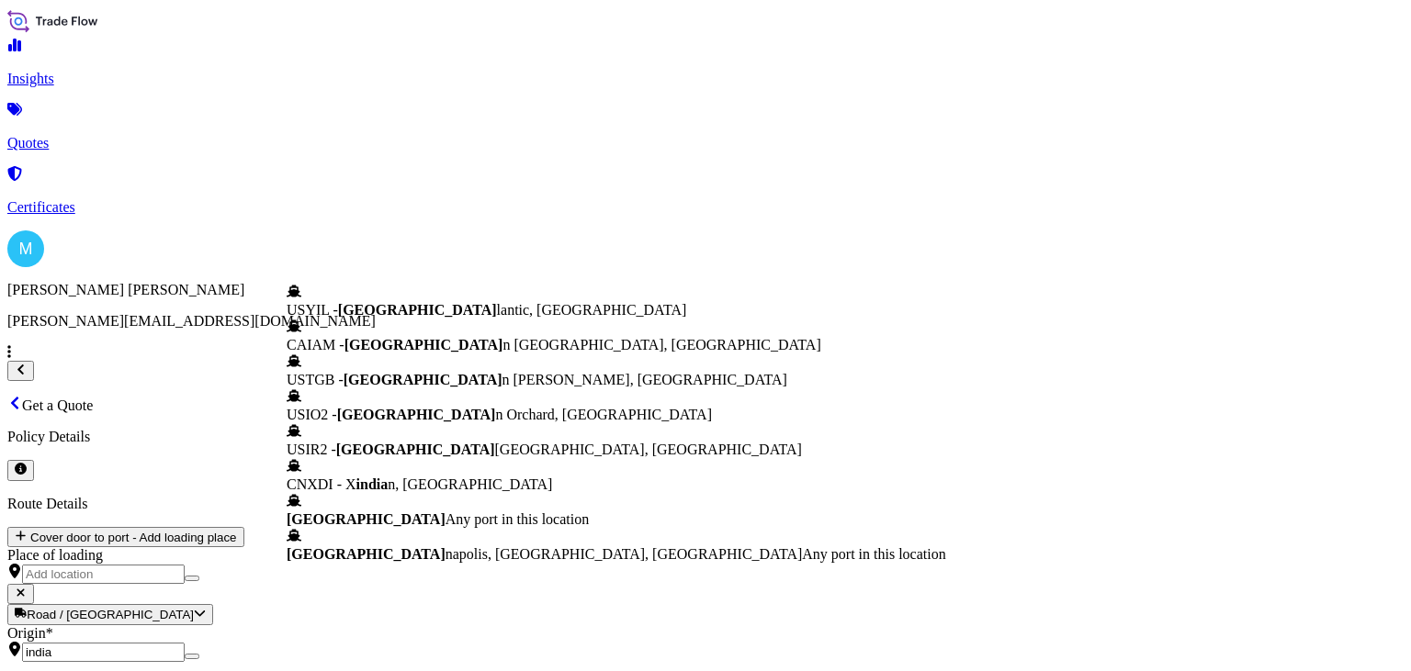
click at [398, 527] on span "[GEOGRAPHIC_DATA]" at bounding box center [366, 520] width 159 height 16
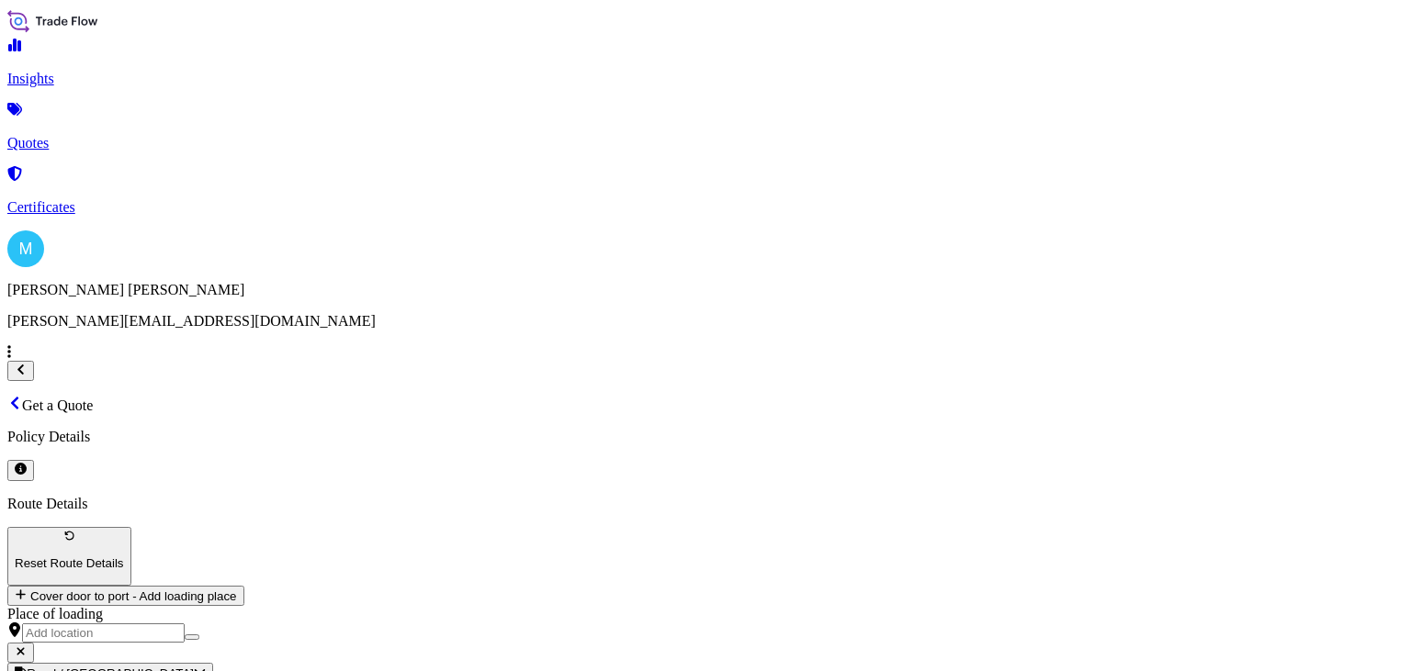
type input "[GEOGRAPHIC_DATA]"
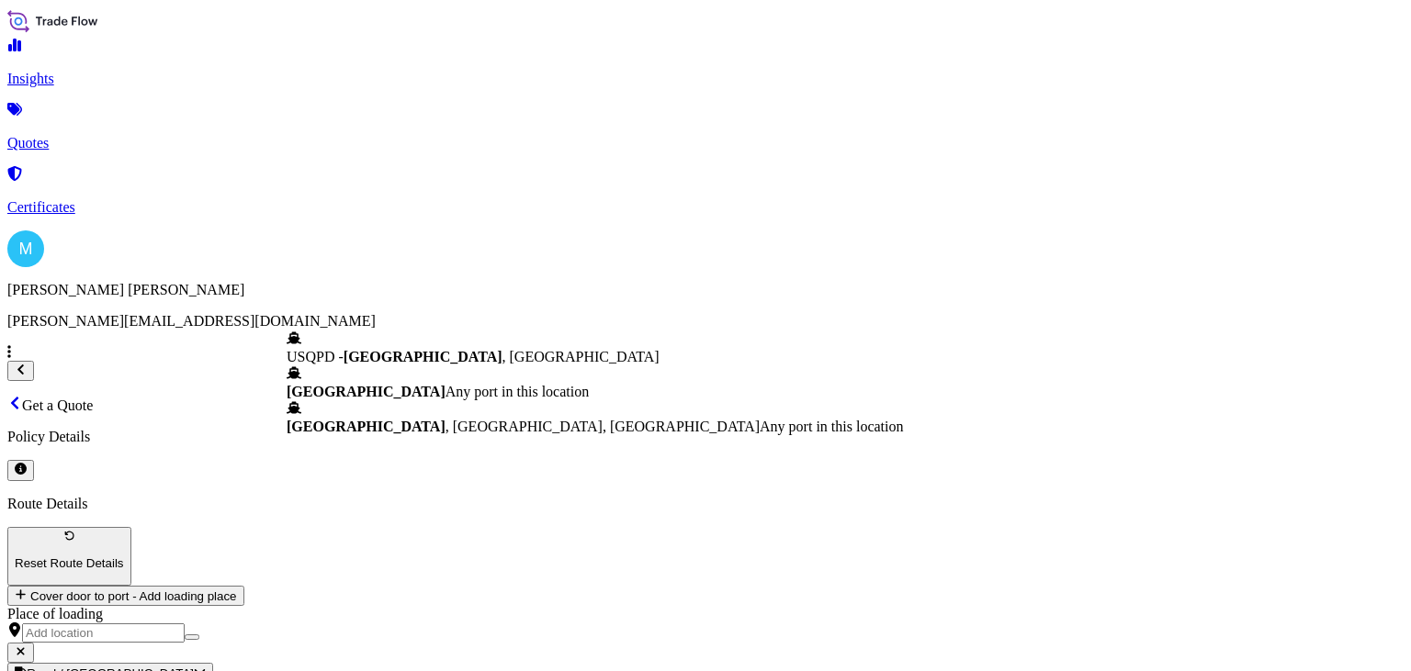
click at [379, 384] on b "[GEOGRAPHIC_DATA]" at bounding box center [366, 392] width 159 height 16
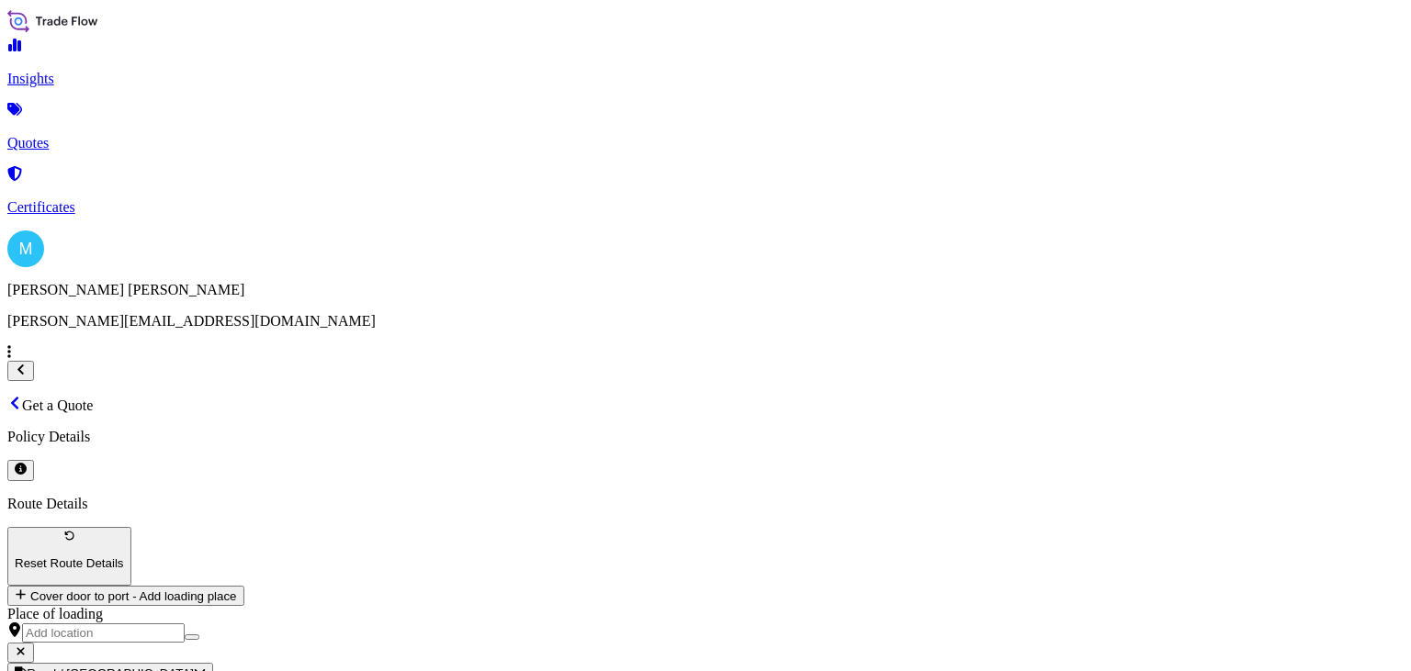
type input "[GEOGRAPHIC_DATA]"
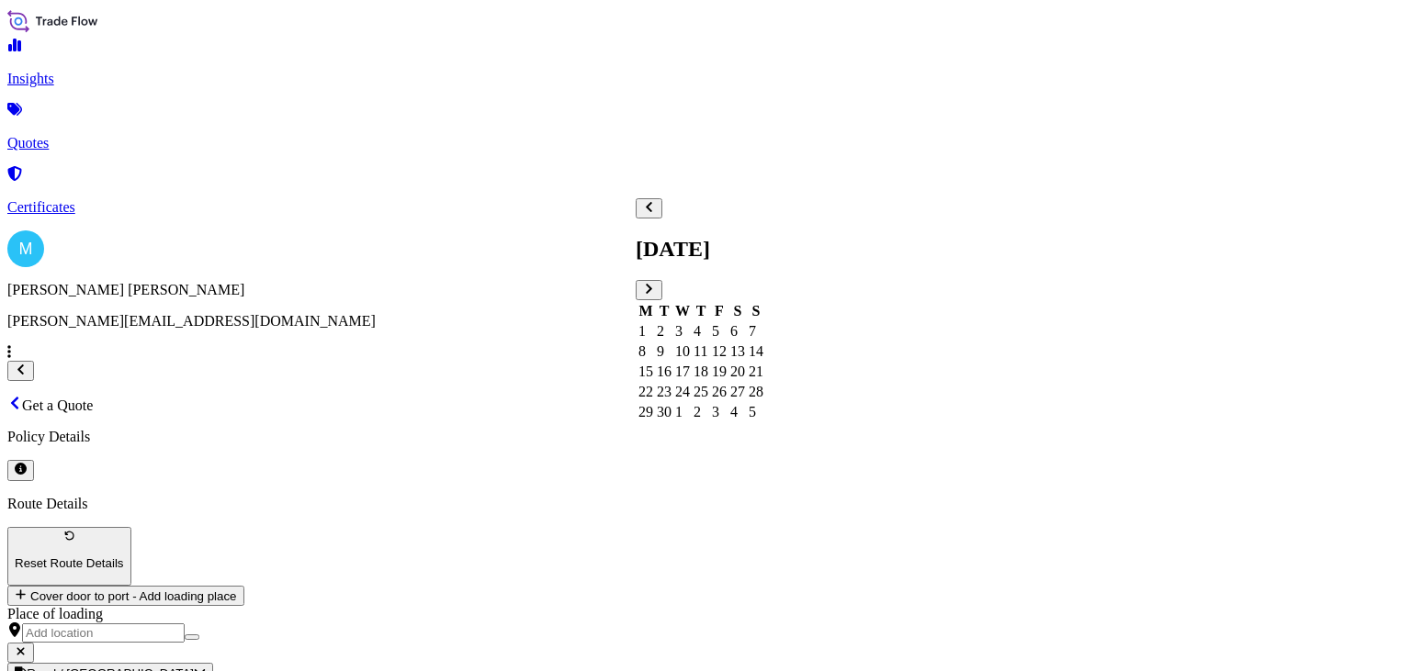
click at [690, 344] on div "10" at bounding box center [682, 352] width 15 height 17
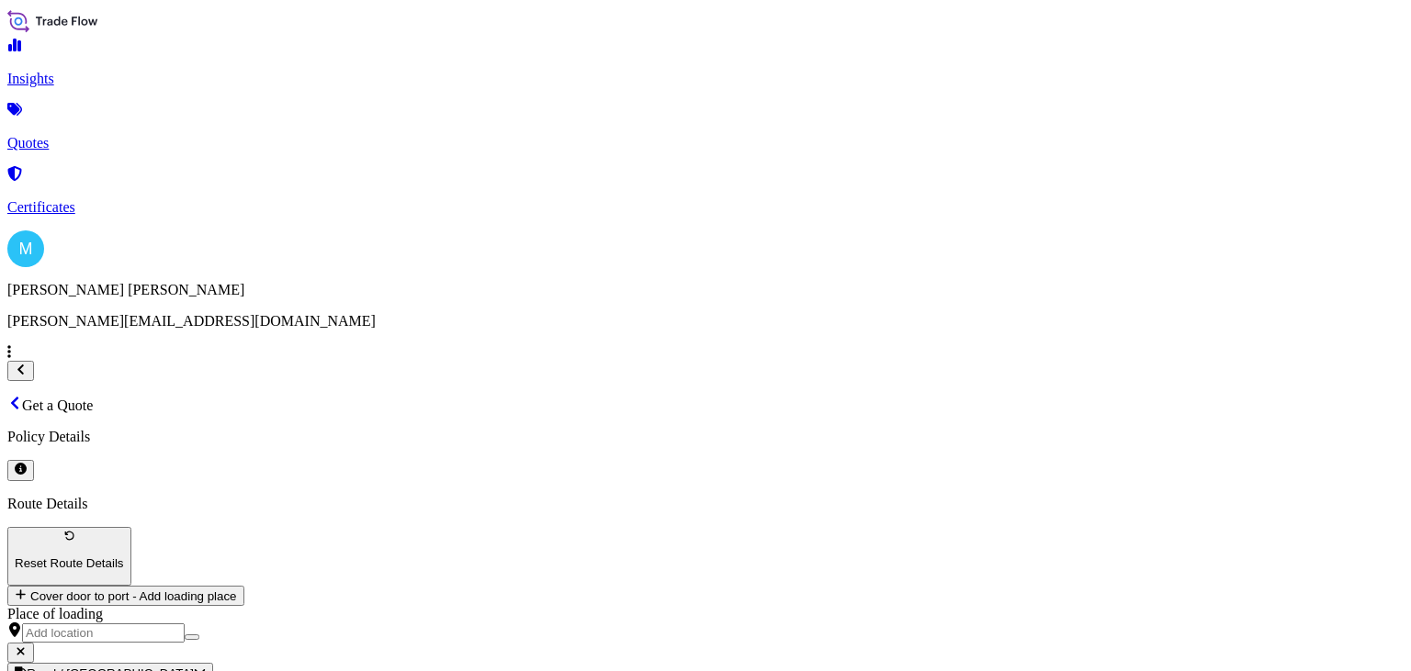
paste textarea "NYKU3741691 IN1903280 20GP 5011.714 KG 4.147 M3 17 BOX"
paste textarea "COMPRESSOR PARTS NAMELY SUCTION"
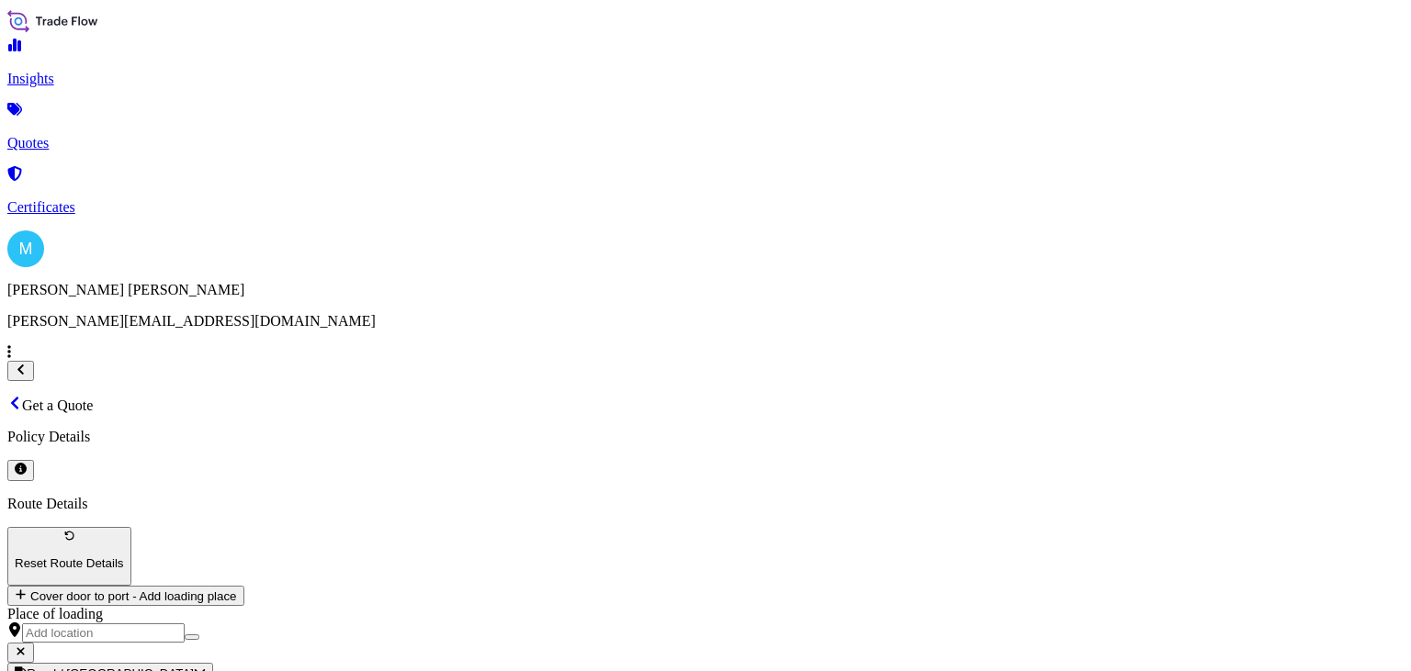
type textarea "NYKU3741691 IN1903280 20GP 5011.714 KG 4.147 M3 17 BOX || COMPRESSOR PARTS NAME…"
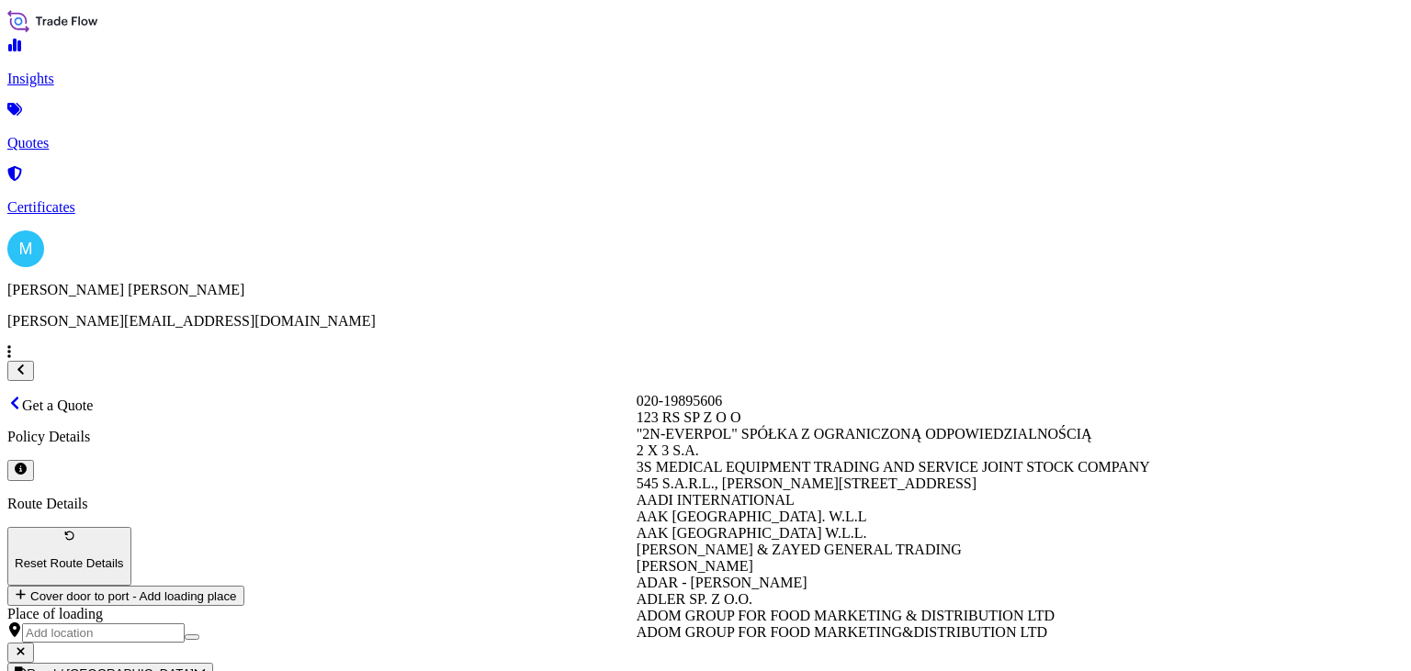
paste input "[PERSON_NAME] MANUFACTURING POLAND"
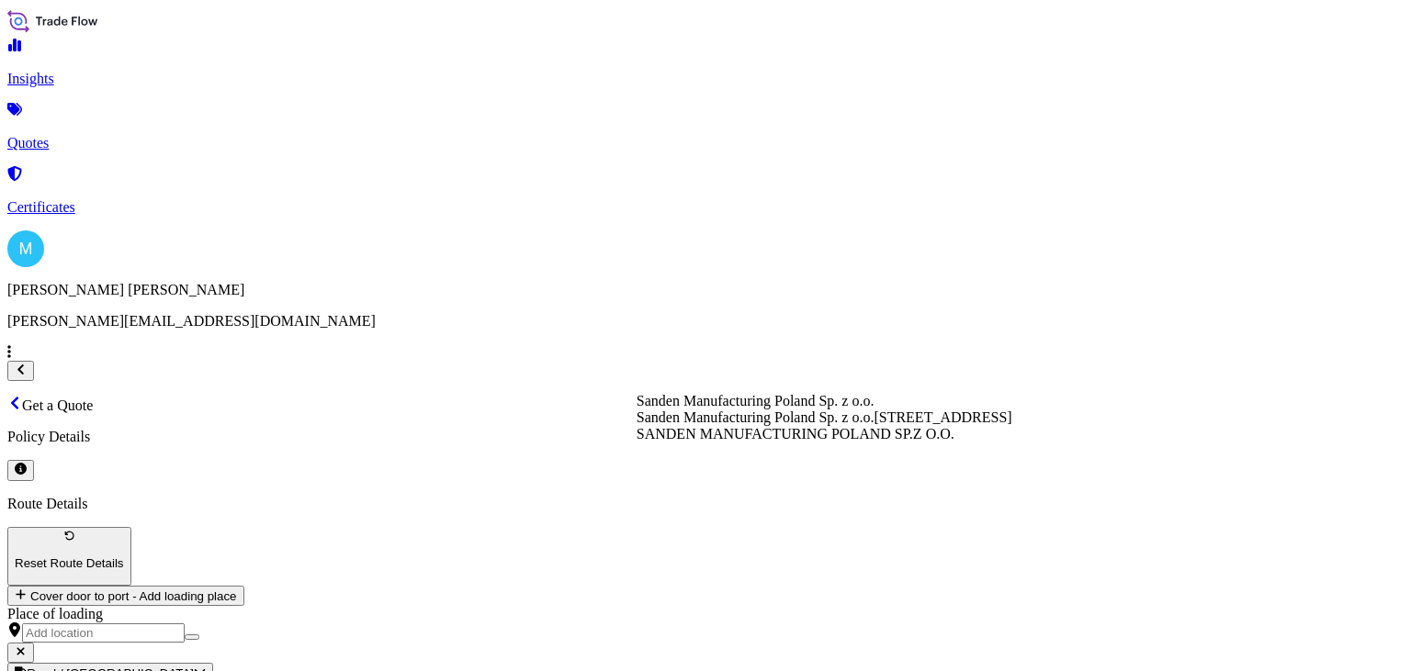
click at [873, 425] on span "[STREET_ADDRESS]" at bounding box center [942, 418] width 138 height 16
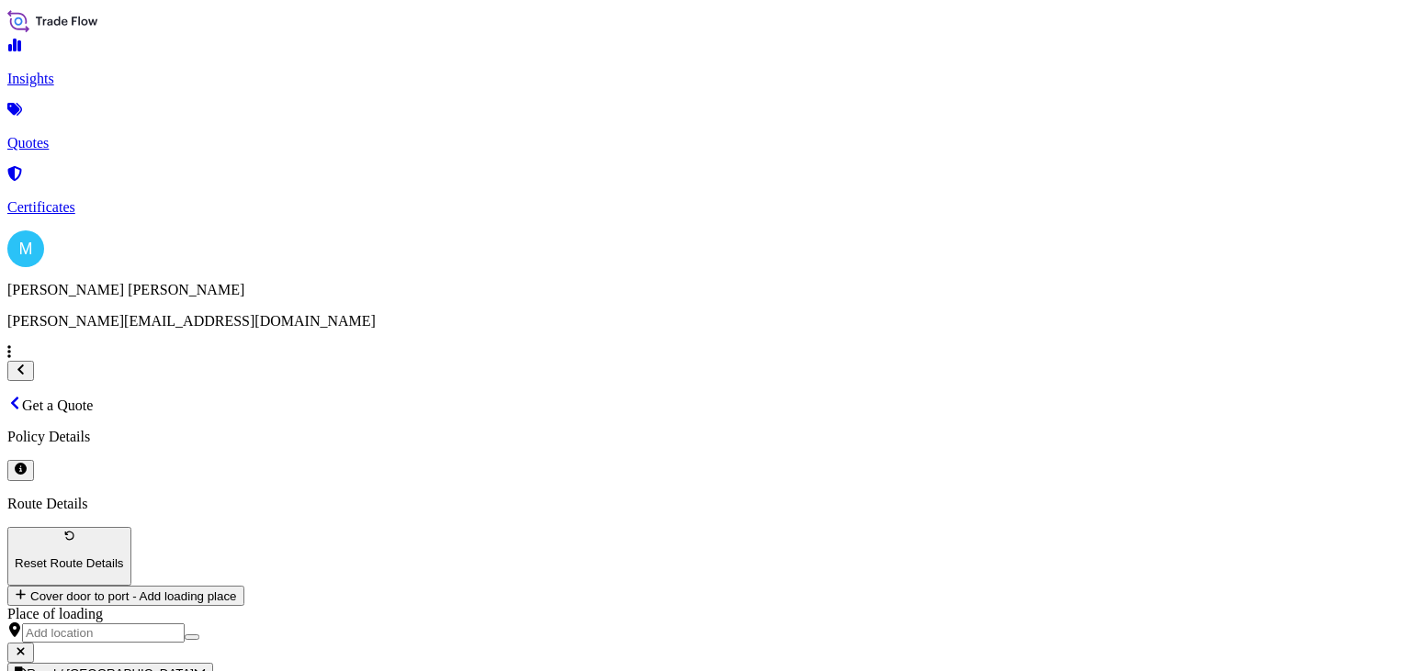
type input "Sanden Manufacturing Poland Sp. z o.o."
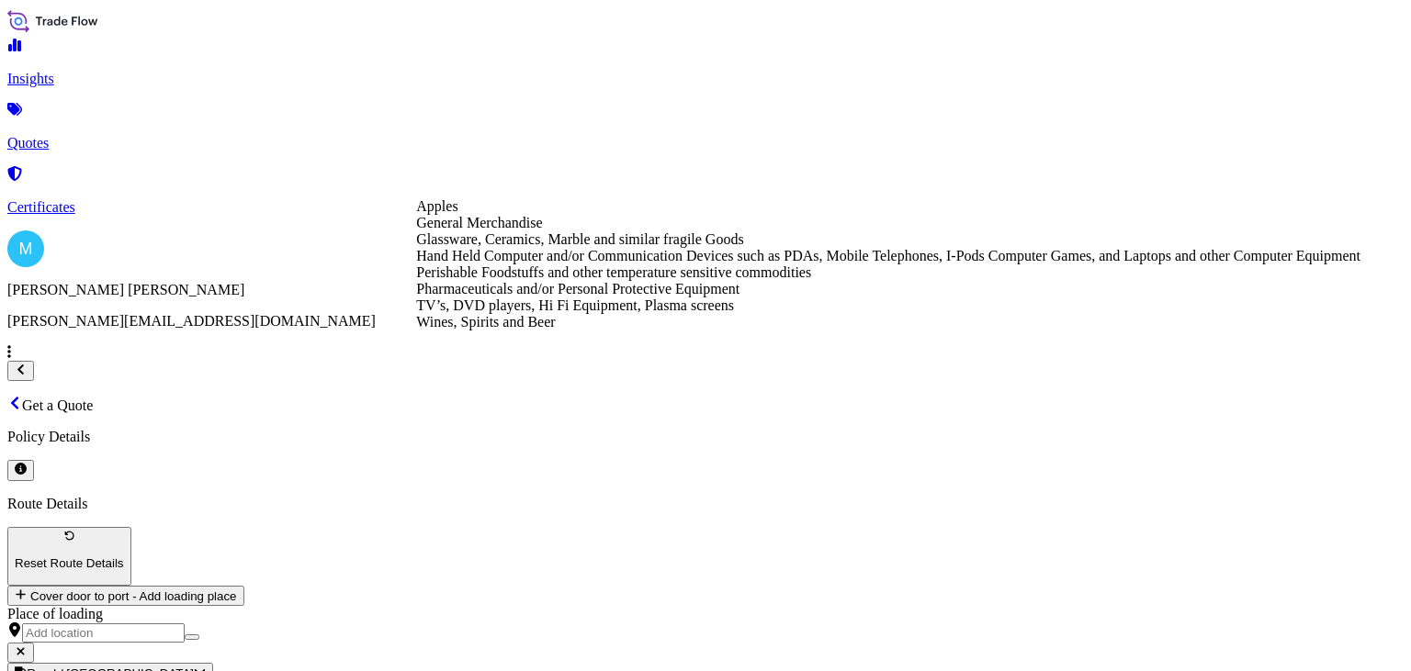
click at [513, 231] on div "General Merchandise" at bounding box center [888, 223] width 944 height 17
type input "General Merchandise"
click at [1078, 231] on div "General Merchandise" at bounding box center [888, 223] width 944 height 17
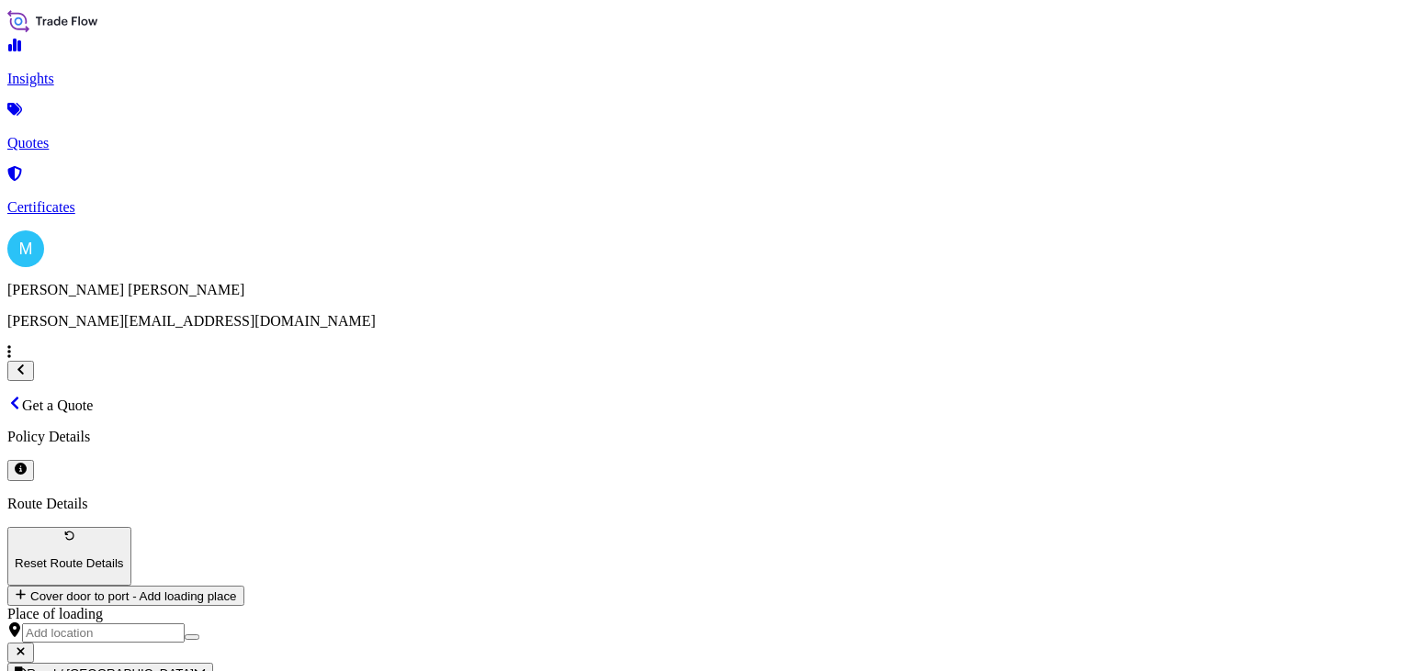
click at [1059, 292] on div "€ EUR" at bounding box center [1052, 294] width 77 height 35
type input "€ EUR"
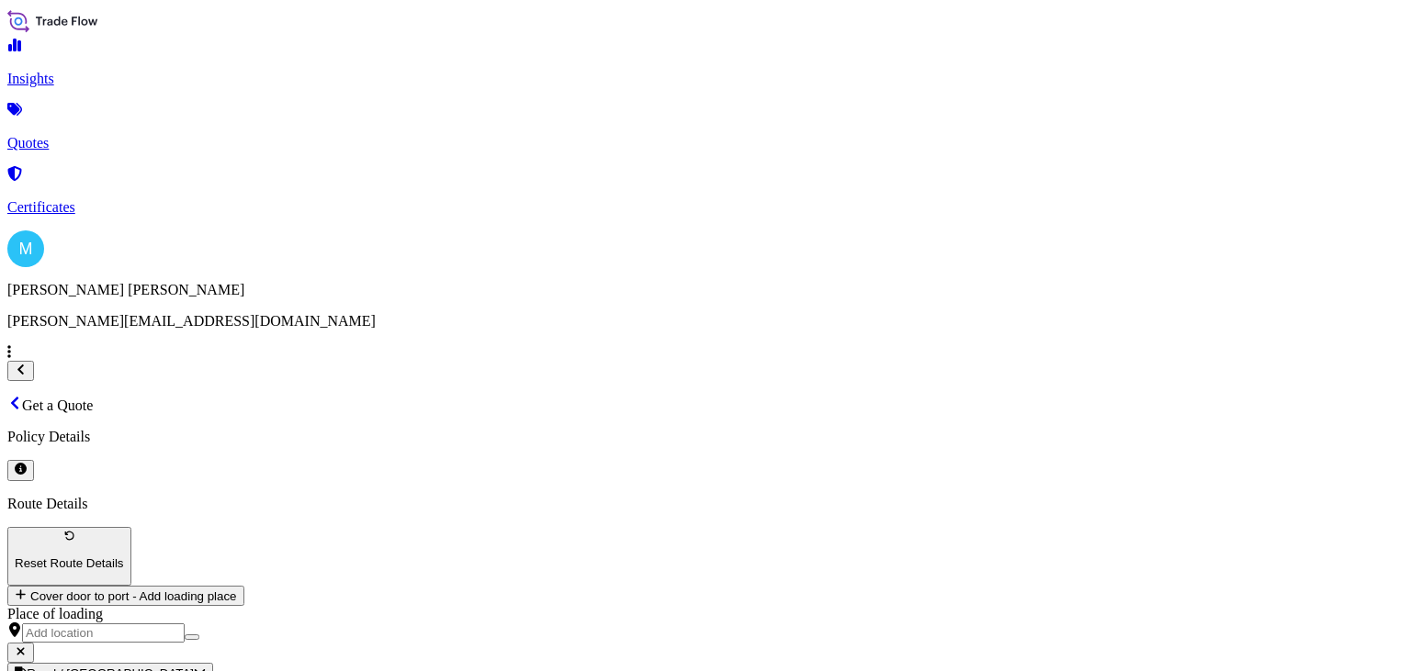
type input "40688.75"
paste input "LCL16383"
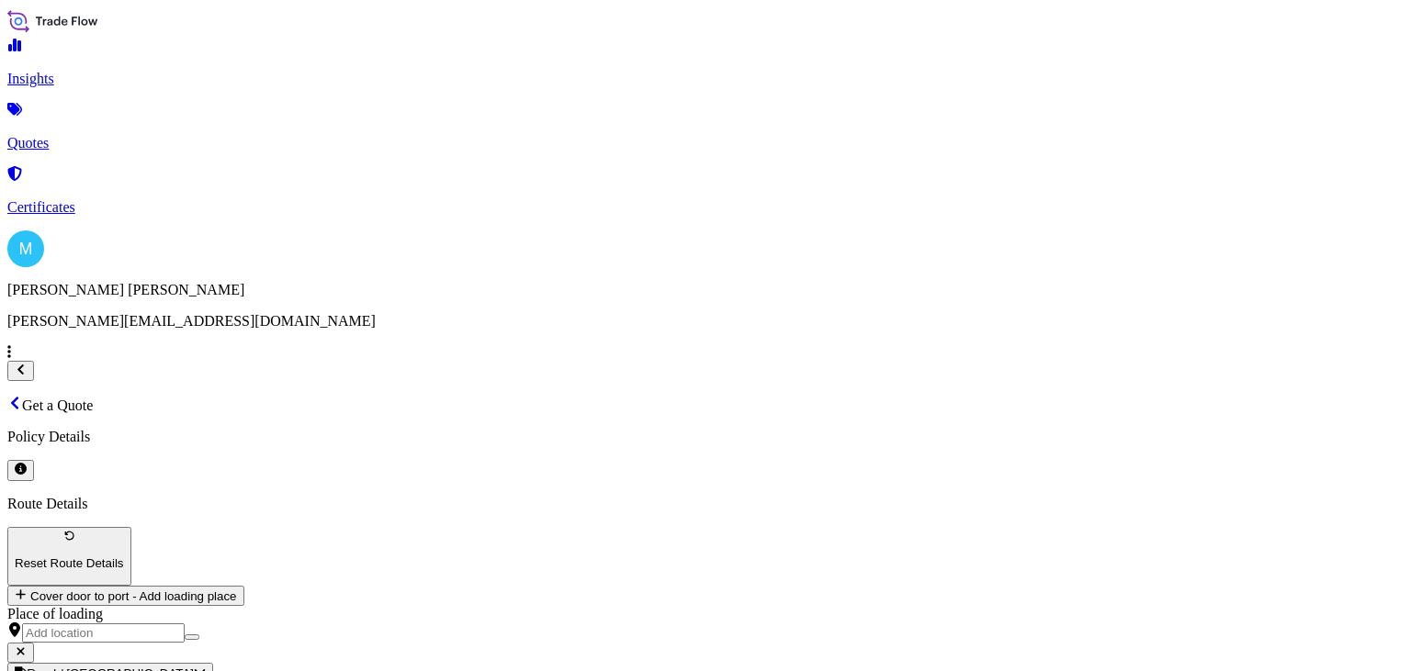
paste input "LCL16433"
paste input "LCL16469"
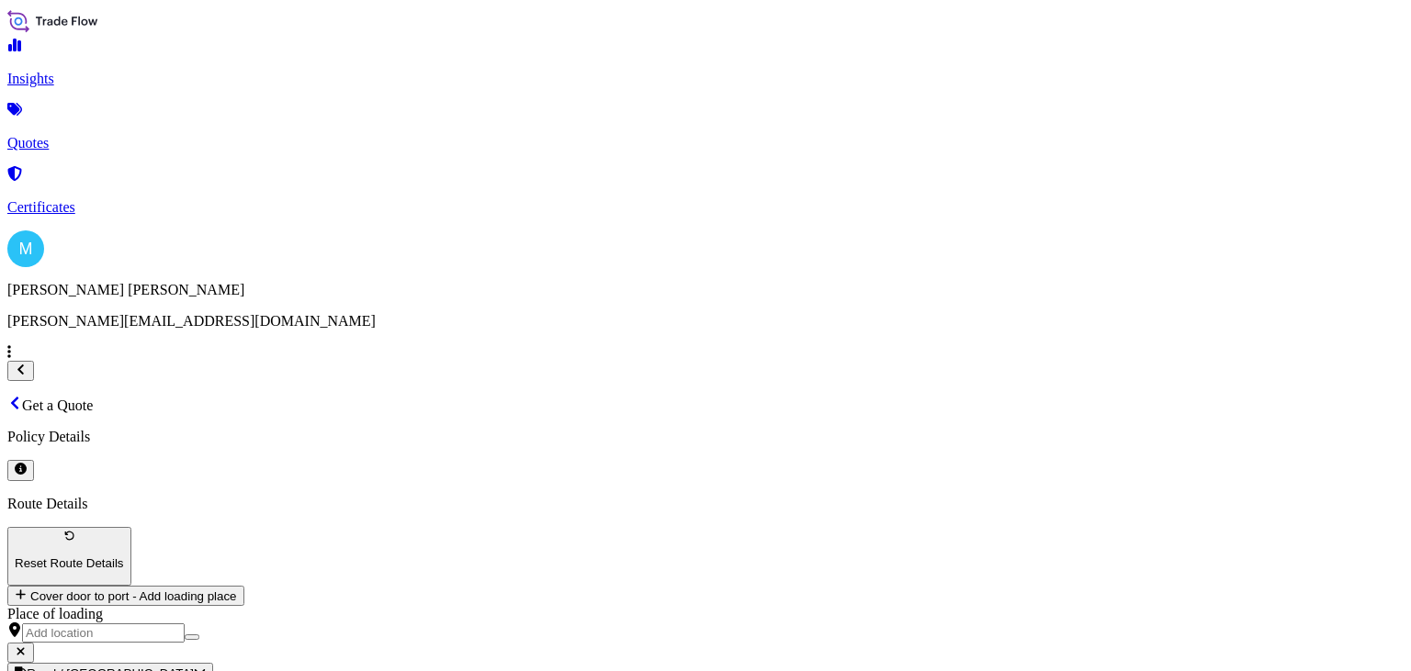
paste input "S02047220"
type input "LCL16383 || LCL16433 || LCL16469 || S02047220"
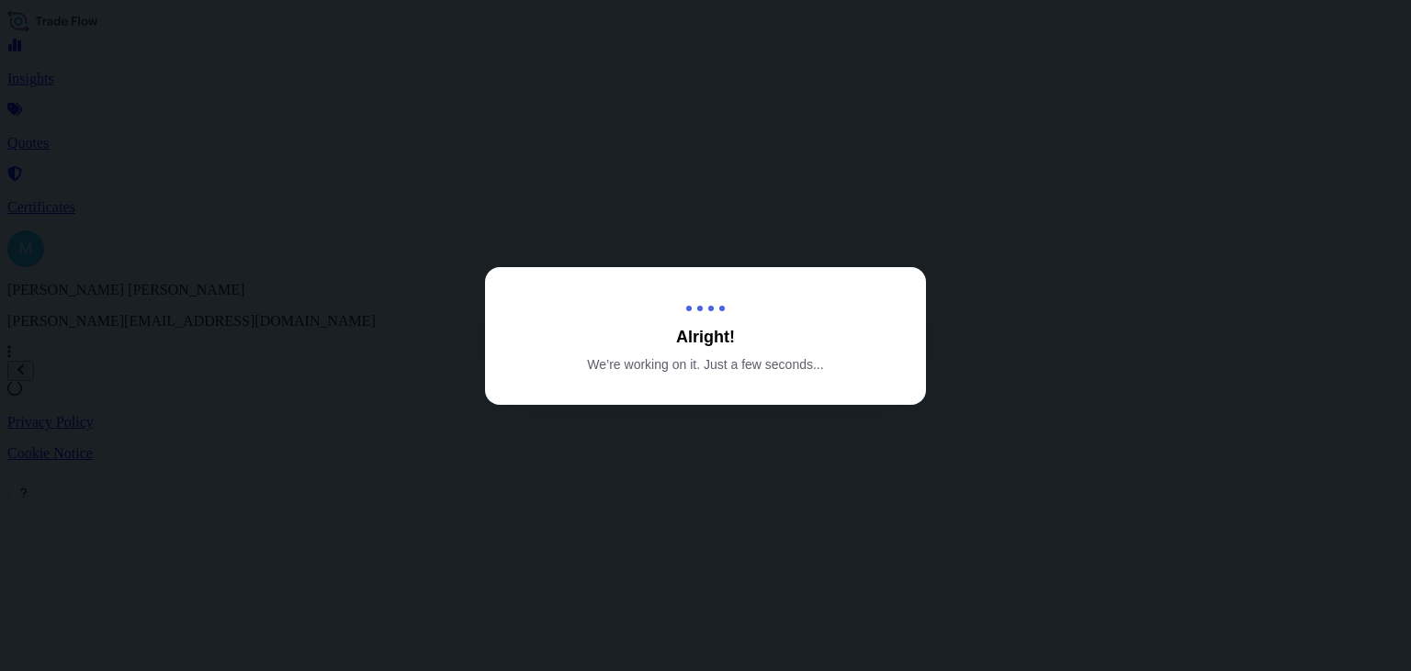
select select "Sea"
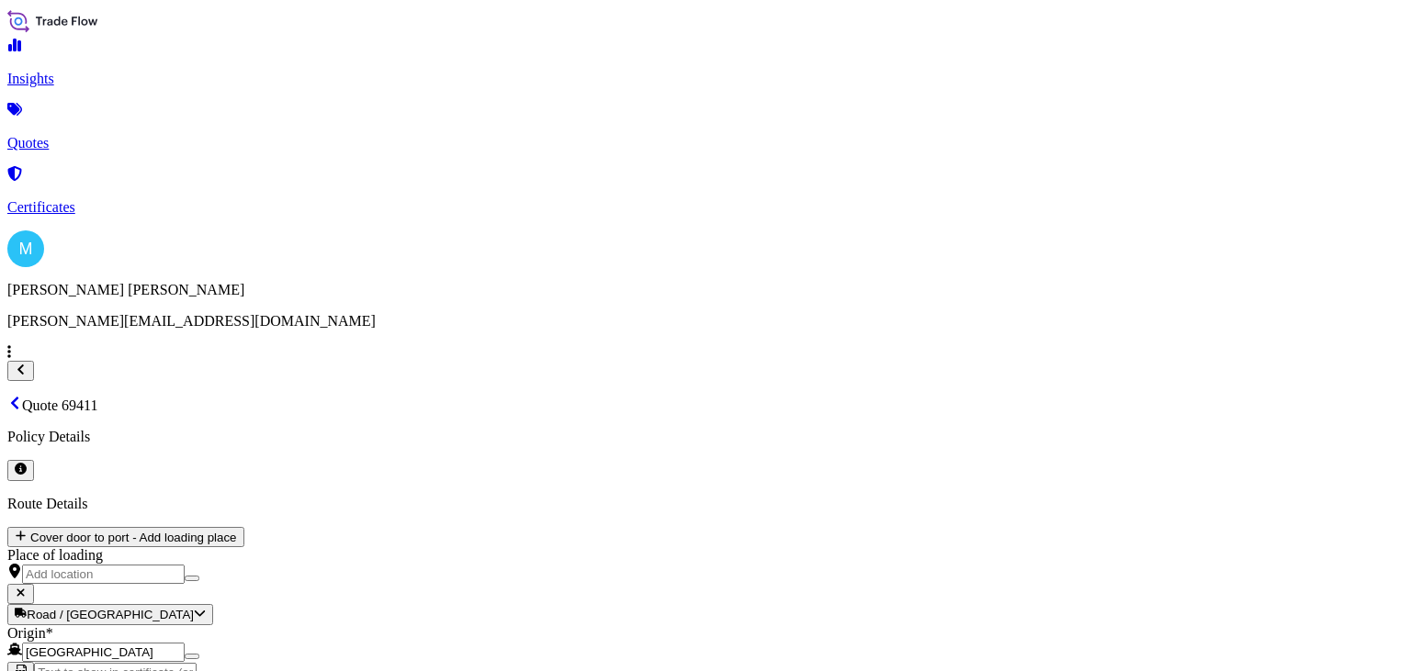
scroll to position [2092, 0]
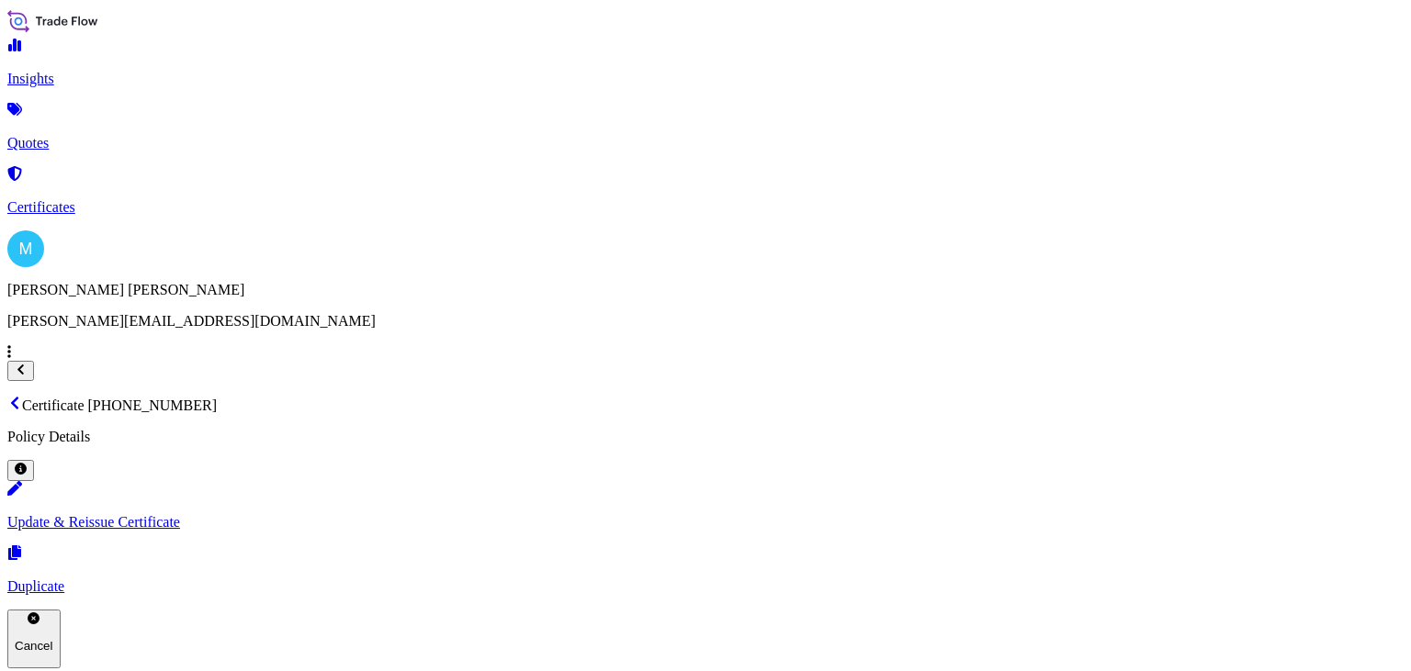
drag, startPoint x: 571, startPoint y: 46, endPoint x: 262, endPoint y: 52, distance: 309.6
click at [262, 396] on div "Certificate [PHONE_NUMBER] Policy Details" at bounding box center [705, 438] width 1396 height 85
copy p "Certificate [PHONE_NUMBER]"
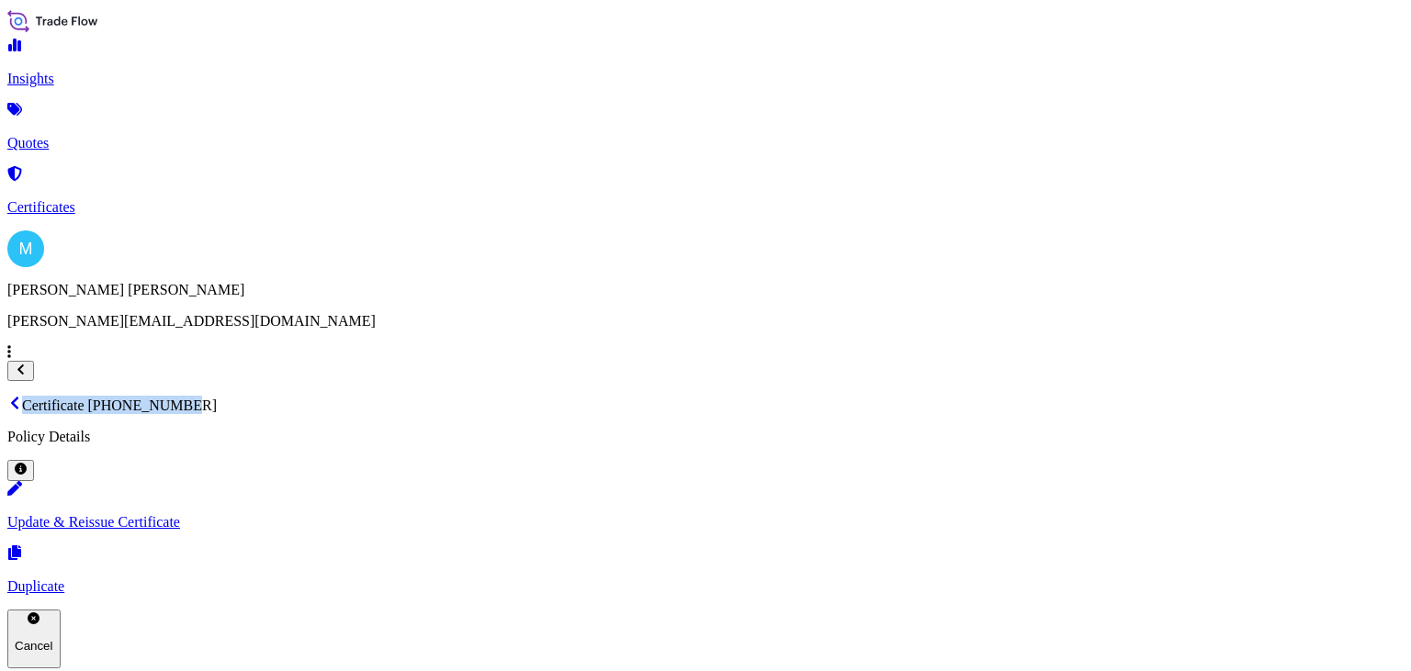
click at [112, 130] on link "Quotes" at bounding box center [705, 128] width 1396 height 48
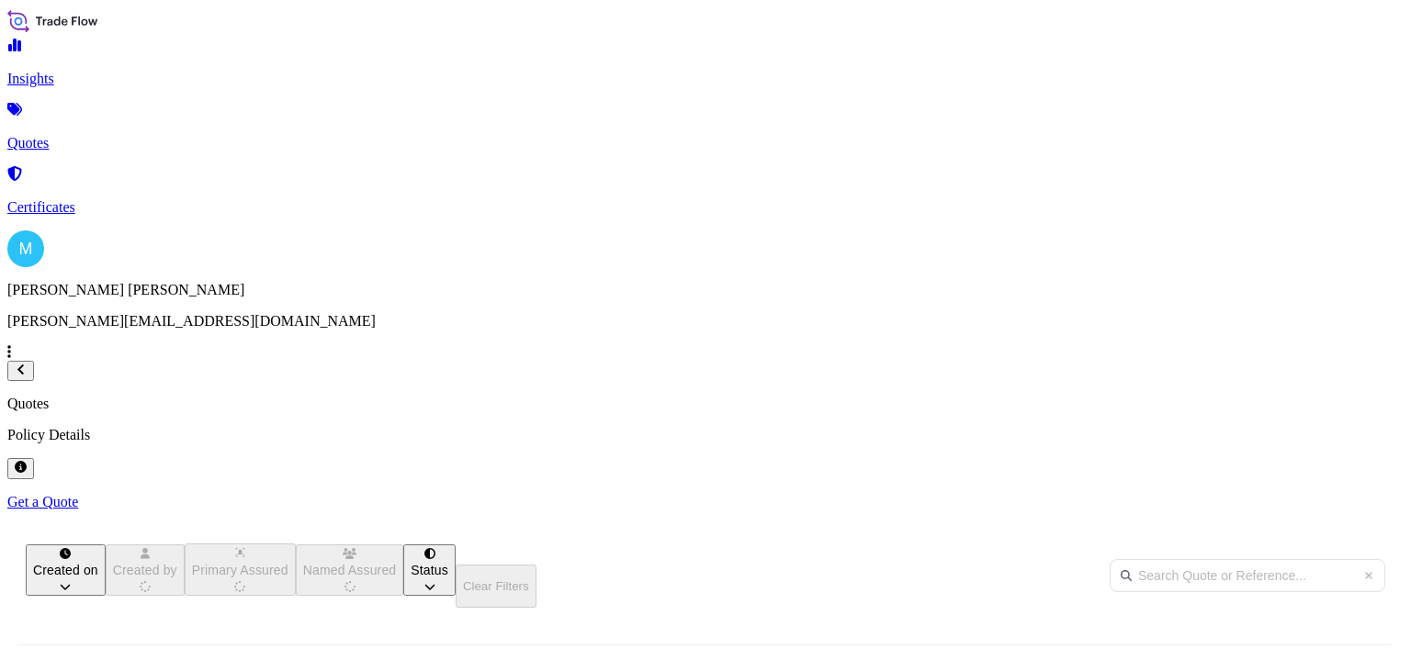
scroll to position [329, 1117]
click at [1347, 494] on p "Get a Quote" at bounding box center [705, 502] width 1396 height 17
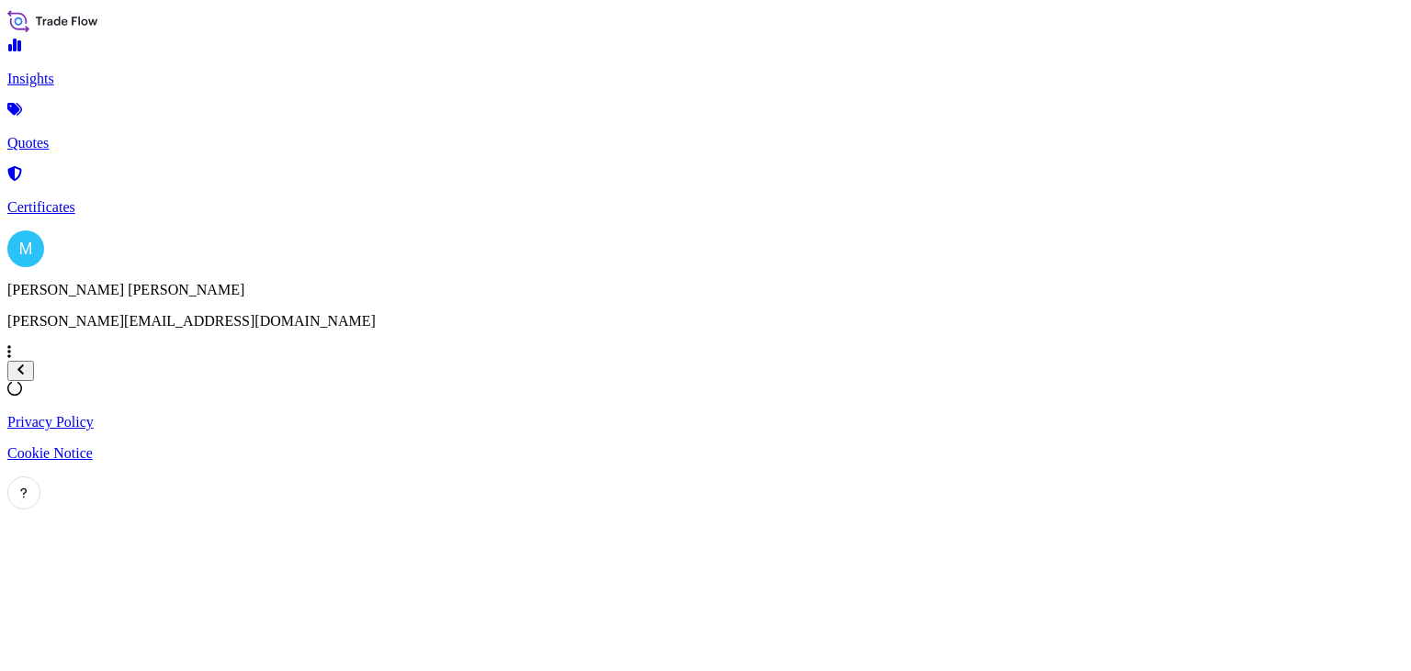
select select "Sea"
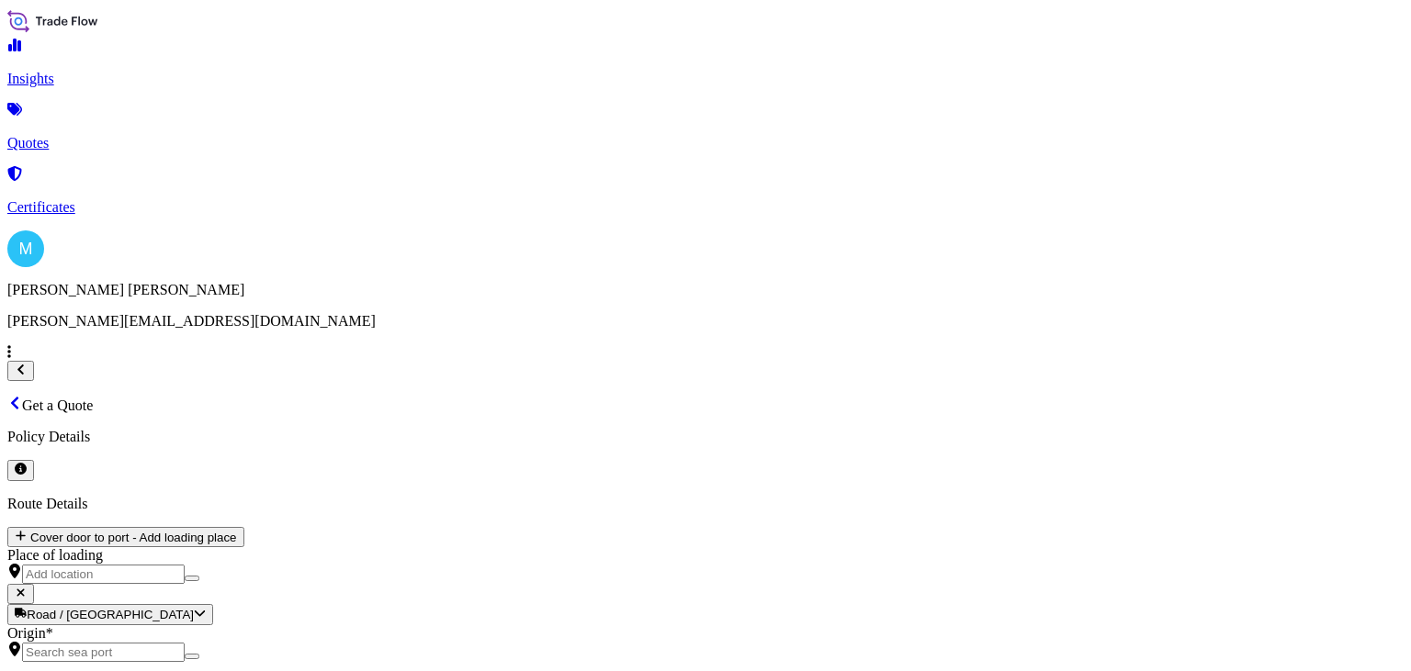
scroll to position [29, 0]
drag, startPoint x: 337, startPoint y: 254, endPoint x: 349, endPoint y: 254, distance: 12.0
click at [185, 643] on input "Origin *" at bounding box center [103, 652] width 163 height 19
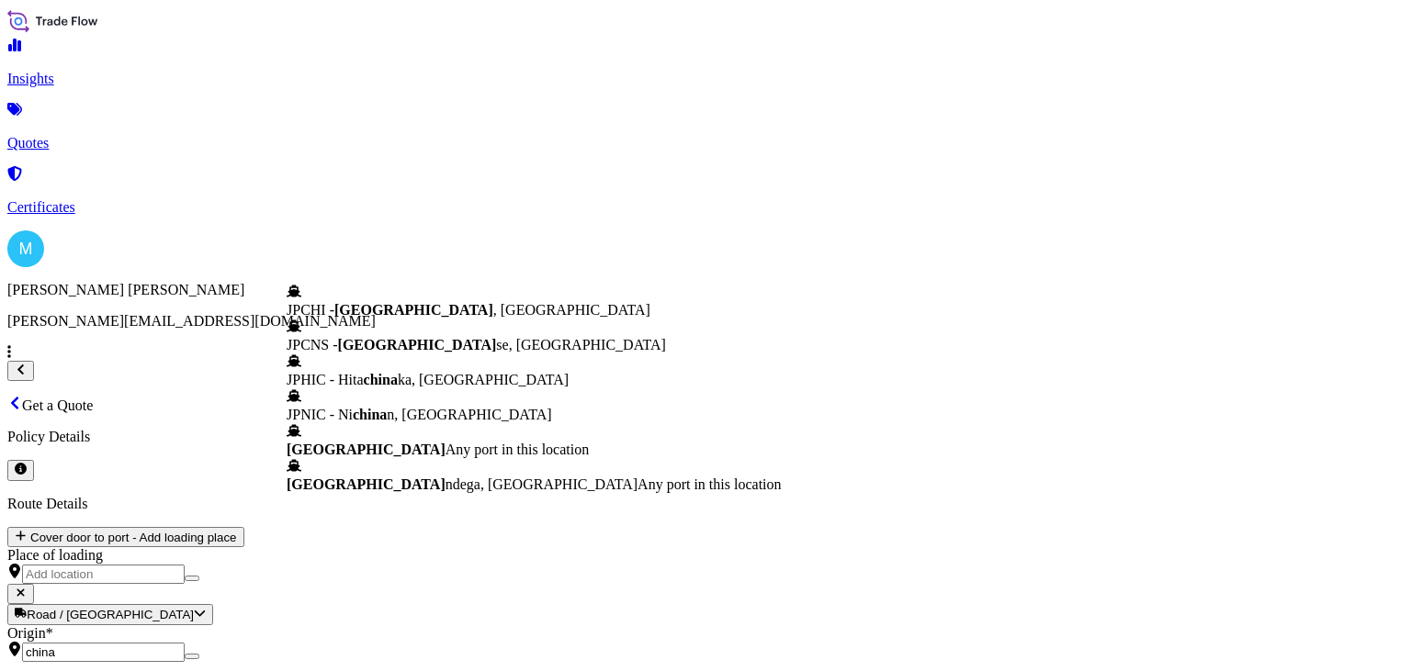
click at [400, 457] on span "[GEOGRAPHIC_DATA]" at bounding box center [366, 450] width 159 height 16
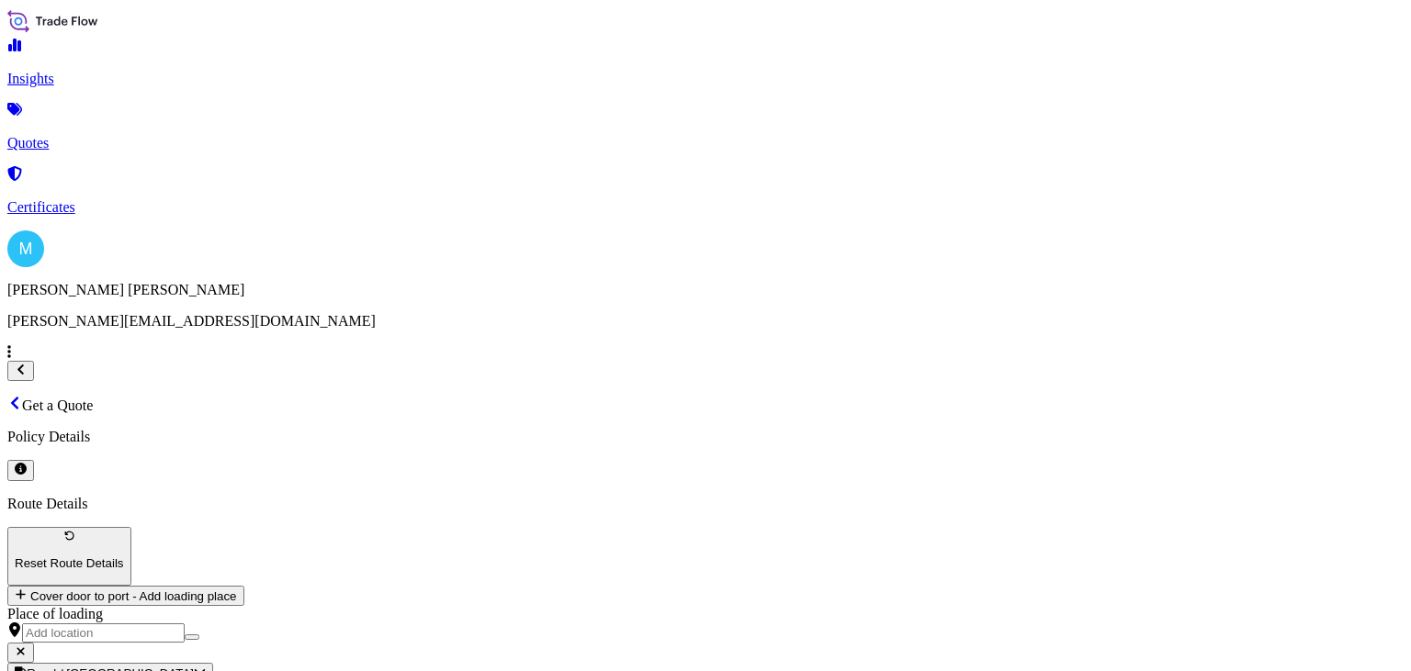
type input "[GEOGRAPHIC_DATA]"
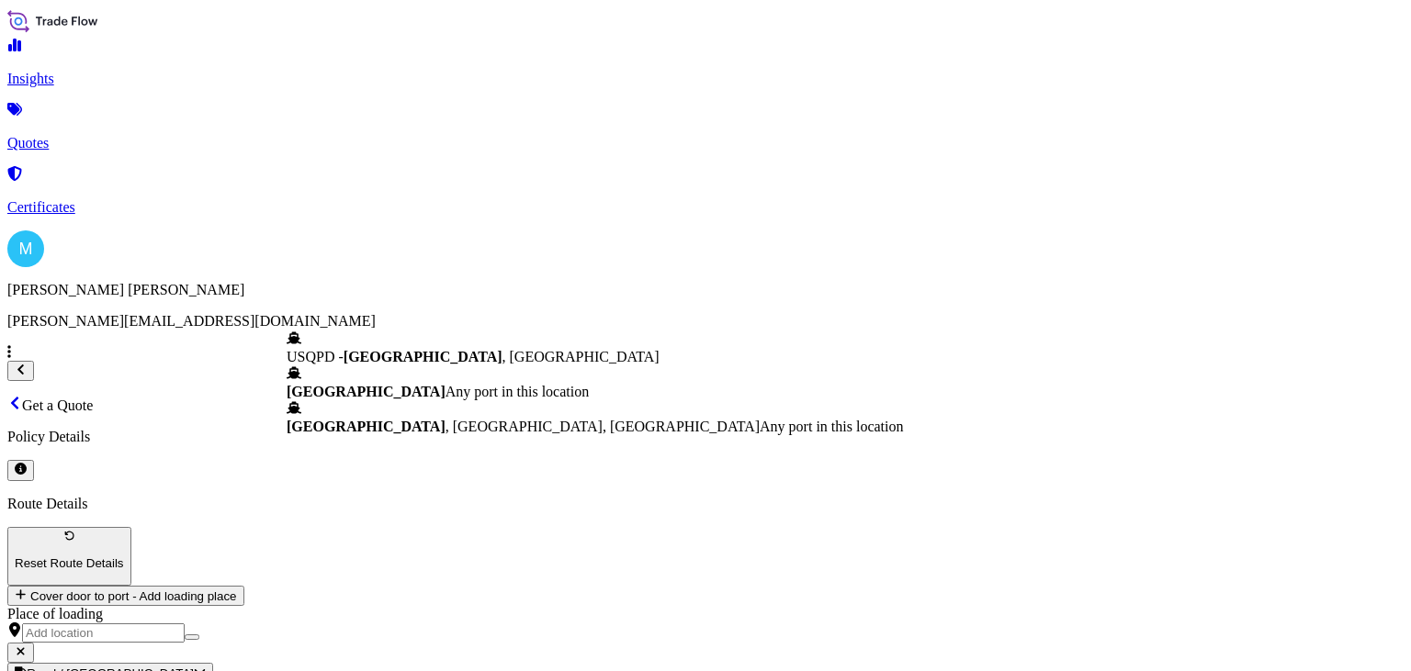
click at [400, 384] on span "[GEOGRAPHIC_DATA]" at bounding box center [366, 392] width 159 height 16
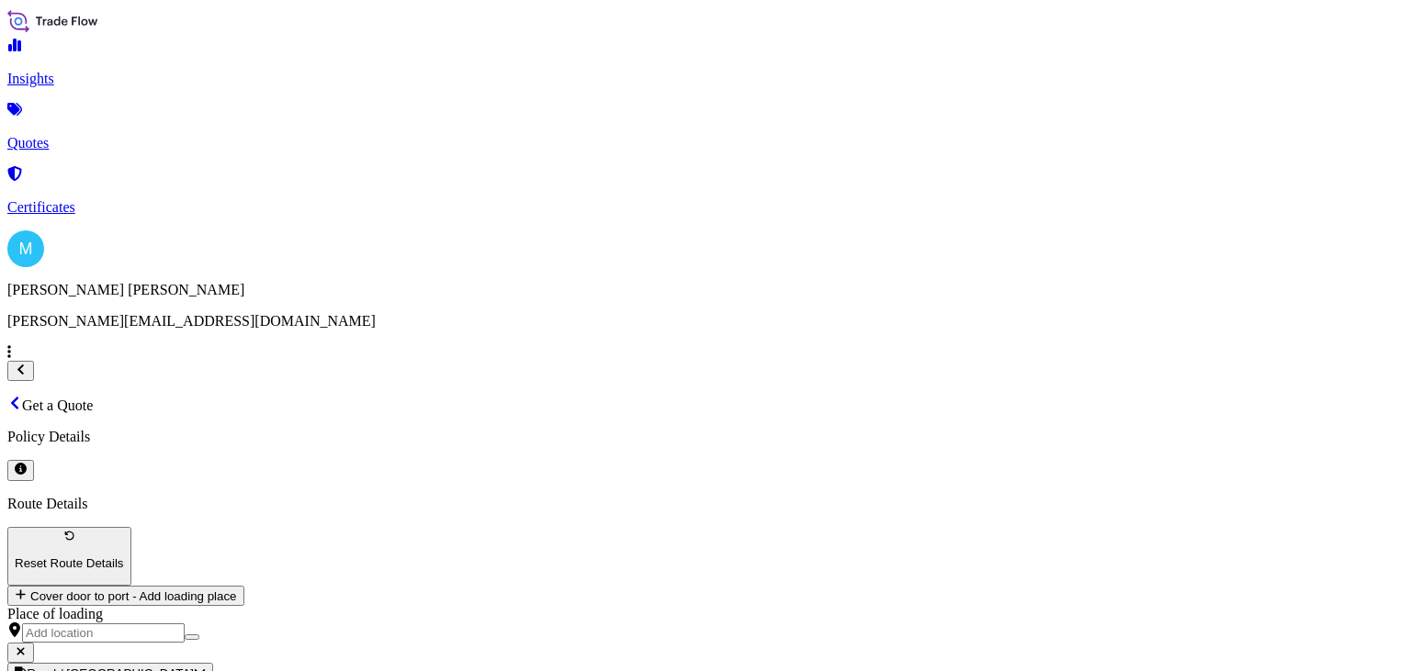
type input "[GEOGRAPHIC_DATA]"
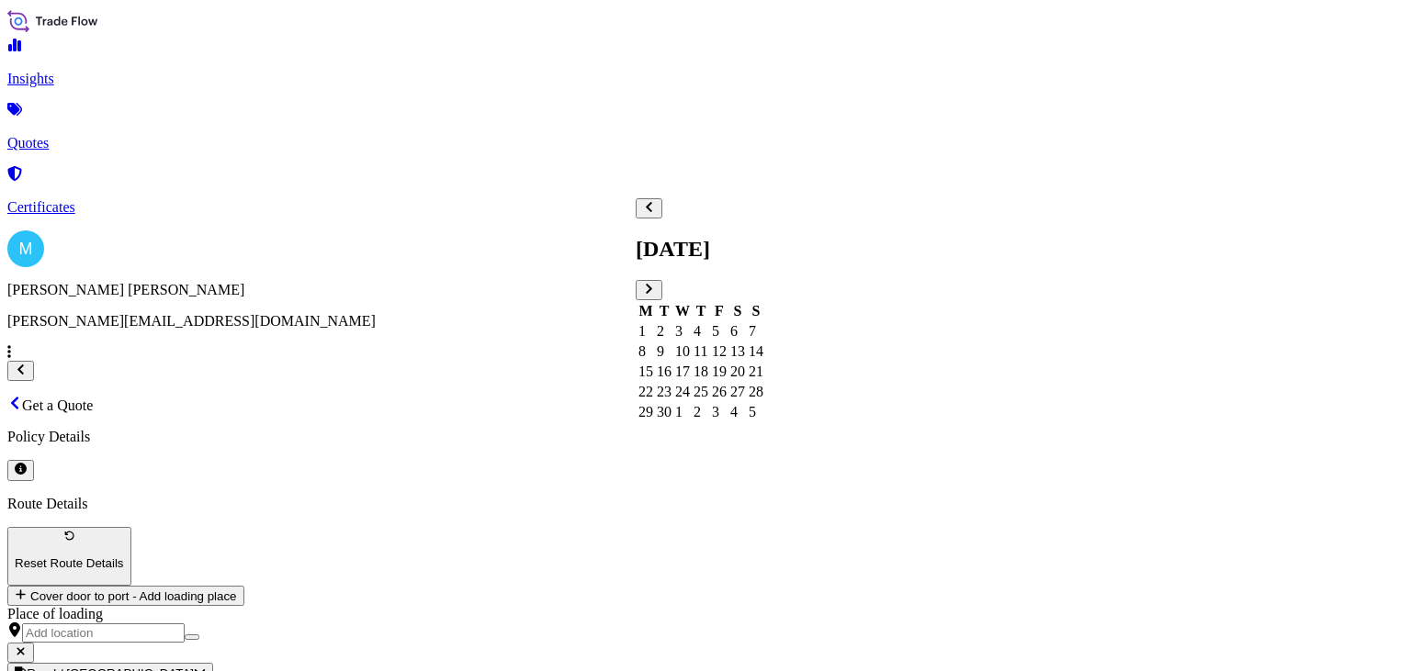
click at [708, 323] on div "4" at bounding box center [700, 331] width 15 height 17
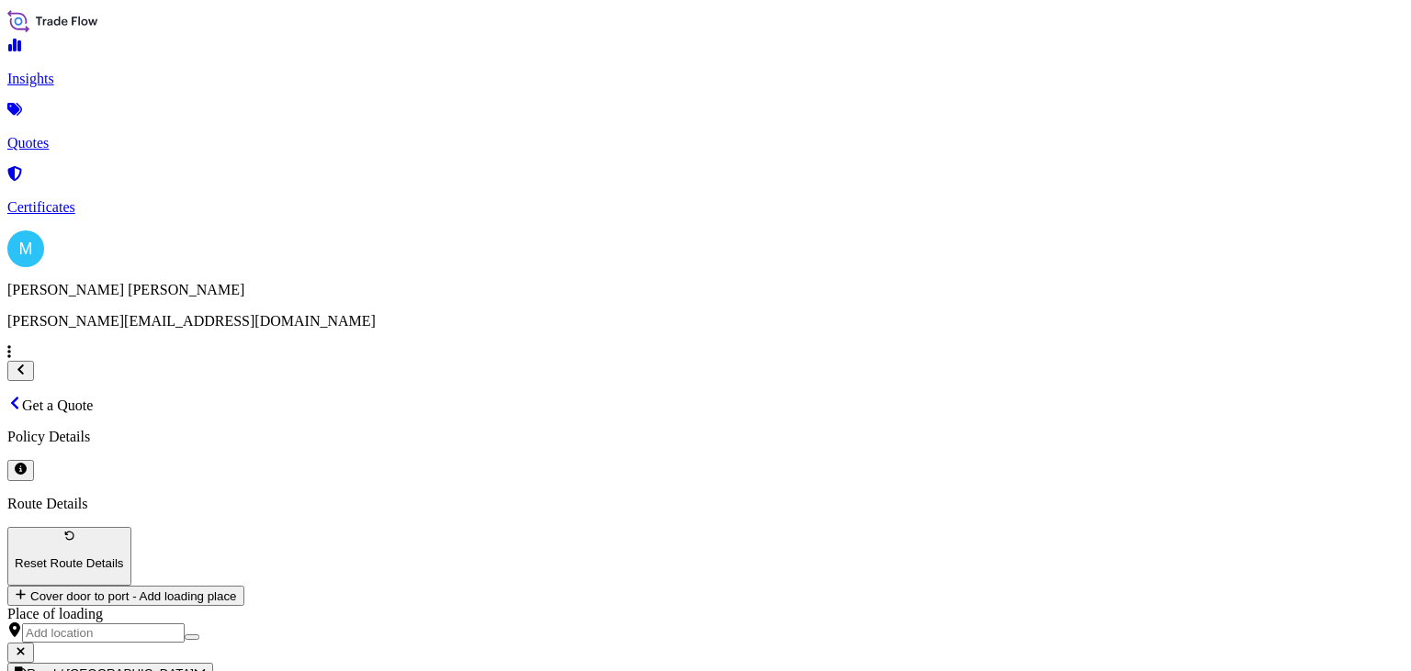
paste textarea "CSNU6310261 OOLJGT6351 40HC 7908.00 KG 71.00 M3 1012 CTN"
paste textarea "OOCU8259560 OOLJGT6279 40HC 6588.20 KG 70.50 M3 588 CTN"
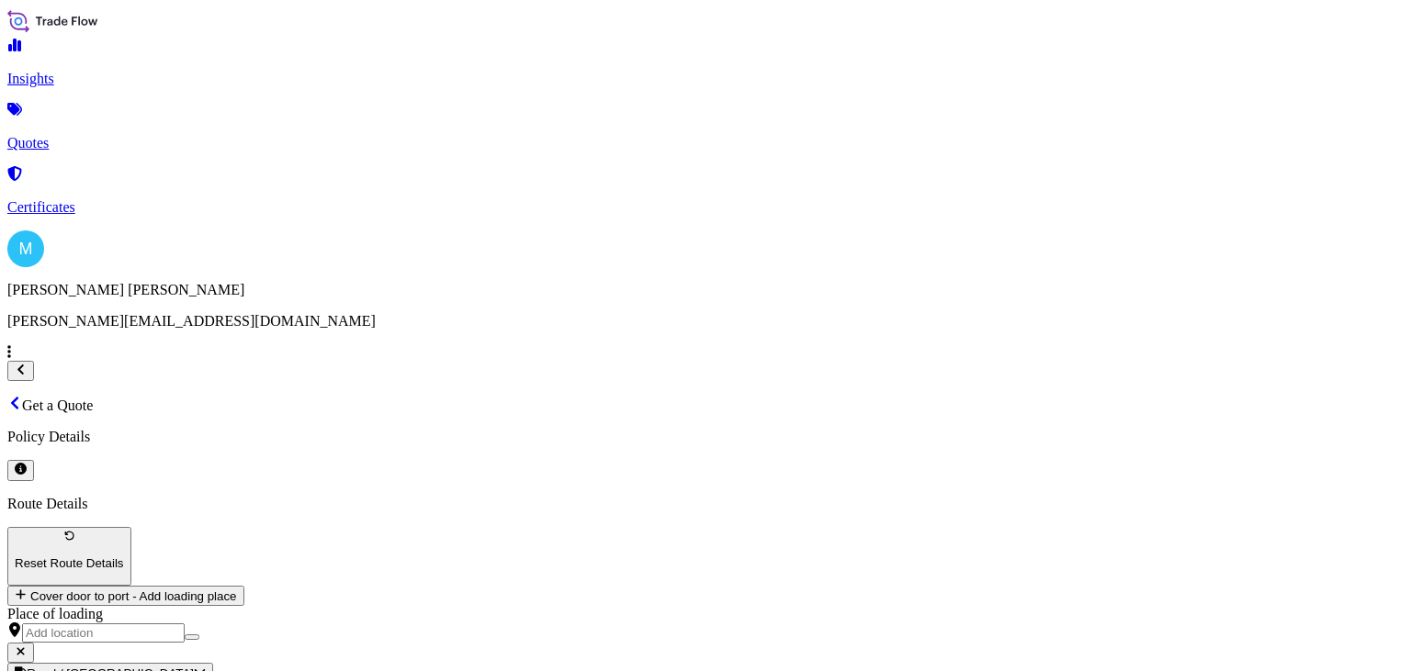
paste textarea "AIR PURIFIER"
paste textarea "AIR PURIFIER PARTS"
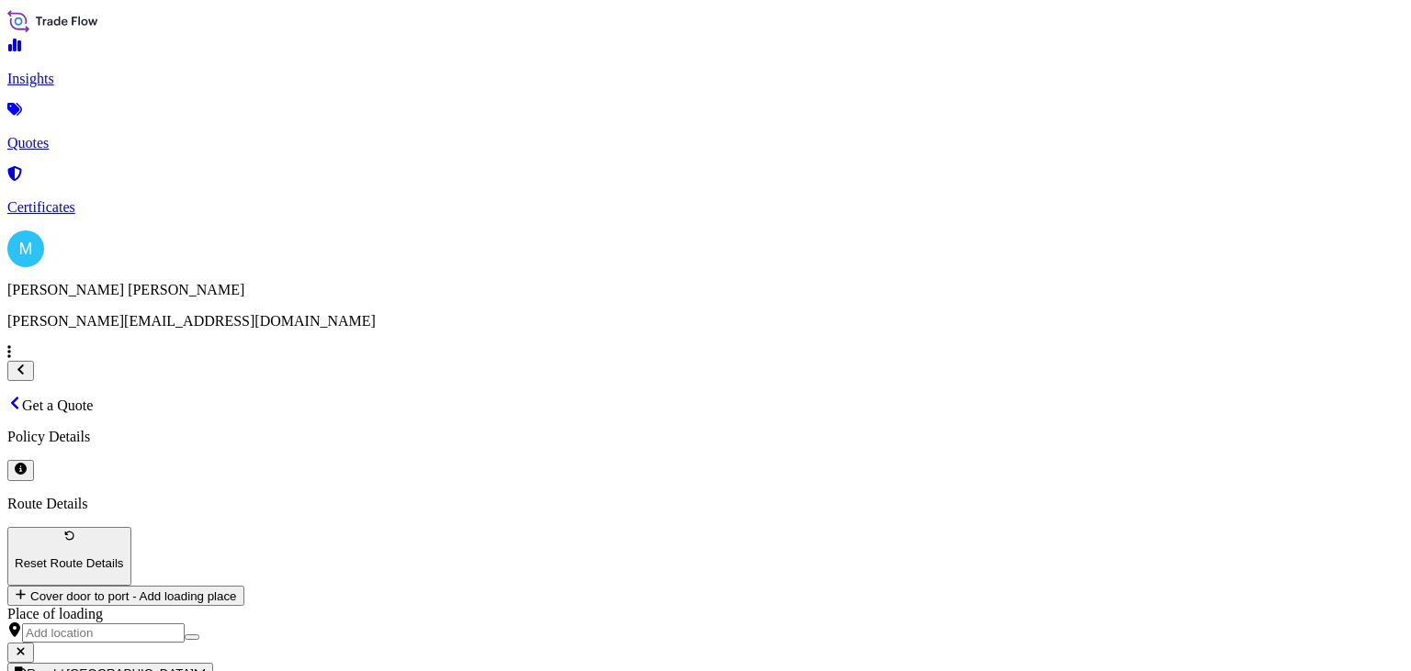
type textarea "CSNU6310261 OOLJGT6351 40HC 7908.00 KG 71.00 M3 1012 CTN || AIR PURIFIER; AIR P…"
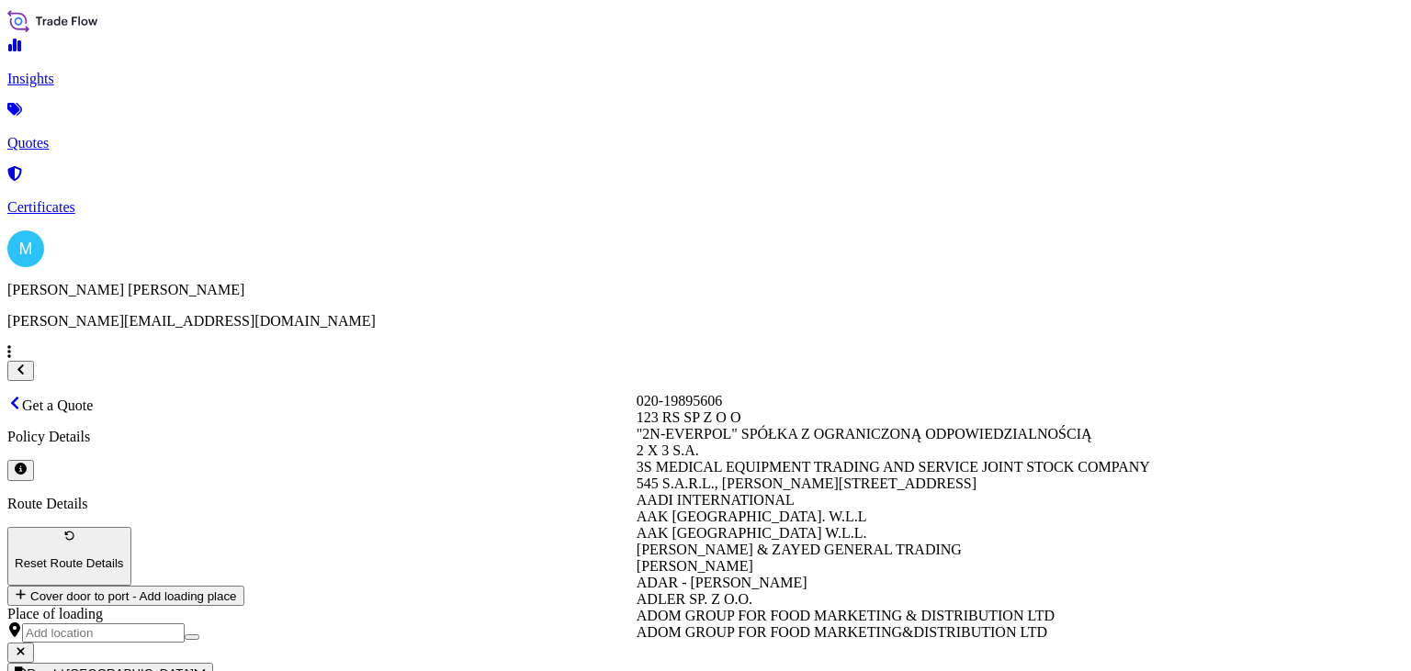
paste input "KLARTA POLAND EU SP. Z O.O."
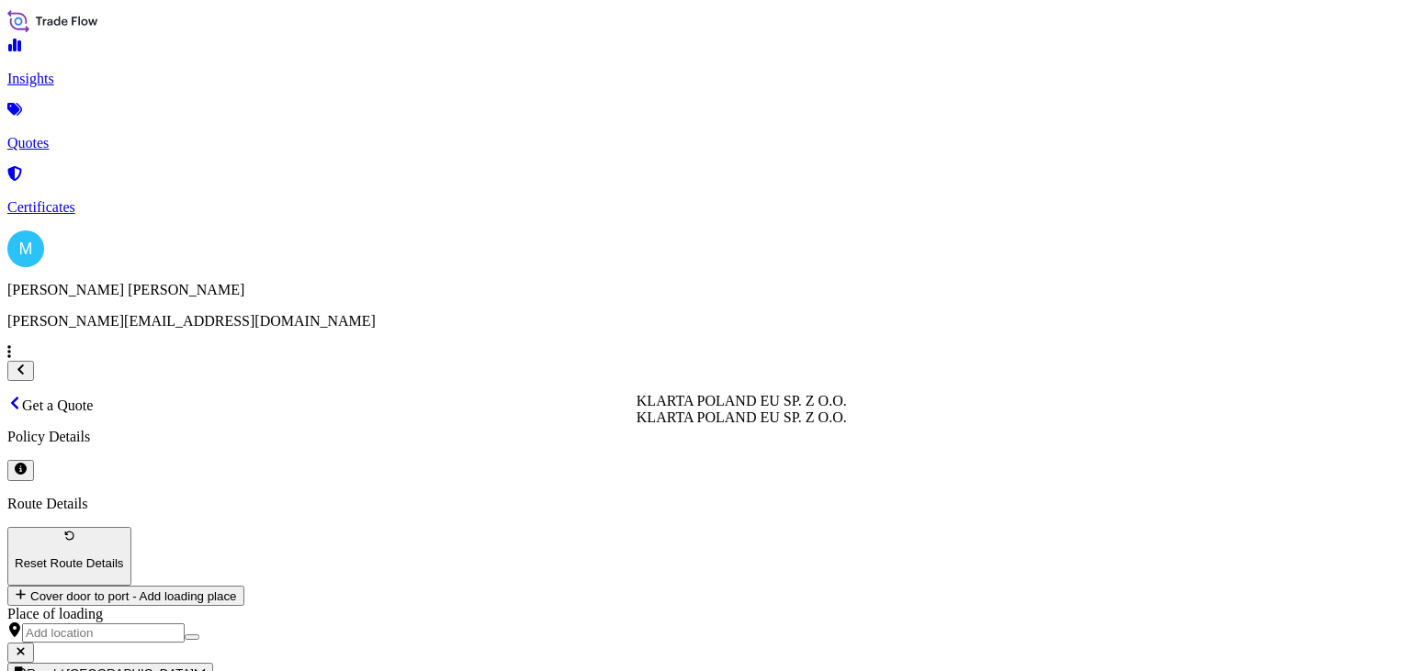
click at [842, 410] on div "KLARTA POLAND EU SP. Z O.O." at bounding box center [742, 401] width 210 height 17
type input "KLARTA POLAND EU SP. Z O.O."
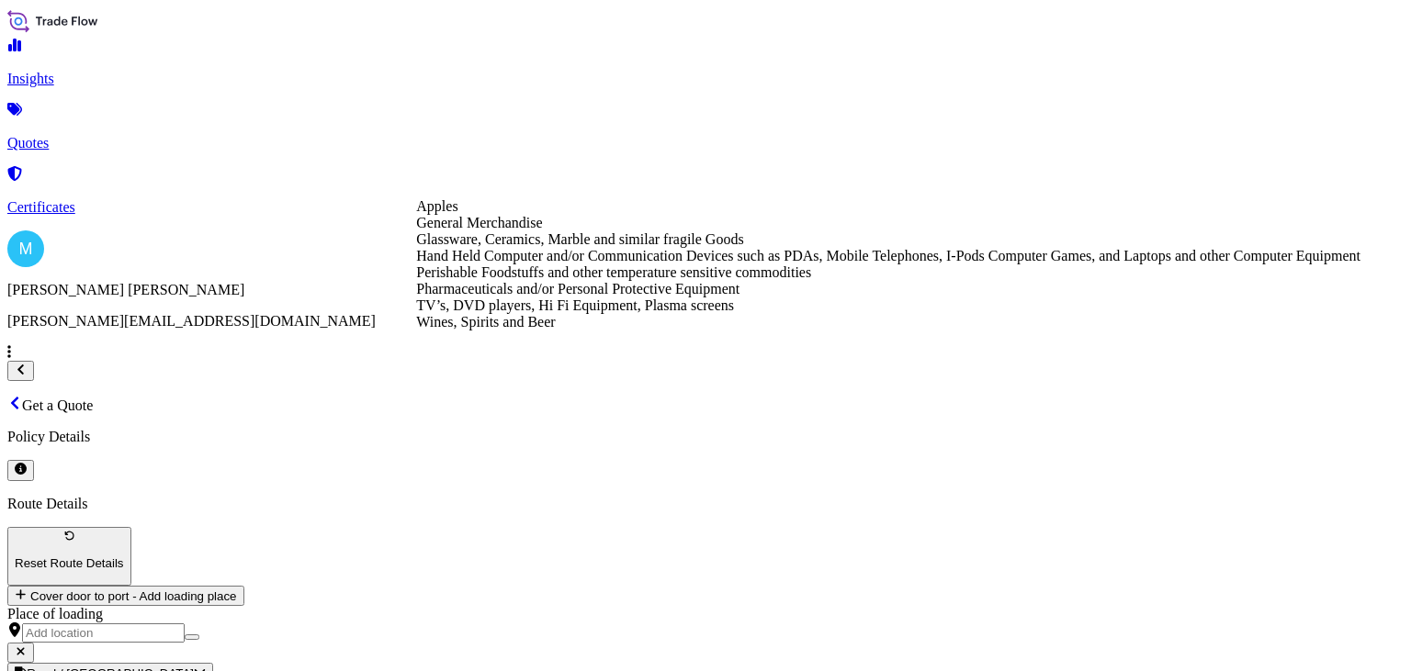
click at [534, 231] on div "General Merchandise" at bounding box center [888, 223] width 944 height 17
type input "General Merchandise"
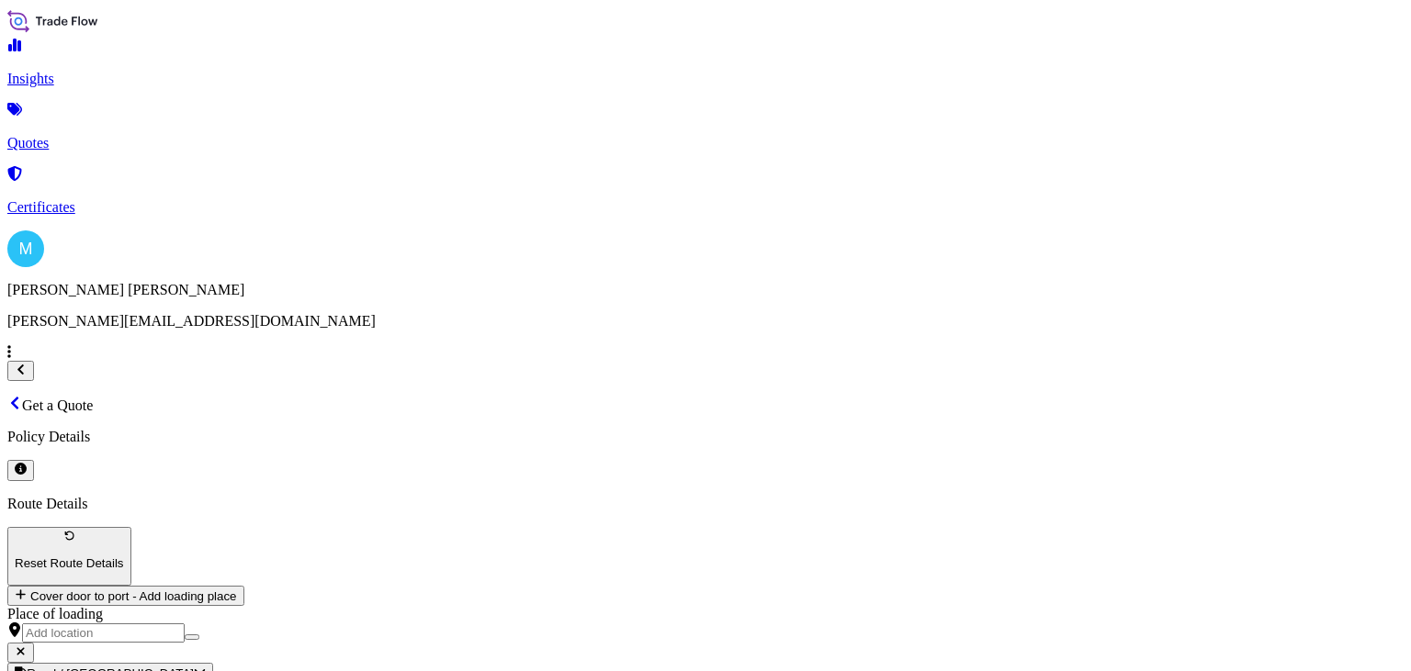
type input "147270"
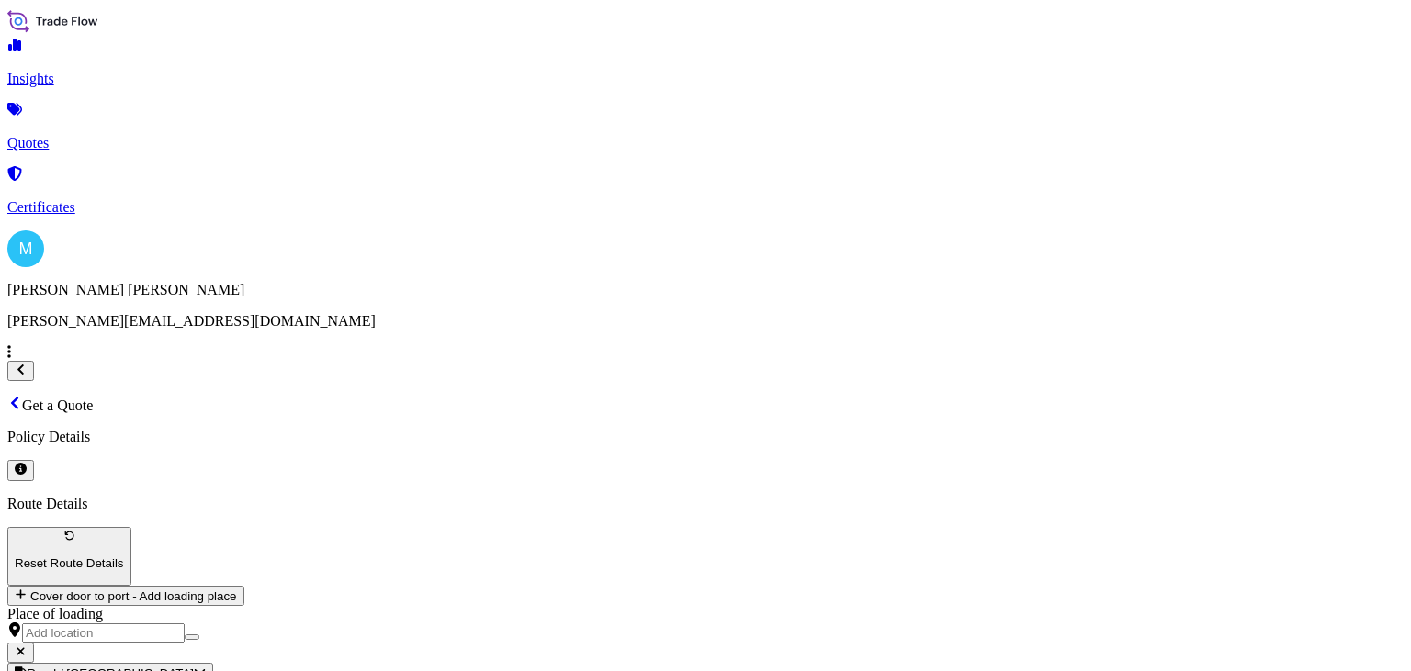
paste input "S02028185"
type input "S02028185"
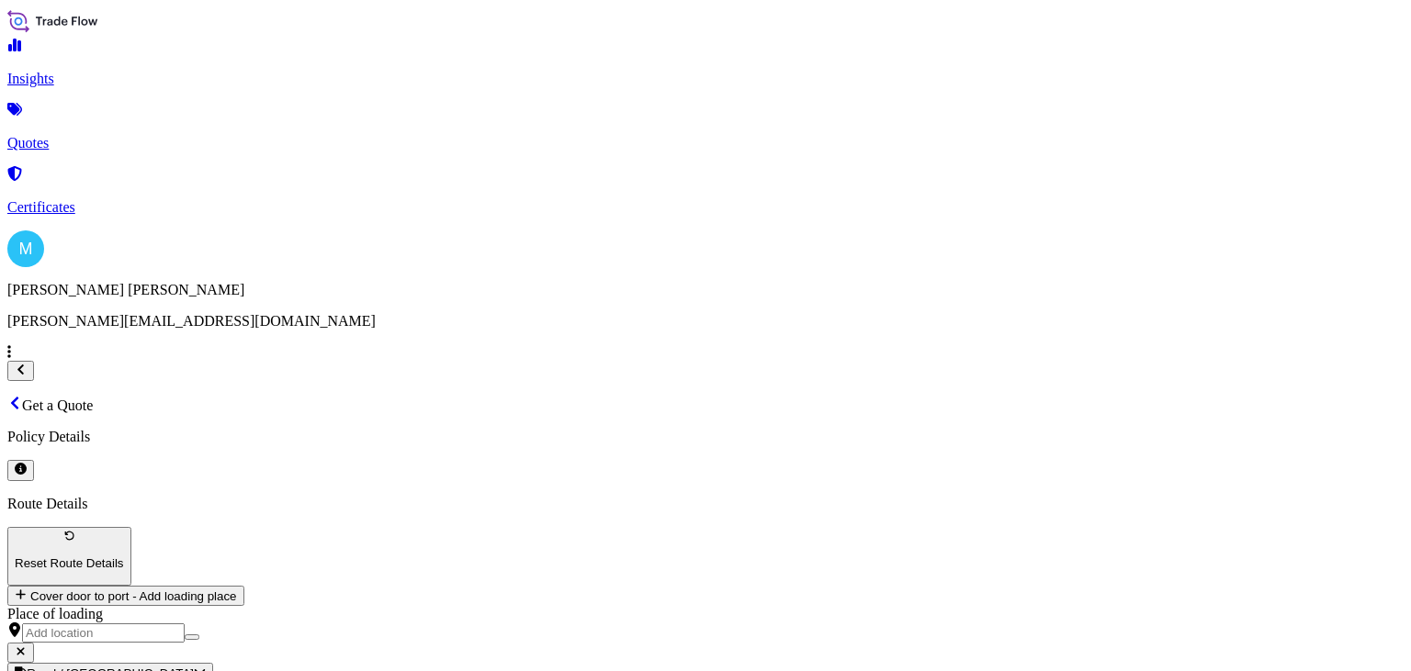
paste textarea "PO B148"
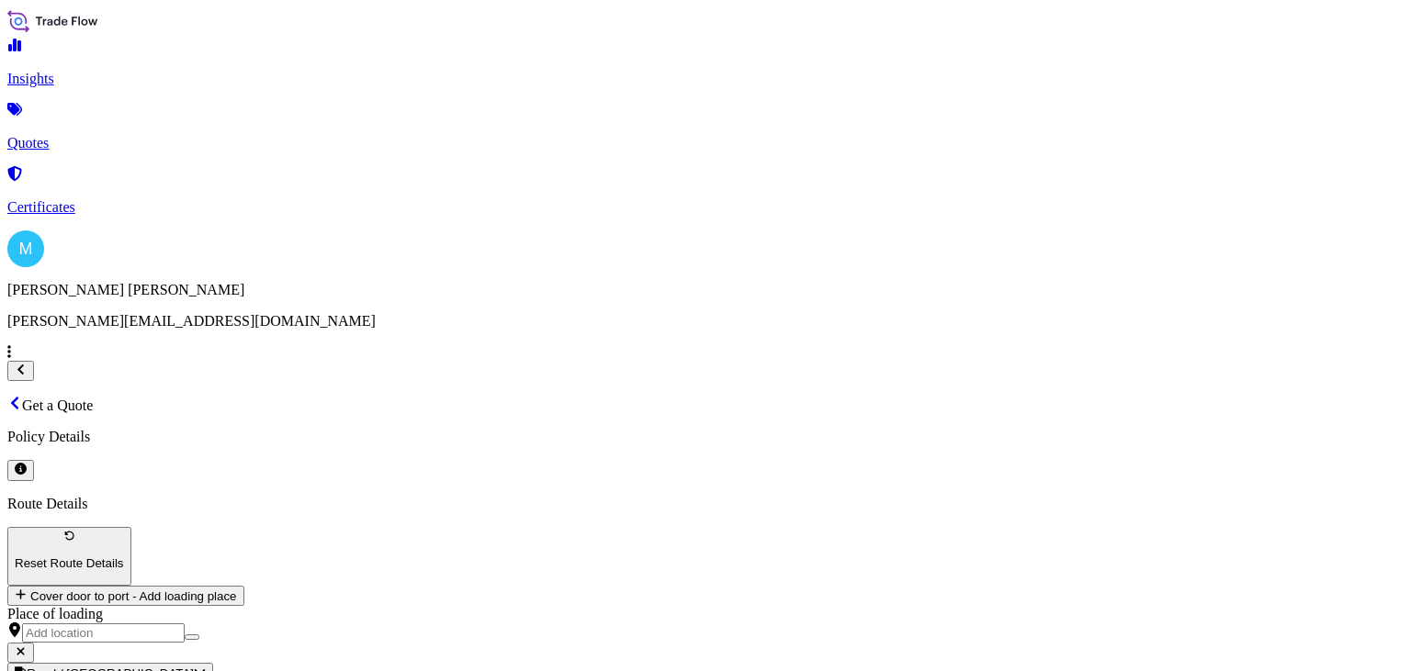
paste textarea "PO B149"
type textarea "CSNU6310261 OOLJGT6351 40HC 7908.00 KG 71.00 M3 1012 CTN || AIR PURIFIER; AIR P…"
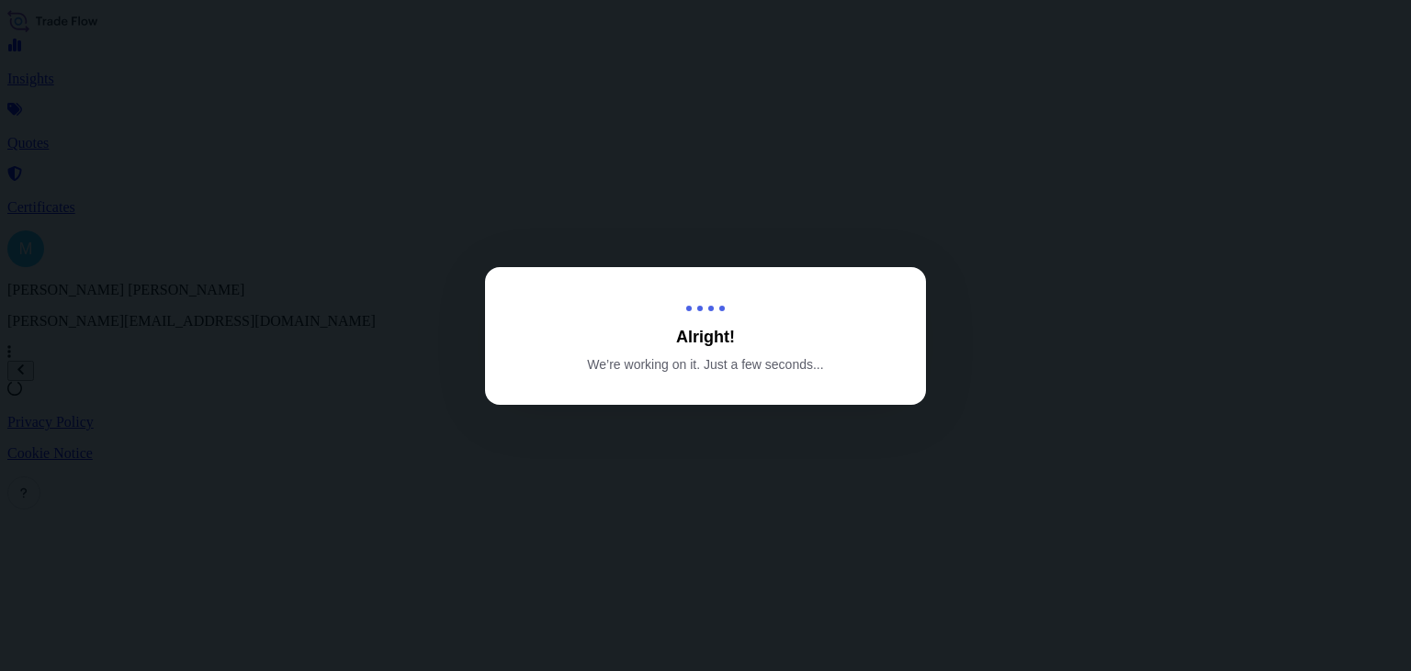
select select "Sea"
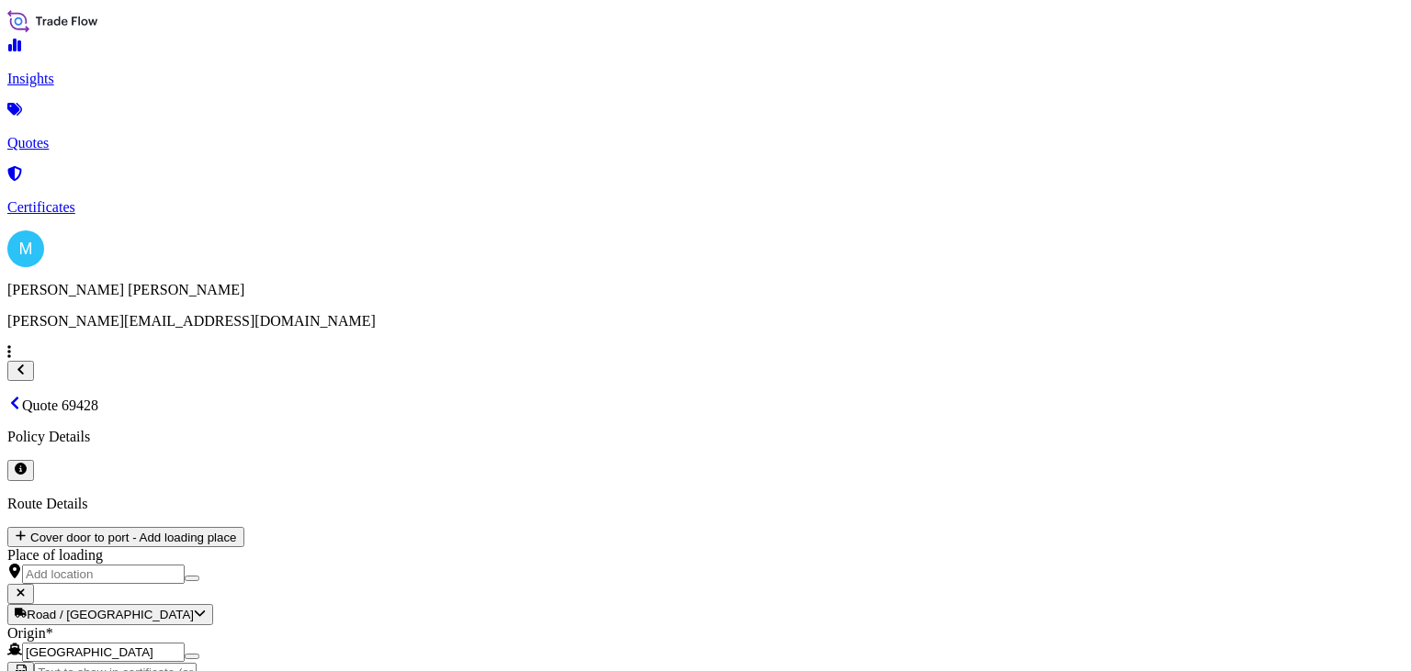
scroll to position [1130, 0]
type input "[DATE]"
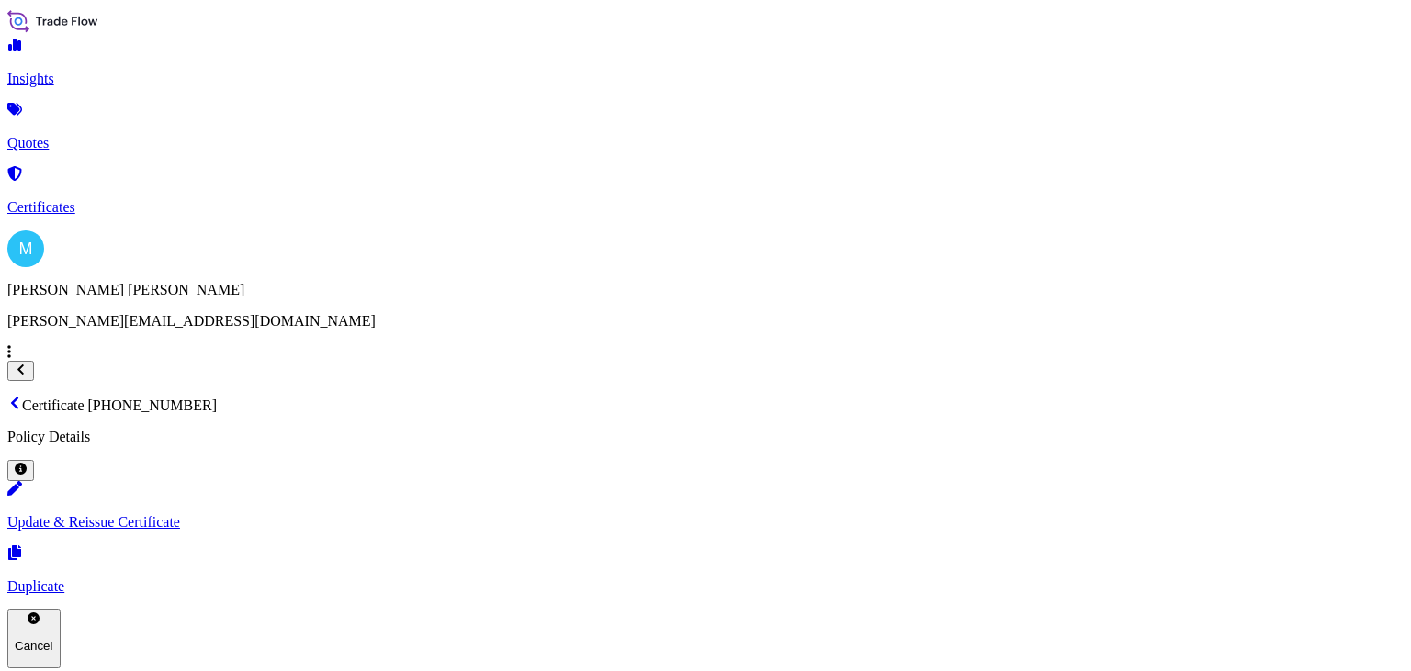
drag, startPoint x: 573, startPoint y: 57, endPoint x: 310, endPoint y: 56, distance: 263.6
click at [281, 396] on div "Certificate [PHONE_NUMBER] Policy Details" at bounding box center [705, 438] width 1396 height 85
copy p "Certificate [PHONE_NUMBER]"
click at [112, 129] on link "Quotes" at bounding box center [705, 128] width 1396 height 48
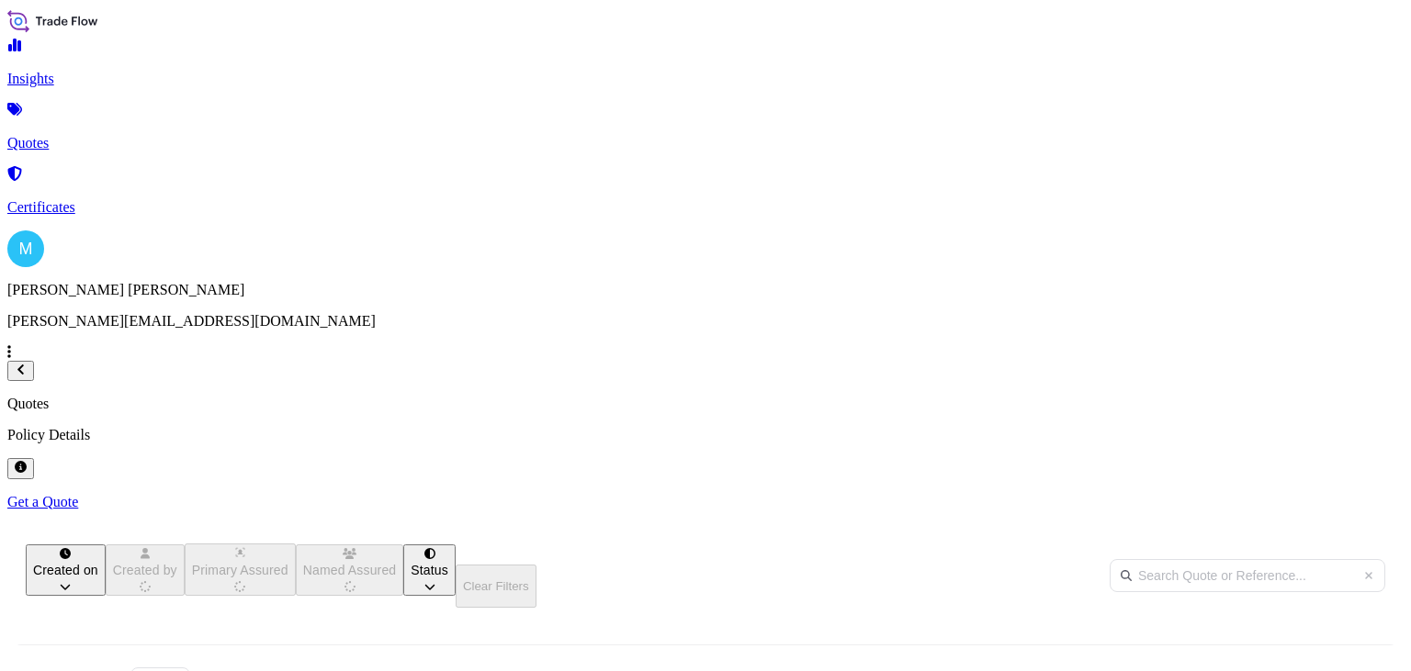
scroll to position [329, 1117]
click at [138, 179] on link "Certificates" at bounding box center [705, 192] width 1396 height 48
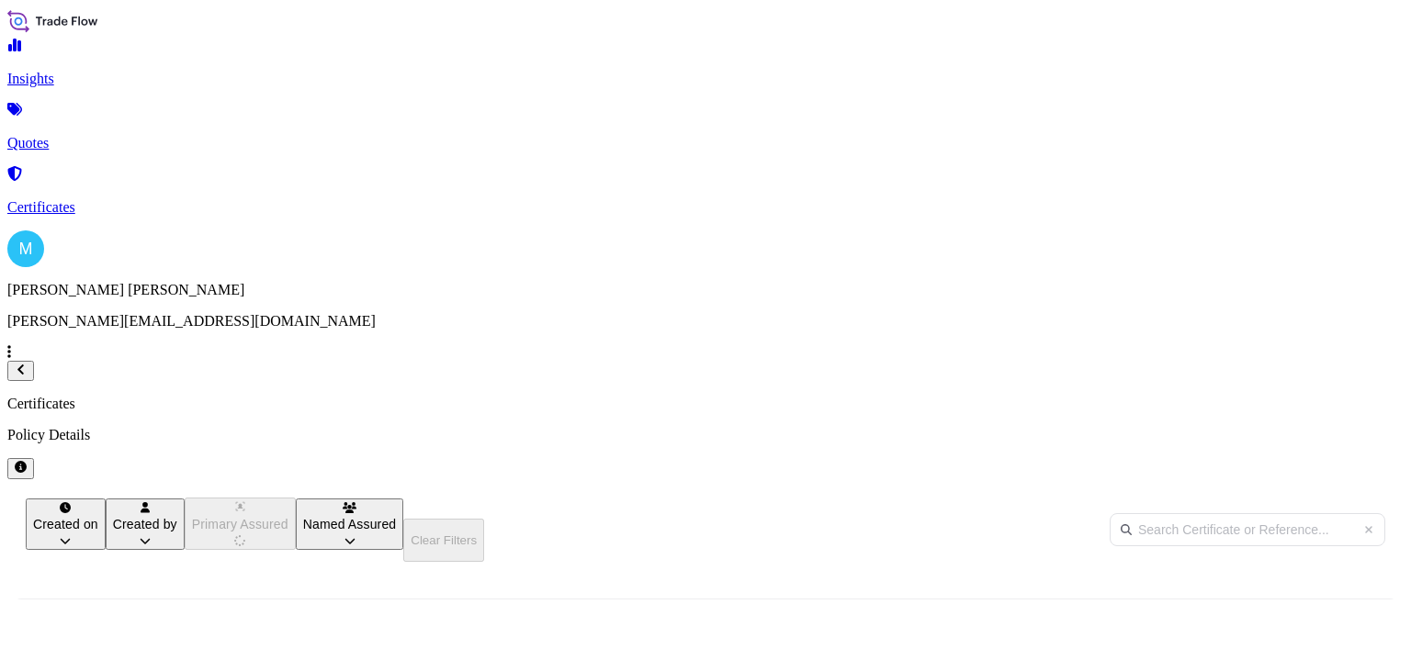
scroll to position [373, 1117]
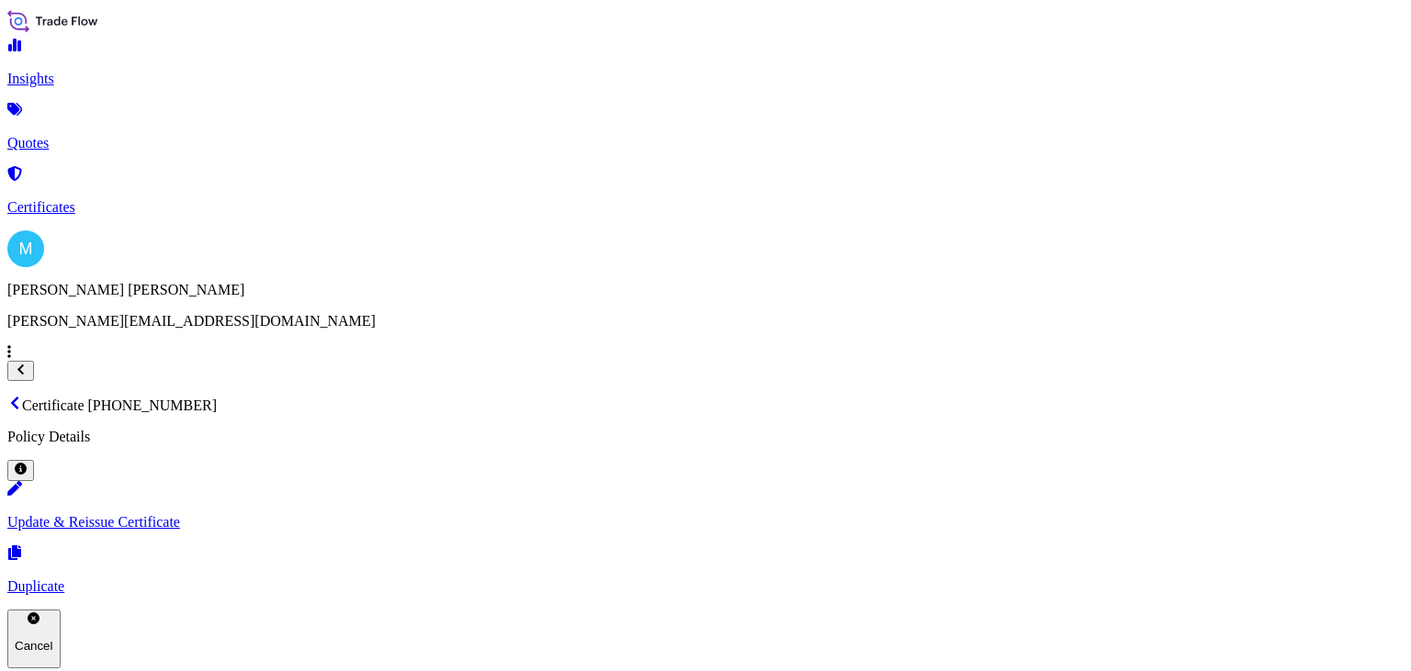
scroll to position [385, 0]
click at [119, 141] on link "Quotes" at bounding box center [705, 128] width 1396 height 48
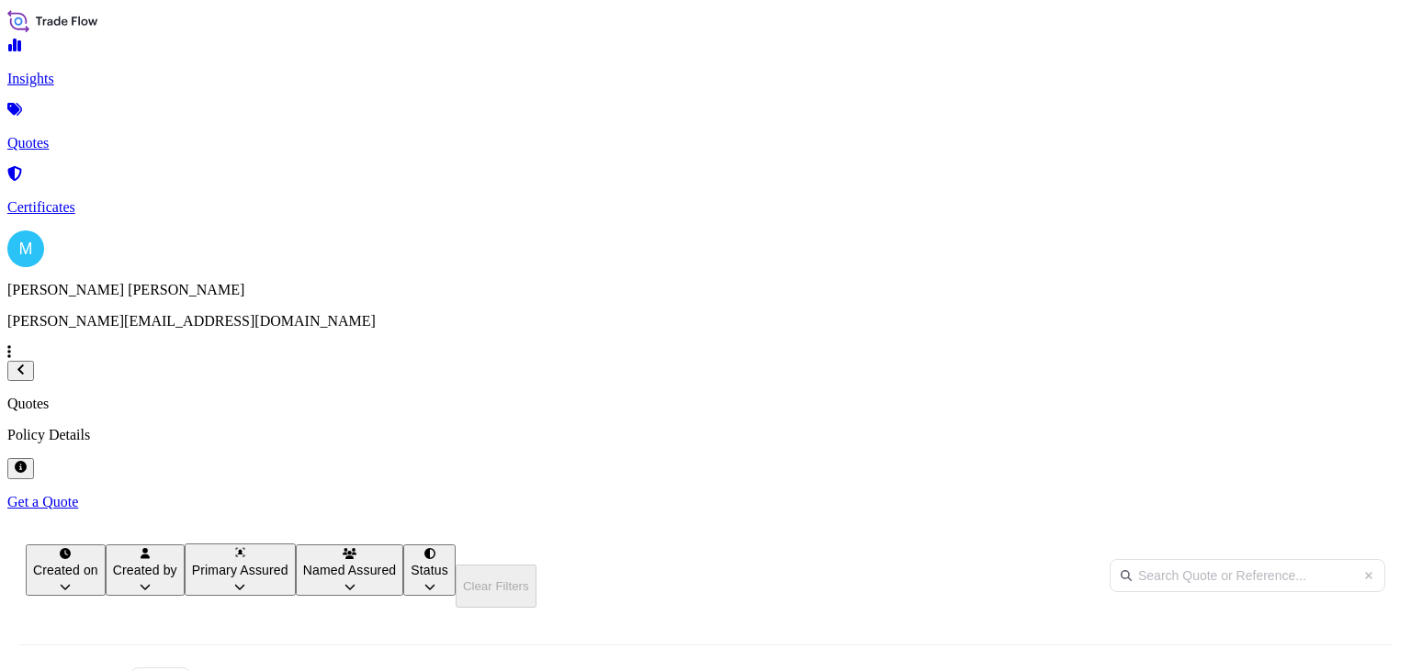
scroll to position [329, 1117]
click at [1335, 494] on p "Get a Quote" at bounding box center [705, 502] width 1396 height 17
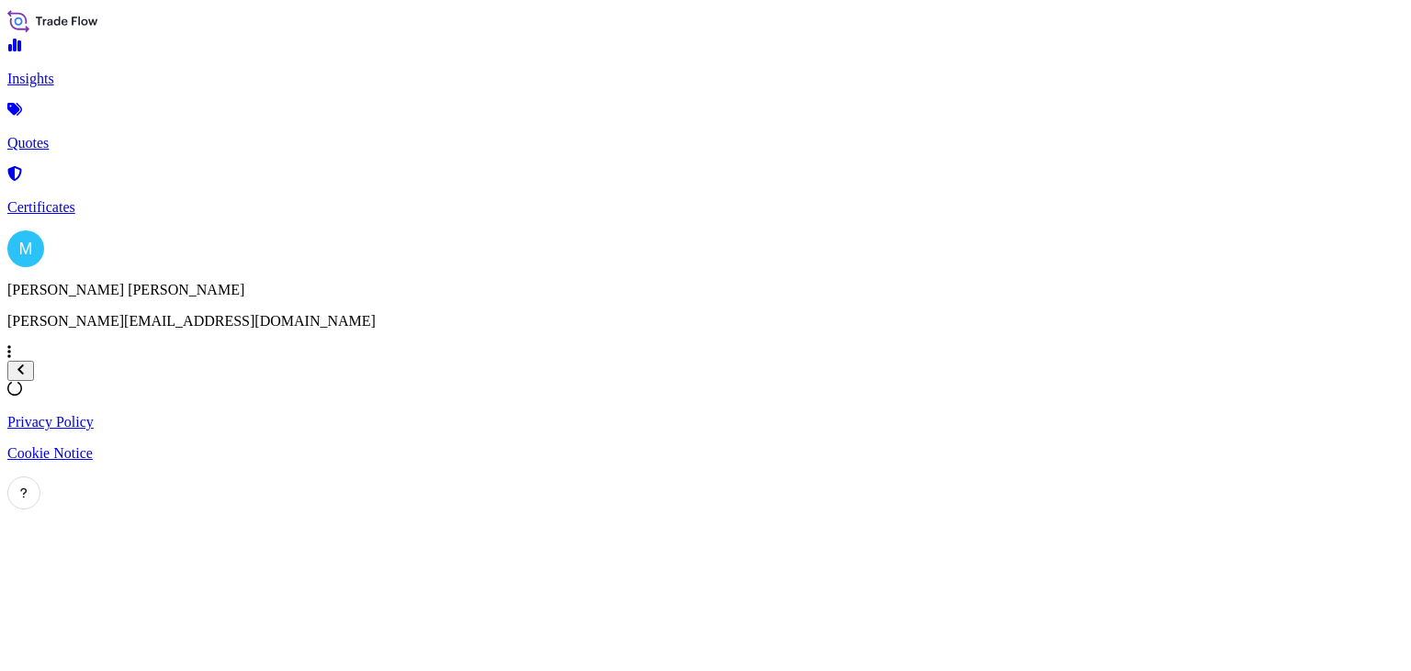
select select "Sea"
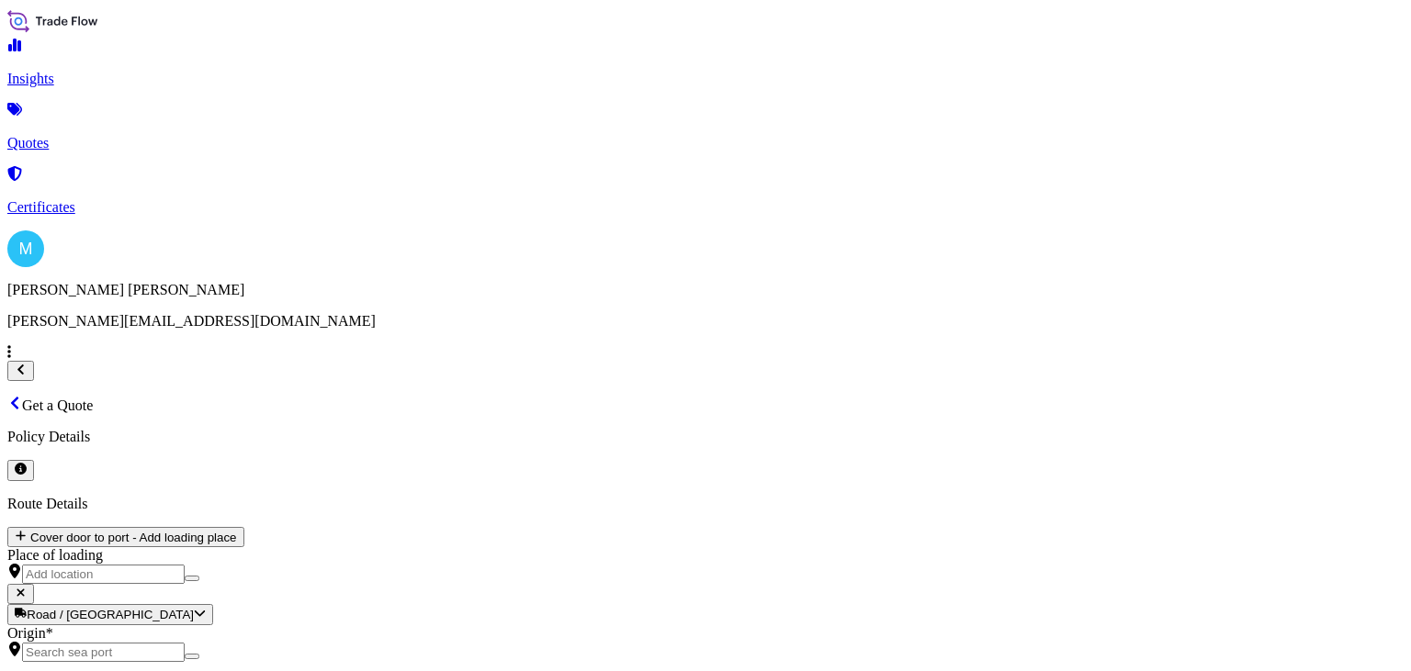
scroll to position [29, 0]
click at [185, 643] on input "Origin *" at bounding box center [103, 652] width 163 height 19
click at [185, 643] on input "Origin * Please select an origin" at bounding box center [103, 652] width 163 height 19
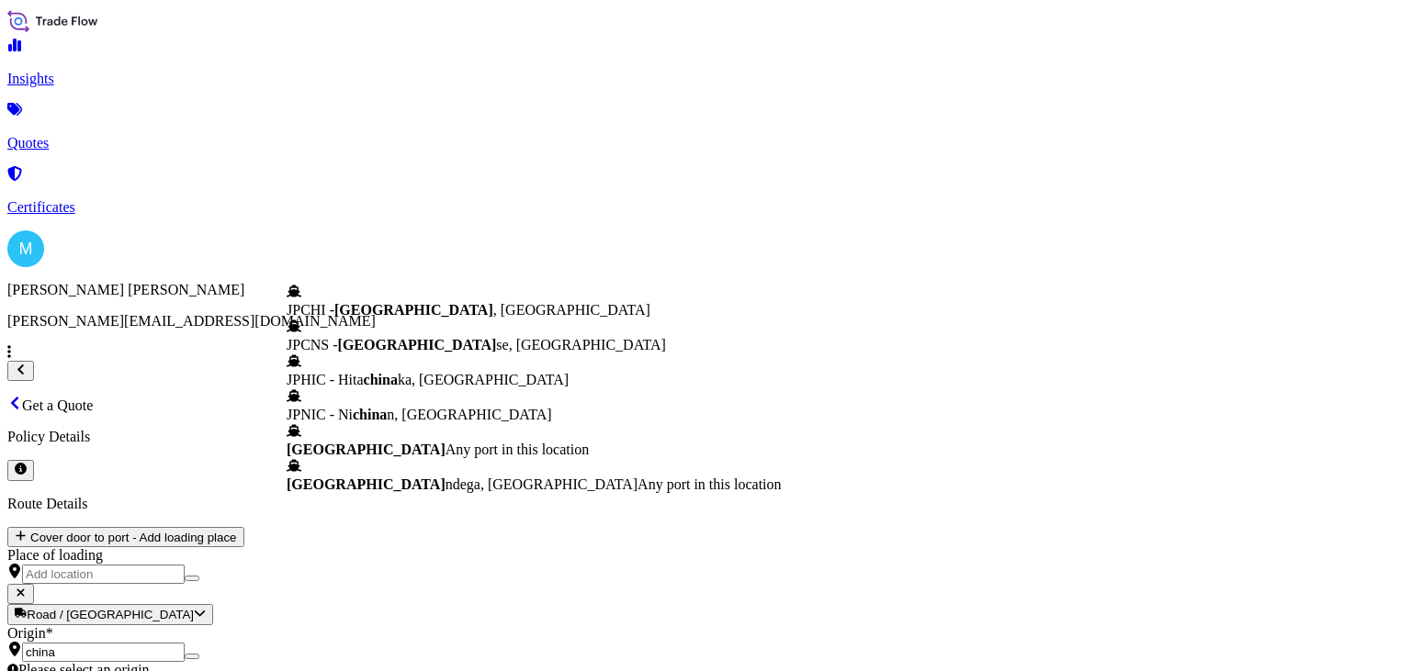
click at [407, 457] on span "[GEOGRAPHIC_DATA]" at bounding box center [366, 450] width 159 height 16
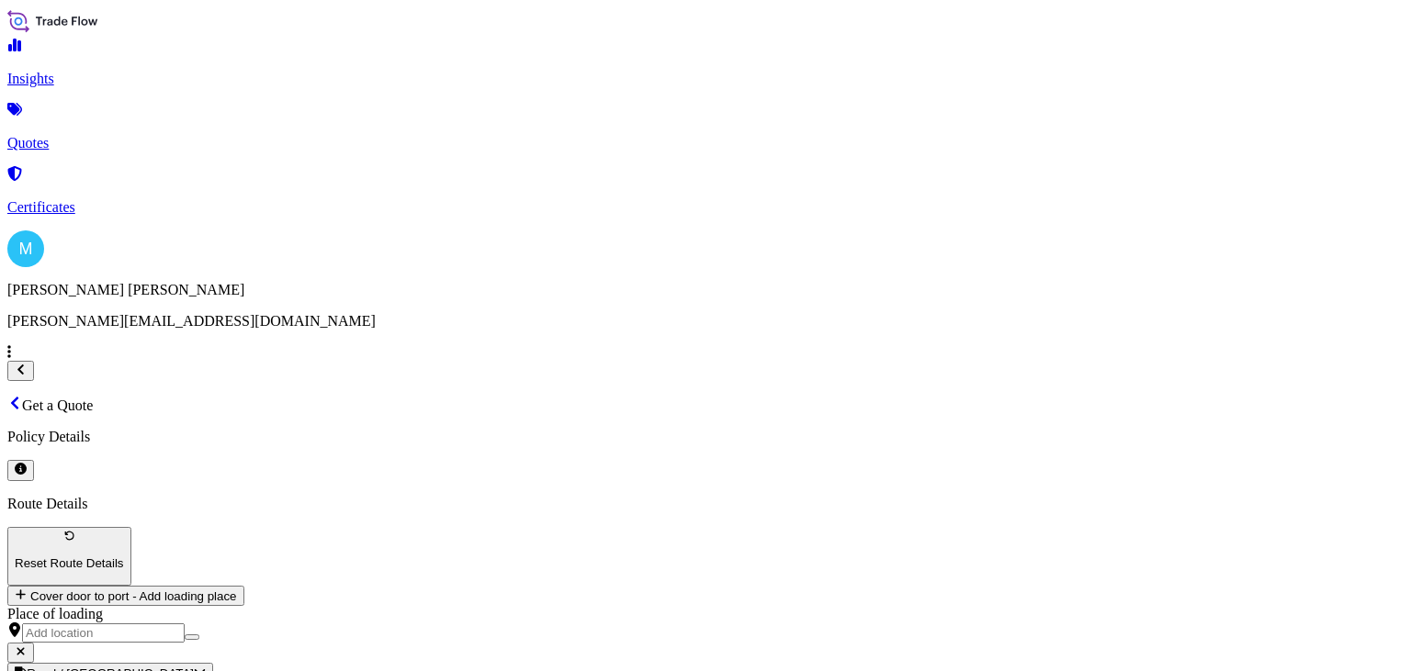
type input "[GEOGRAPHIC_DATA]"
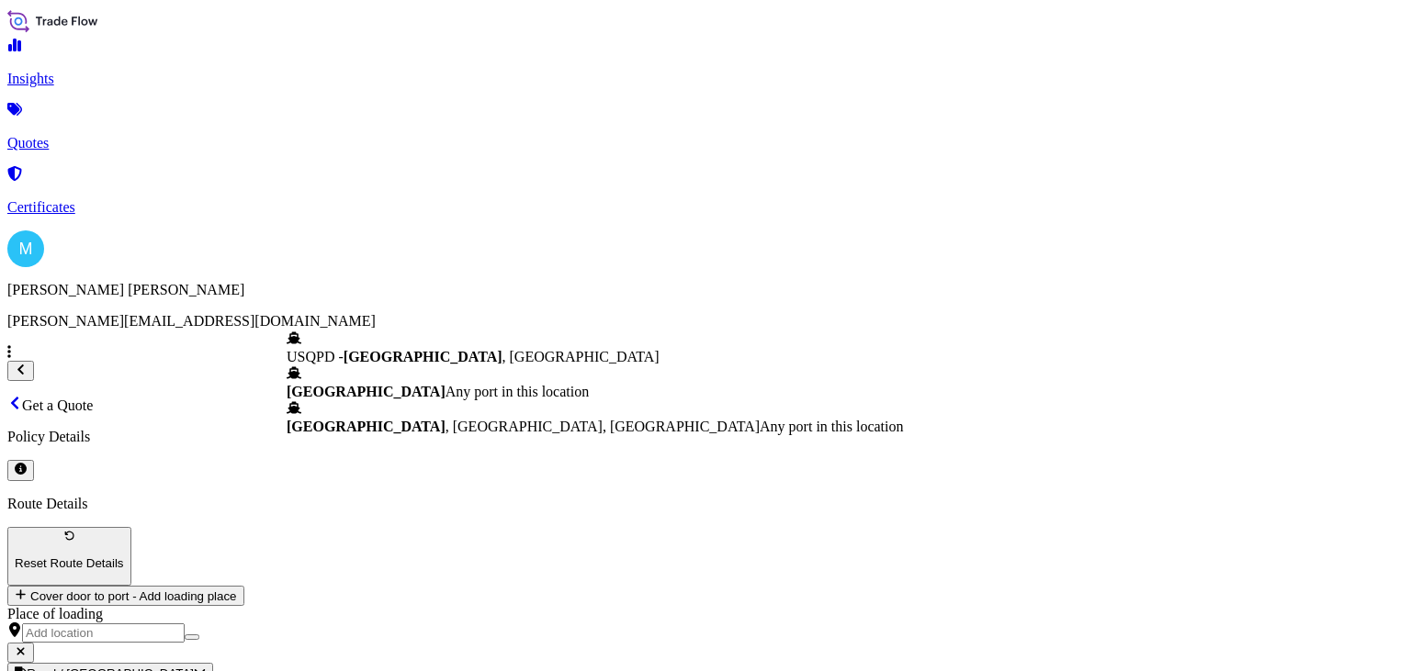
click at [445, 384] on span "Any port in this location" at bounding box center [516, 392] width 143 height 16
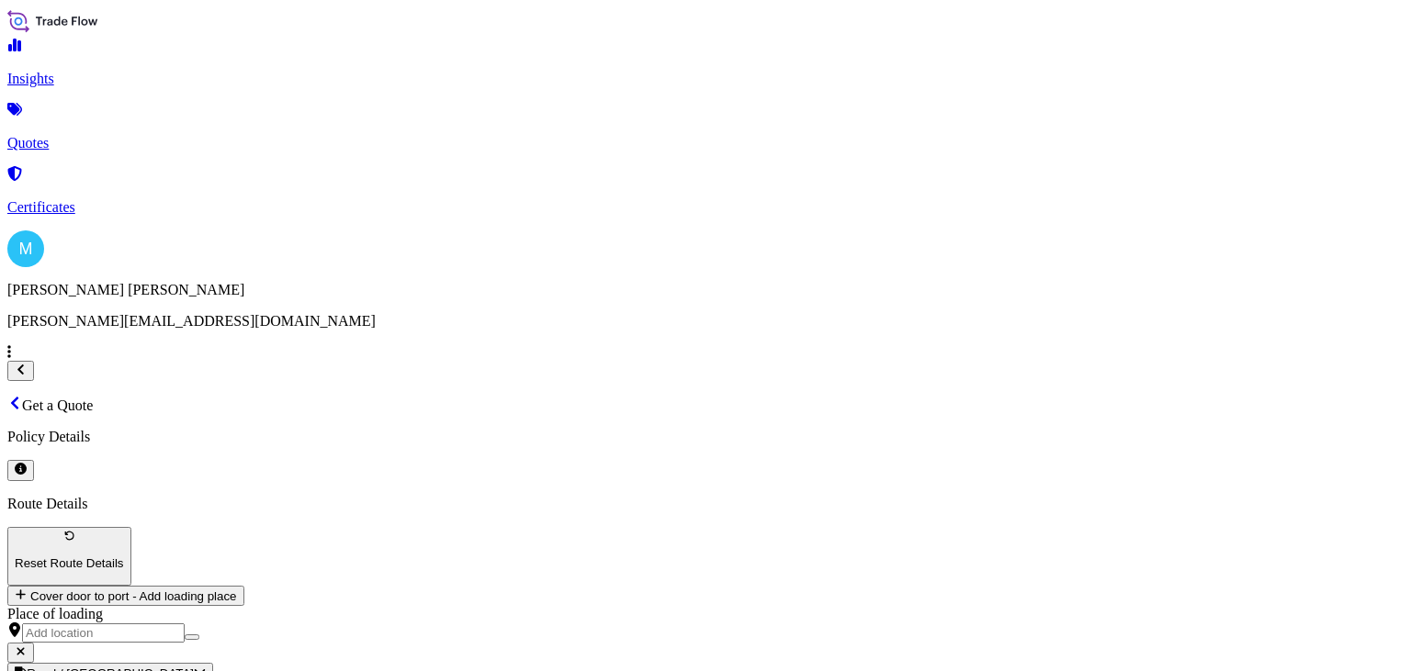
type input "[GEOGRAPHIC_DATA]"
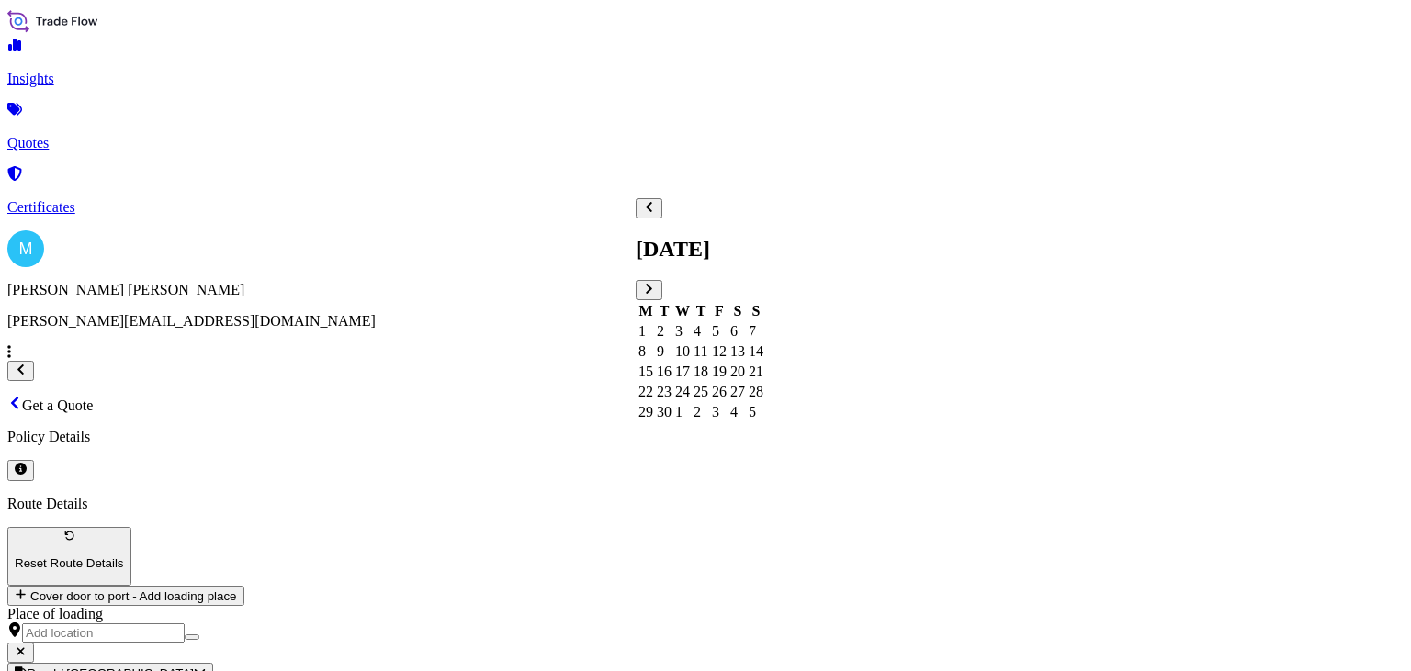
click at [763, 344] on div "14" at bounding box center [756, 352] width 15 height 17
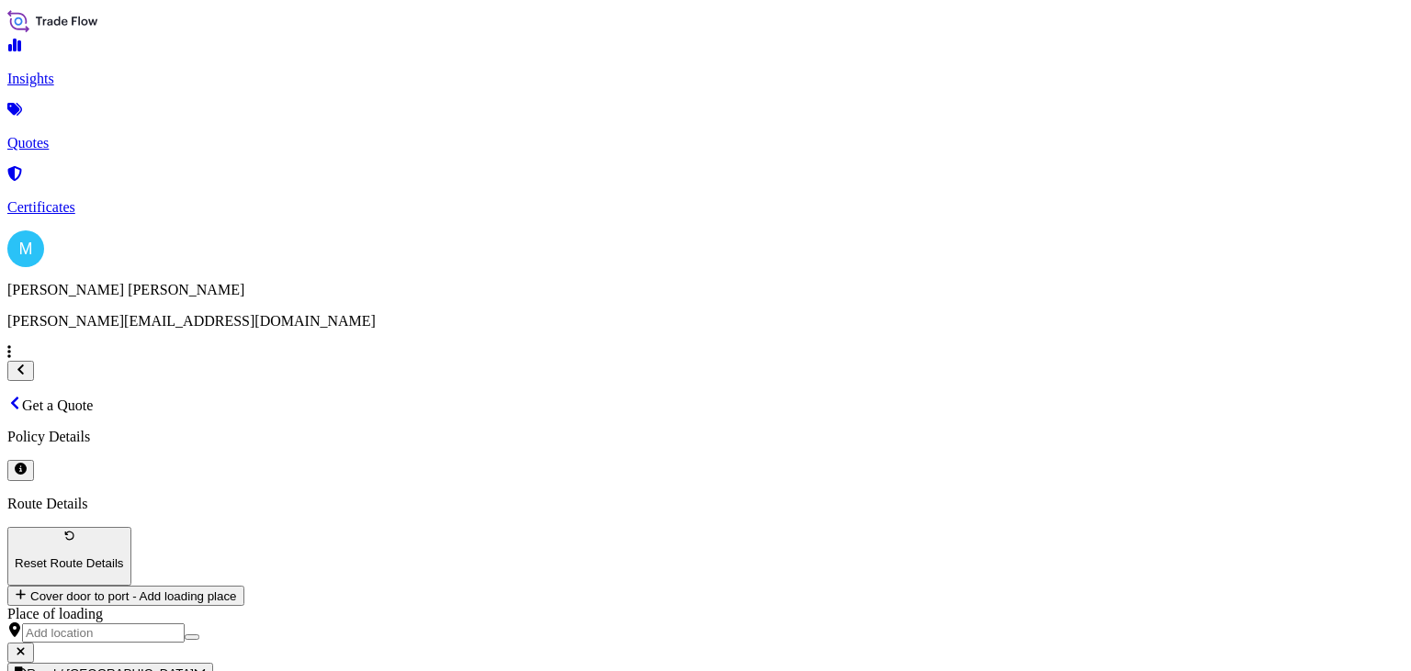
paste textarea "MSKU5780883 CN1600478 20GP 10396.00 KG 28.00 M3 1057 CTN"
paste textarea "METAL ZIPPER"
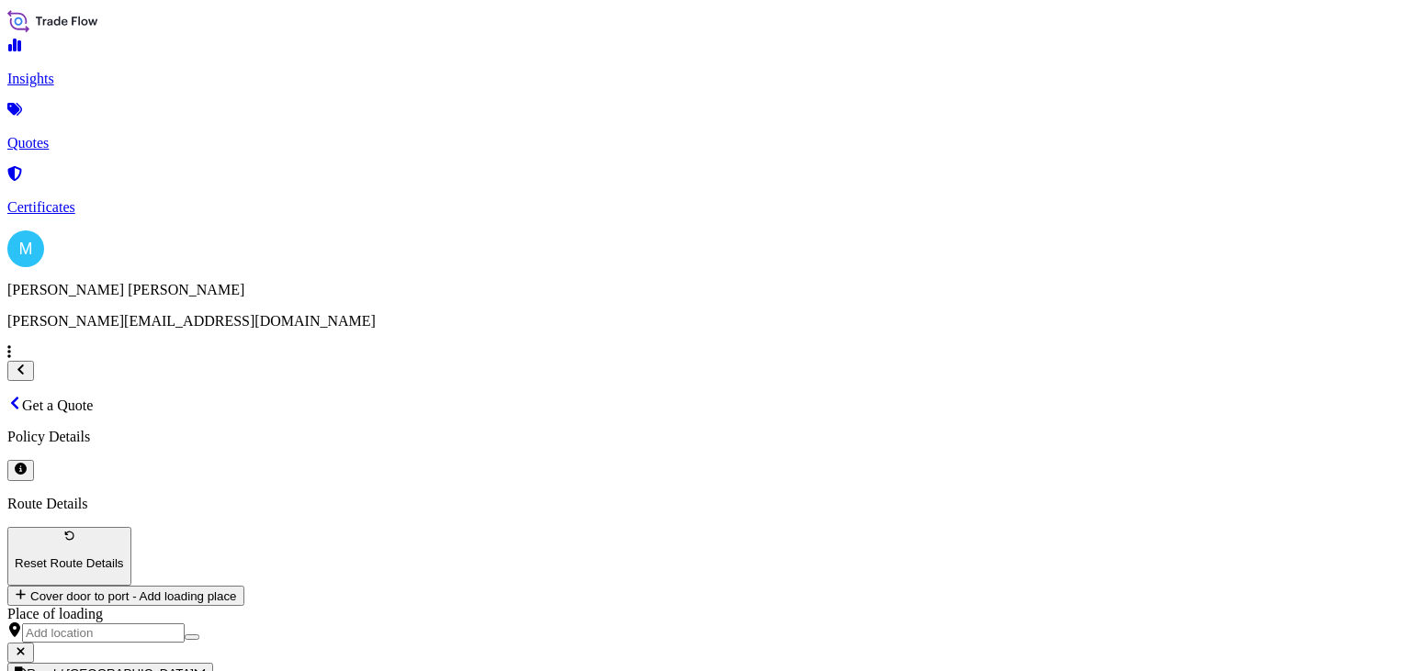
paste textarea "PLASTIC SLIDER"
paste textarea "METAL SLIDER"
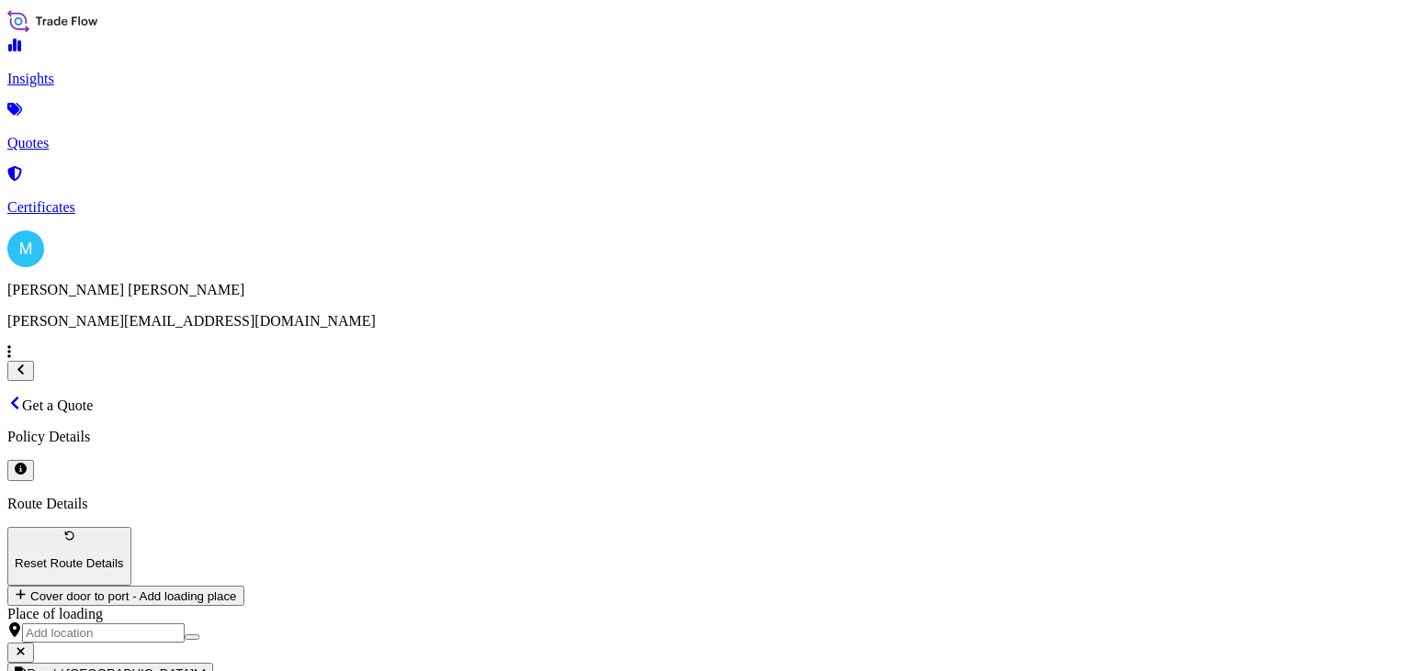
paste textarea "NYLON ZIPPER"
type textarea "MSKU5780883 CN1600478 20GP 10396.00 KG 28.00 M3 1057 CTN || METAL ZIPPER, PLAST…"
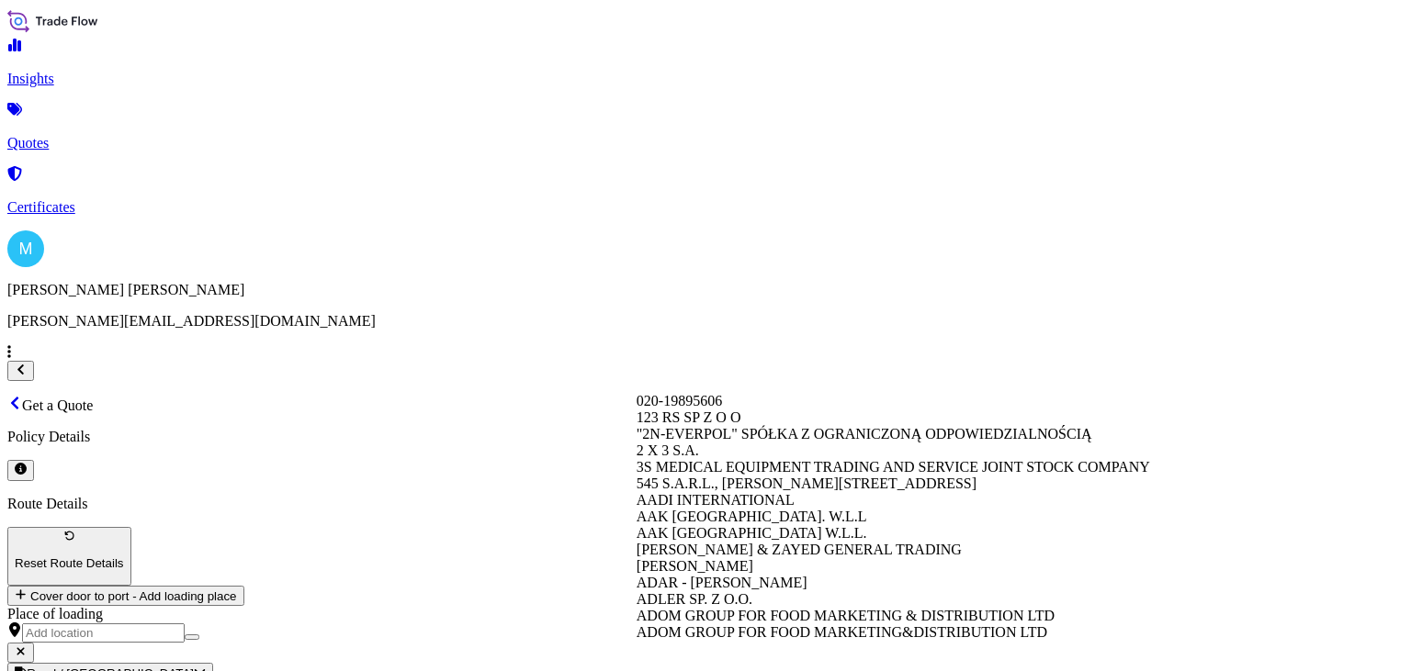
paste input "[DOMAIN_NAME]"
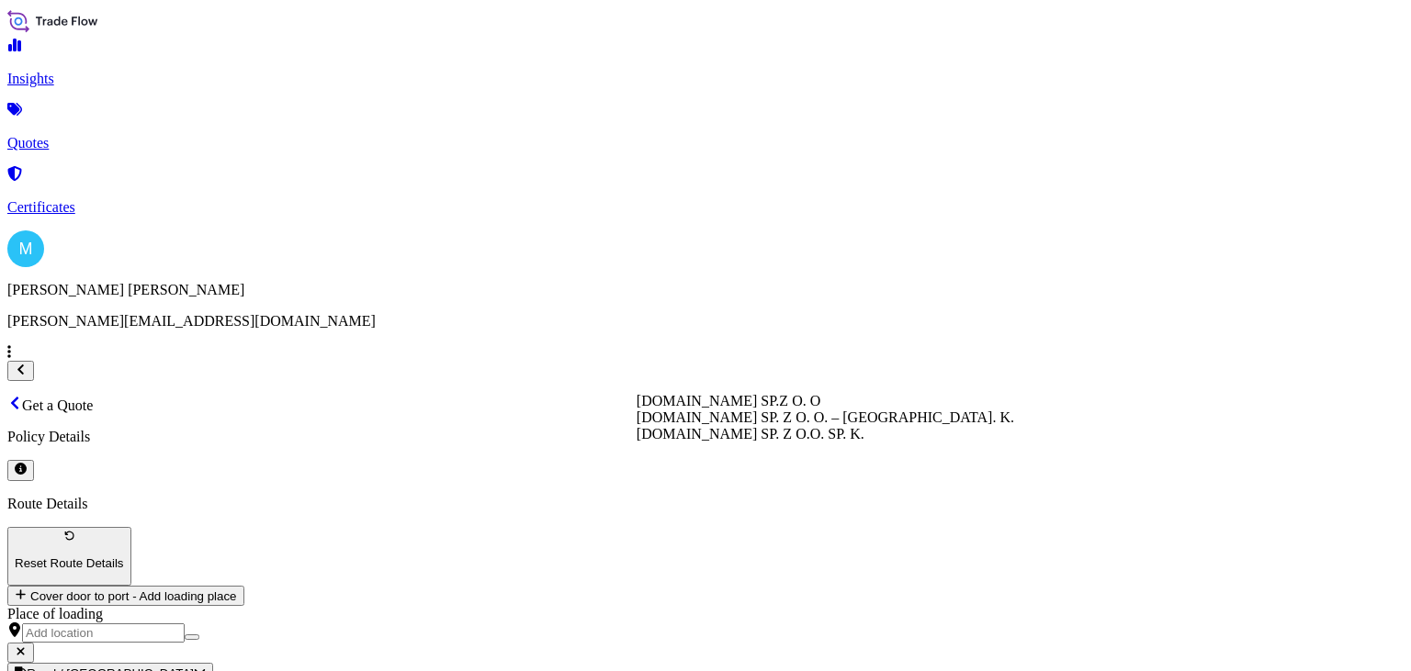
click at [854, 425] on span "[DOMAIN_NAME] SP. Z O. O. – [GEOGRAPHIC_DATA]. K." at bounding box center [825, 418] width 377 height 16
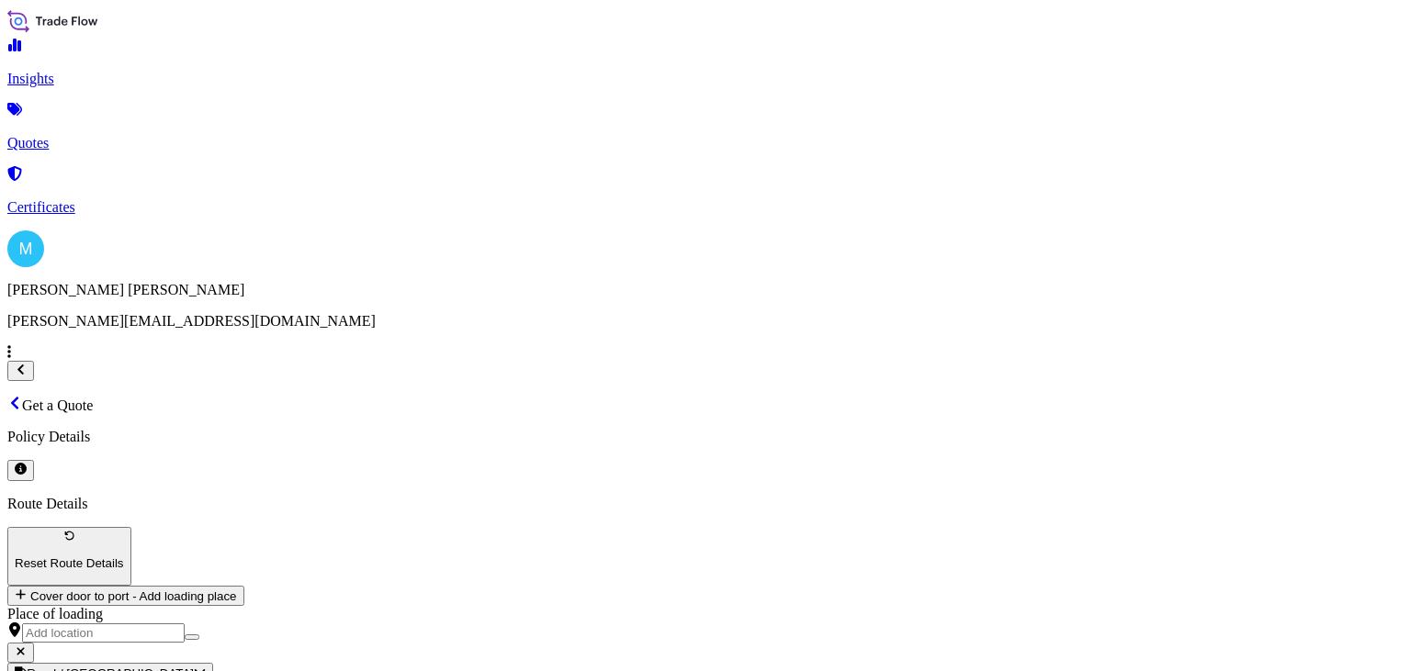
type input "[DOMAIN_NAME] SP. Z O. O. – [GEOGRAPHIC_DATA]. K."
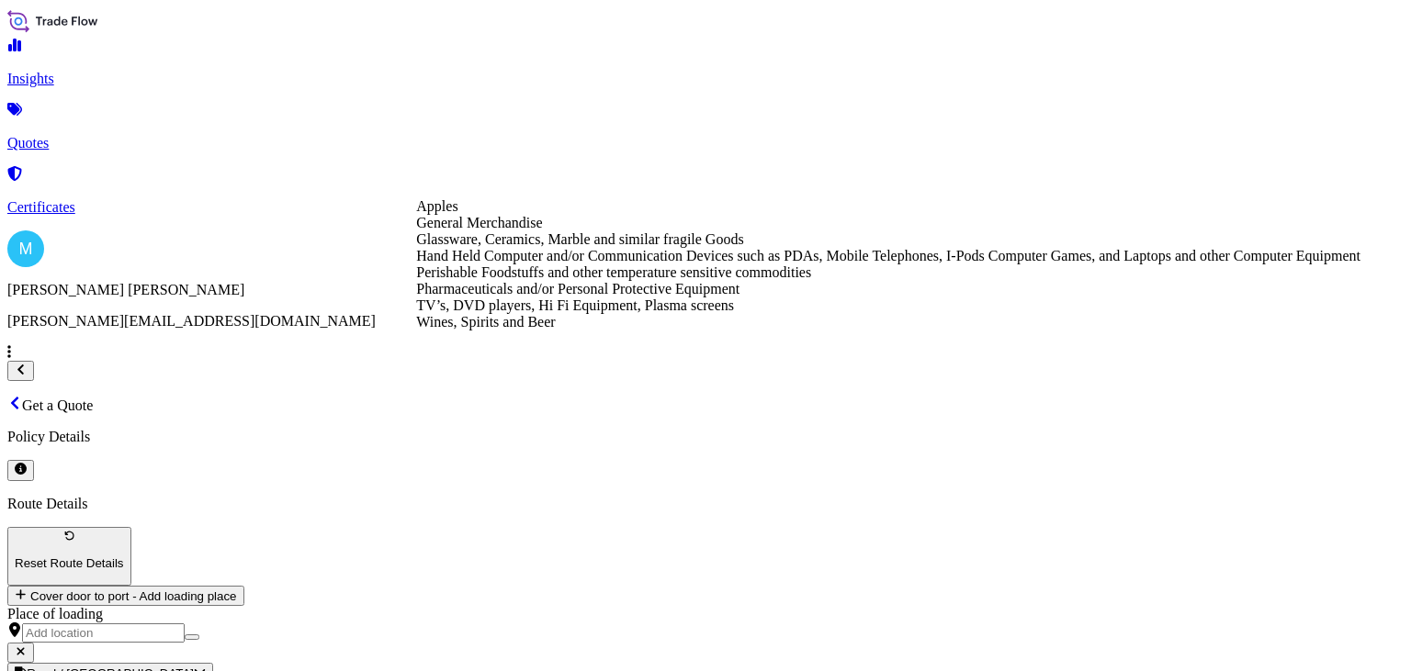
click at [588, 231] on div "General Merchandise" at bounding box center [888, 223] width 944 height 17
type input "General Merchandise"
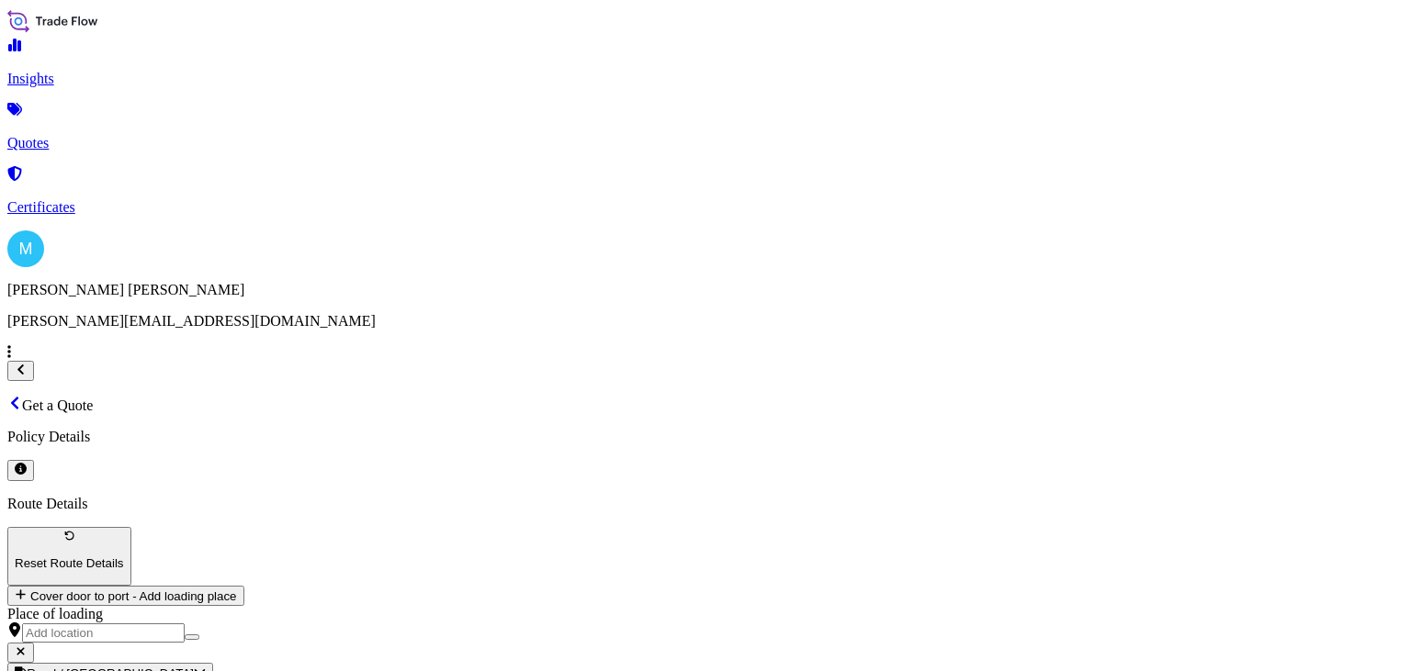
type input "43400"
paste input "S02042081"
type input "S02042081"
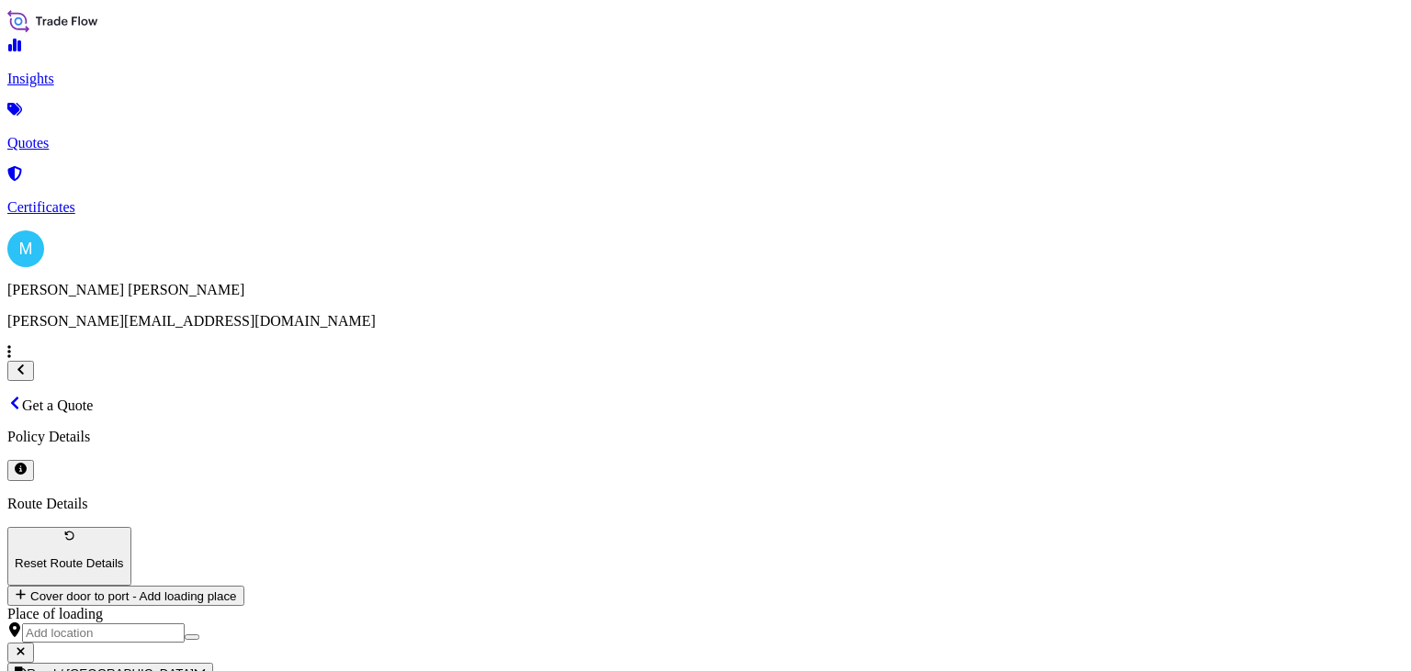
paste textarea "zam. LD 2025/004"
type textarea "MSKU5780883 CN1600478 20GP 10396.00 KG 28.00 M3 1057 CTN || METAL ZIPPER, PLAST…"
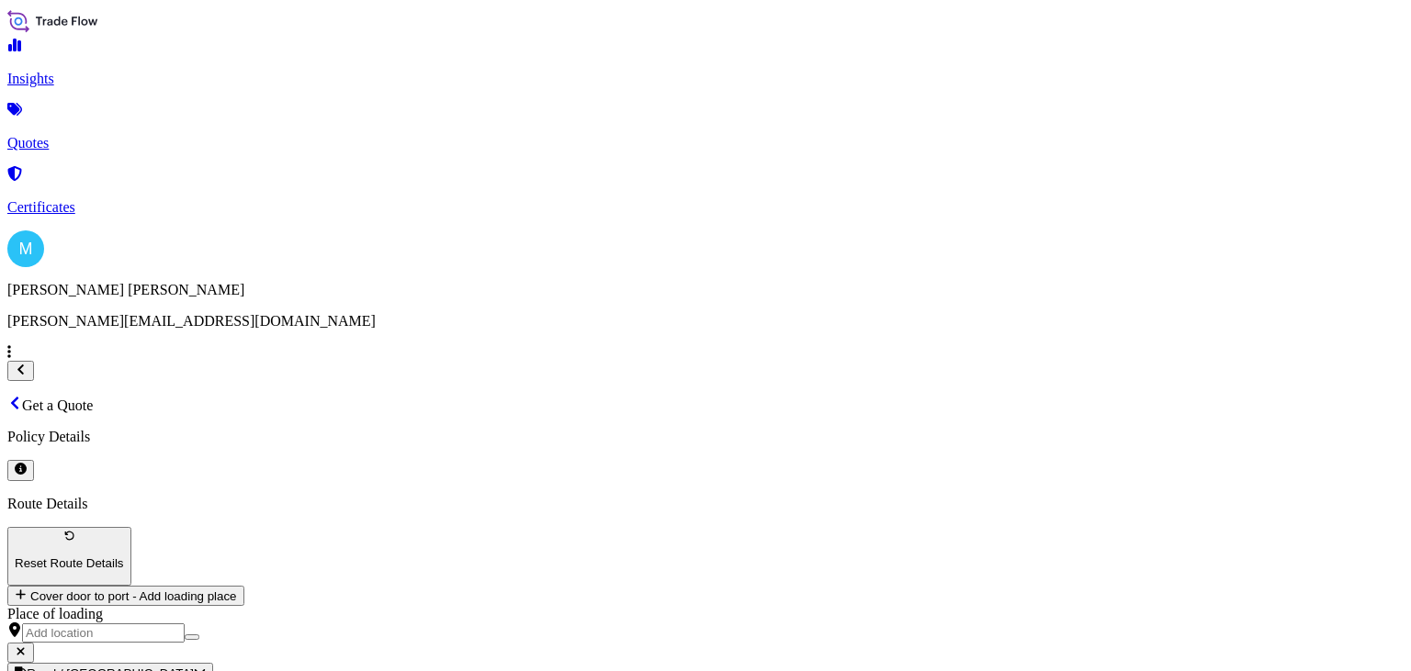
paste input "zam. LD 2025/004"
type input "S02042081 || zam. LD 2025/004"
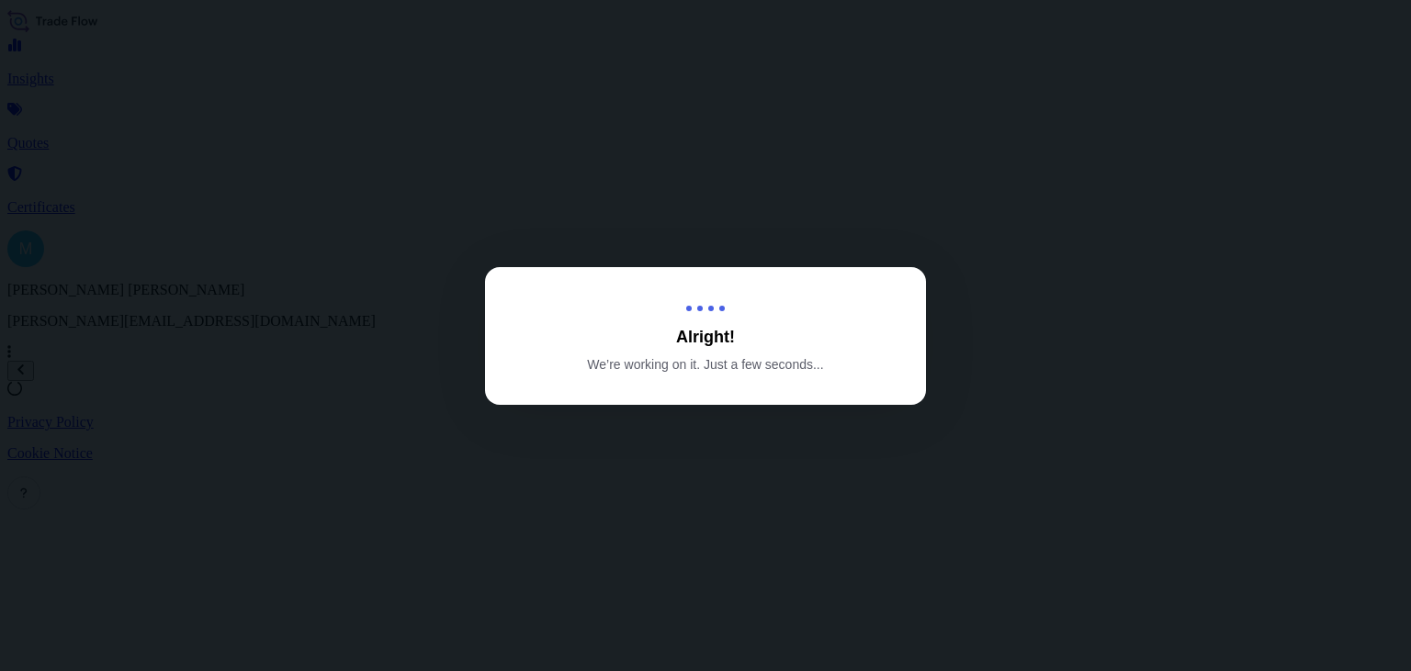
select select "Sea"
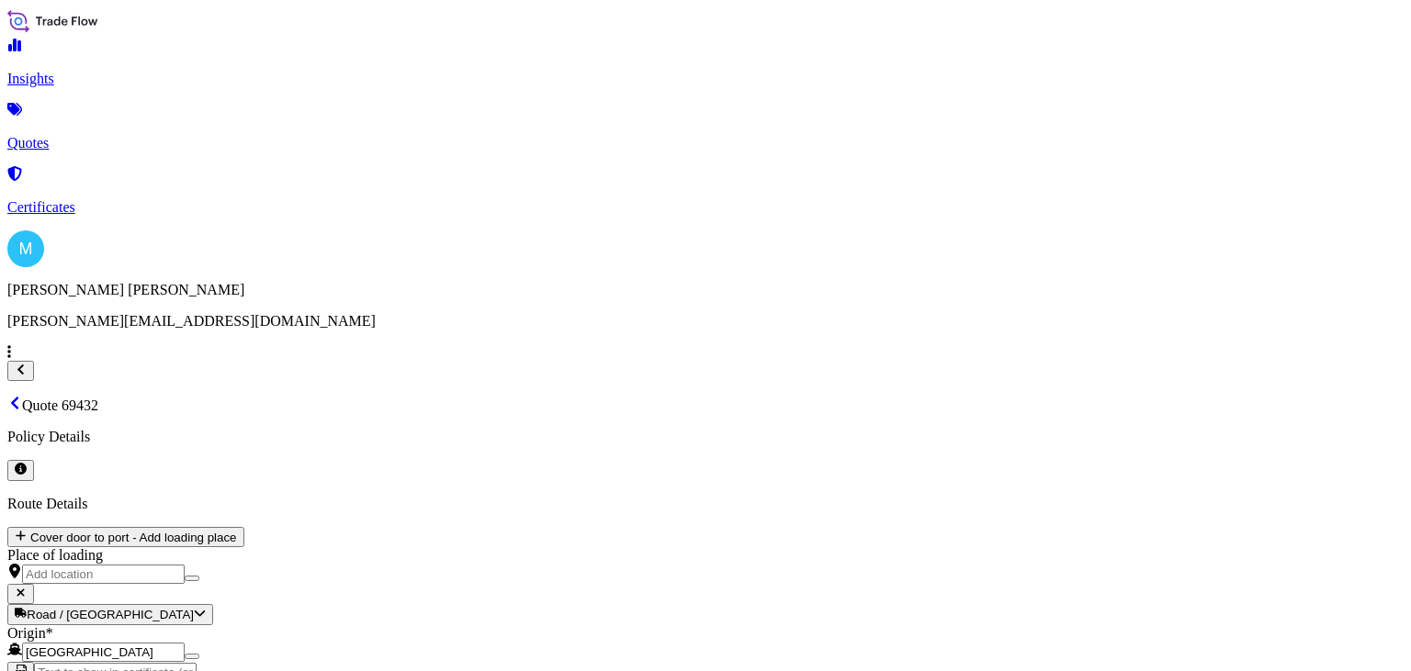
scroll to position [629, 0]
type input "[DATE]"
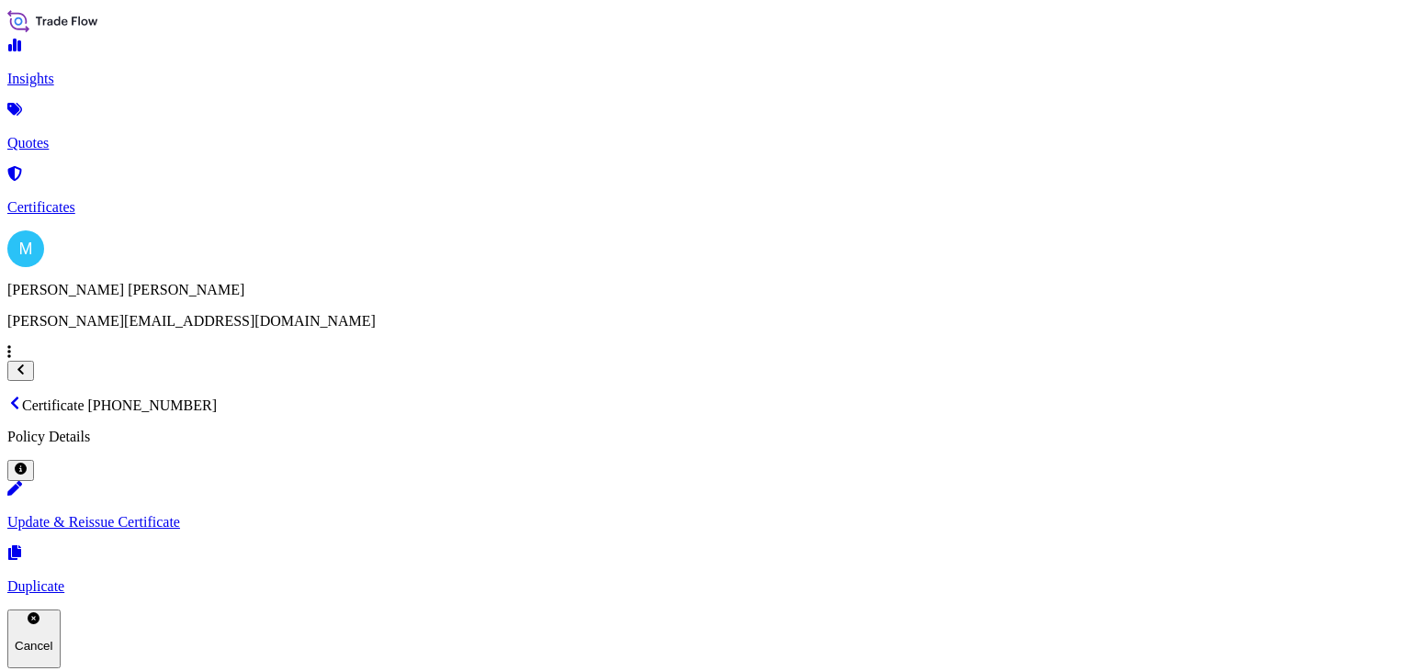
drag, startPoint x: 568, startPoint y: 50, endPoint x: 266, endPoint y: 54, distance: 301.3
click at [266, 396] on p "Certificate [PHONE_NUMBER]" at bounding box center [705, 405] width 1396 height 18
copy p "Certificate [PHONE_NUMBER]"
click at [128, 141] on link "Quotes" at bounding box center [705, 128] width 1396 height 48
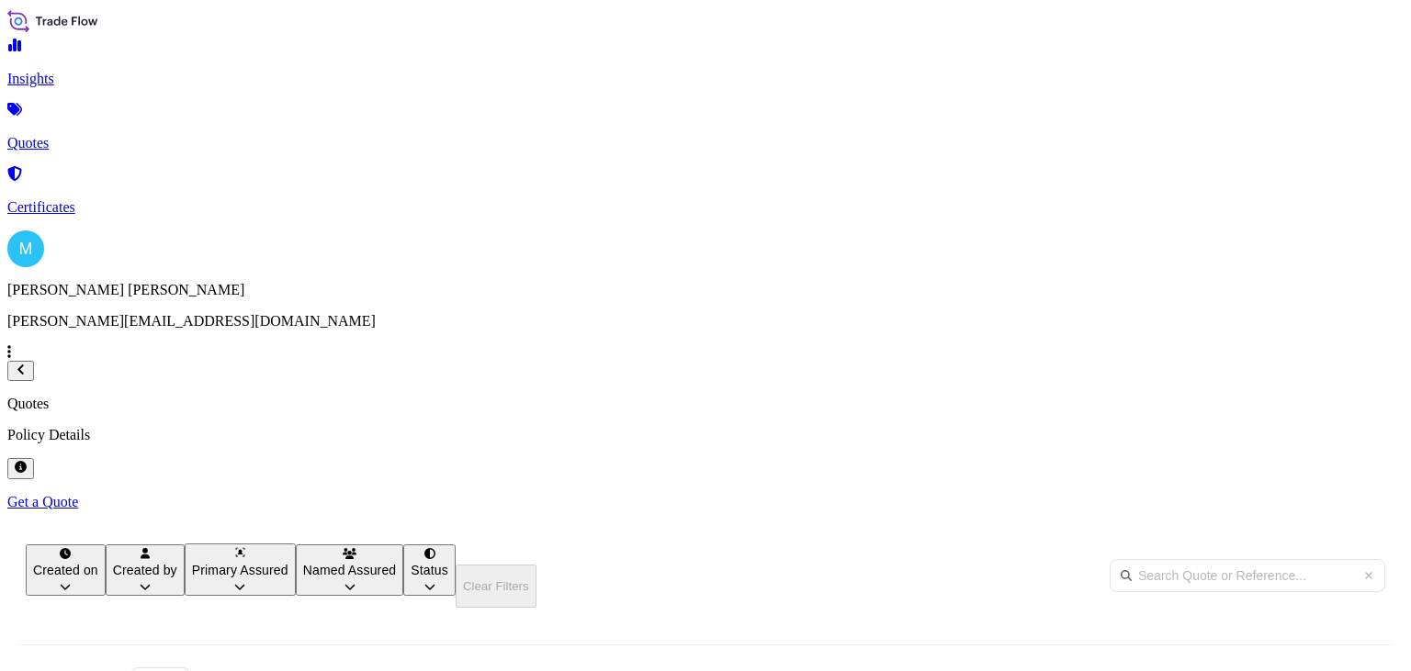
scroll to position [329, 1117]
click at [121, 199] on p "Certificates" at bounding box center [705, 207] width 1396 height 17
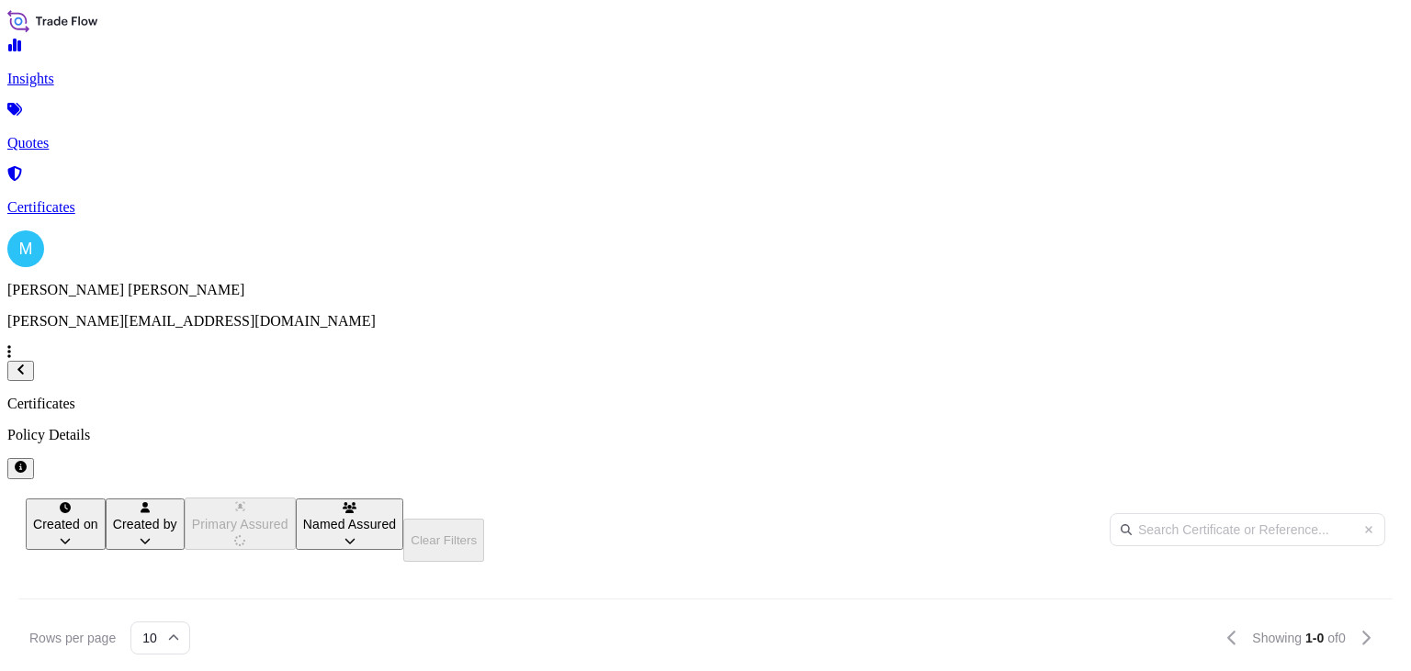
scroll to position [373, 1117]
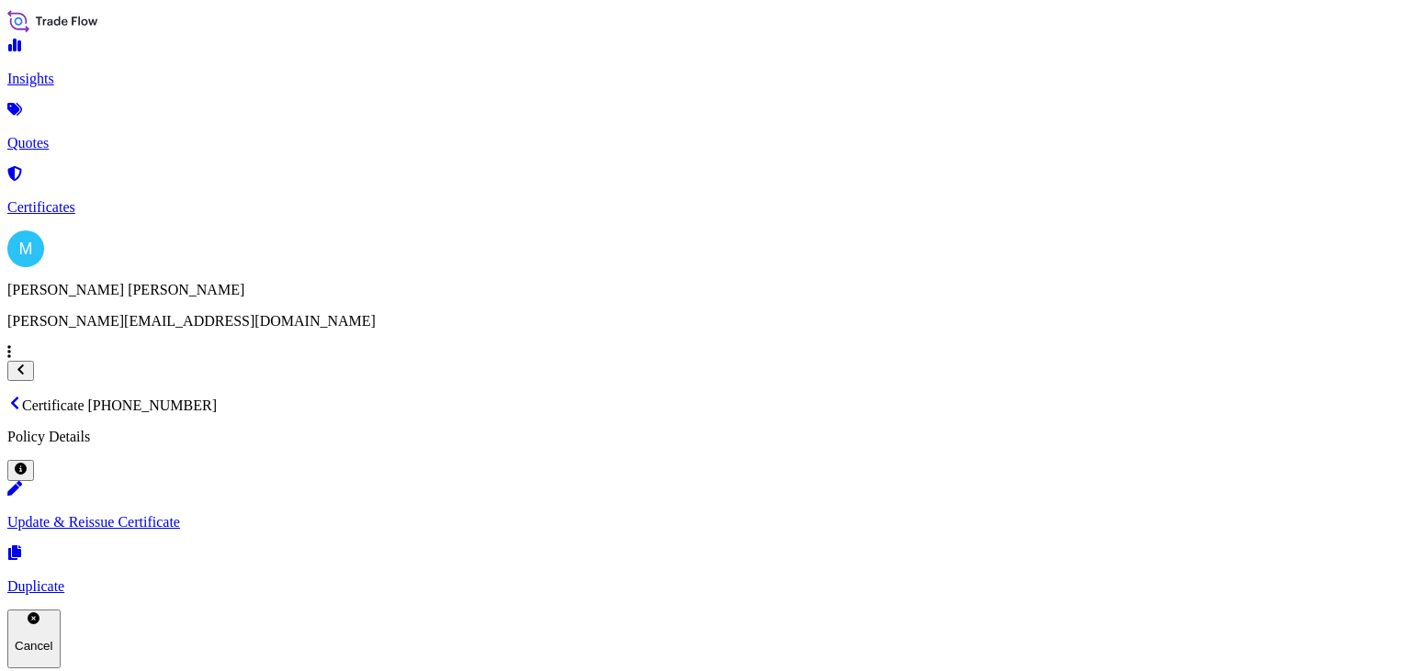
scroll to position [267, 0]
click at [135, 130] on link "Quotes" at bounding box center [705, 128] width 1396 height 48
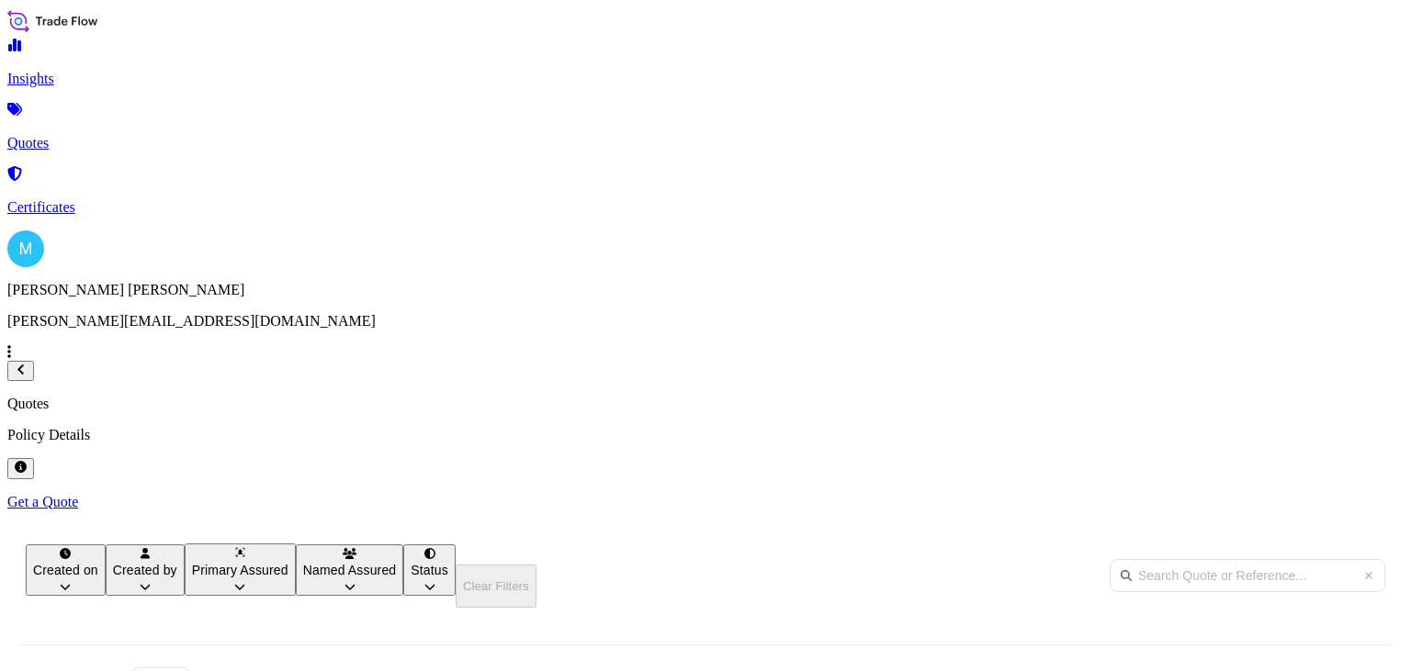
scroll to position [329, 1117]
